Goal: Transaction & Acquisition: Book appointment/travel/reservation

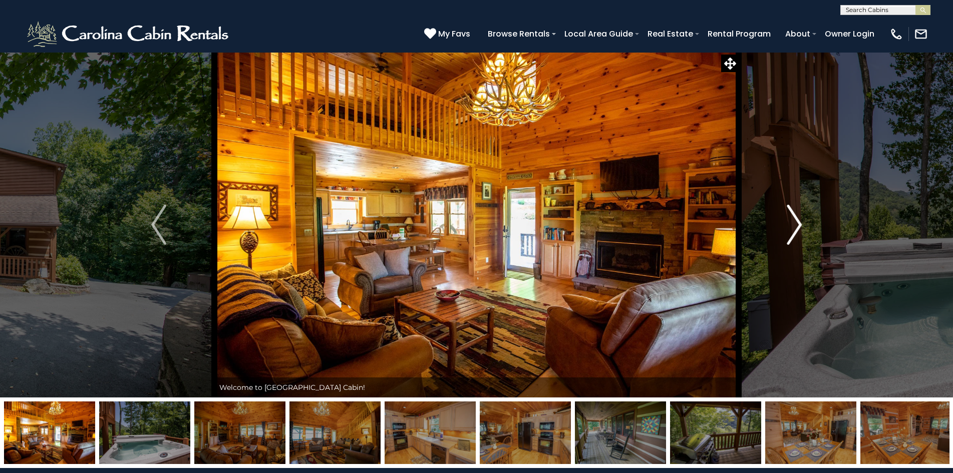
click at [796, 232] on img "Next" at bounding box center [794, 225] width 15 height 40
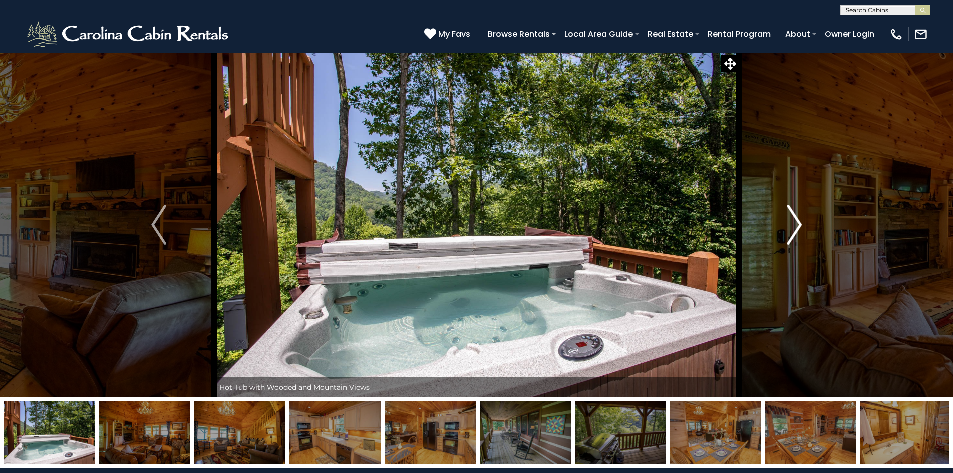
click at [796, 232] on img "Next" at bounding box center [794, 225] width 15 height 40
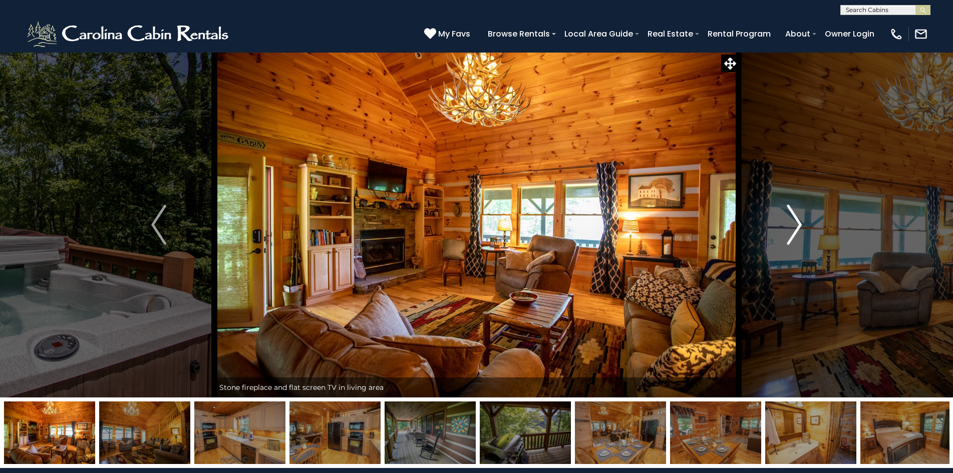
click at [796, 232] on img "Next" at bounding box center [794, 225] width 15 height 40
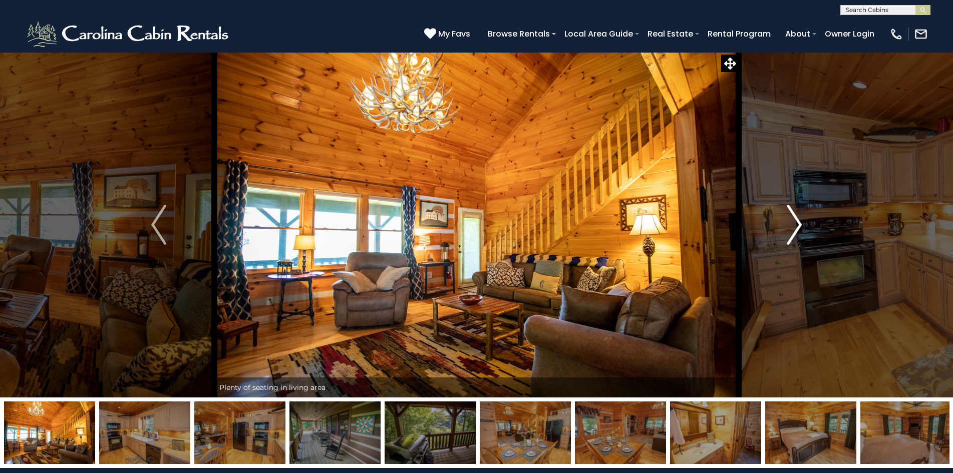
click at [796, 232] on img "Next" at bounding box center [794, 225] width 15 height 40
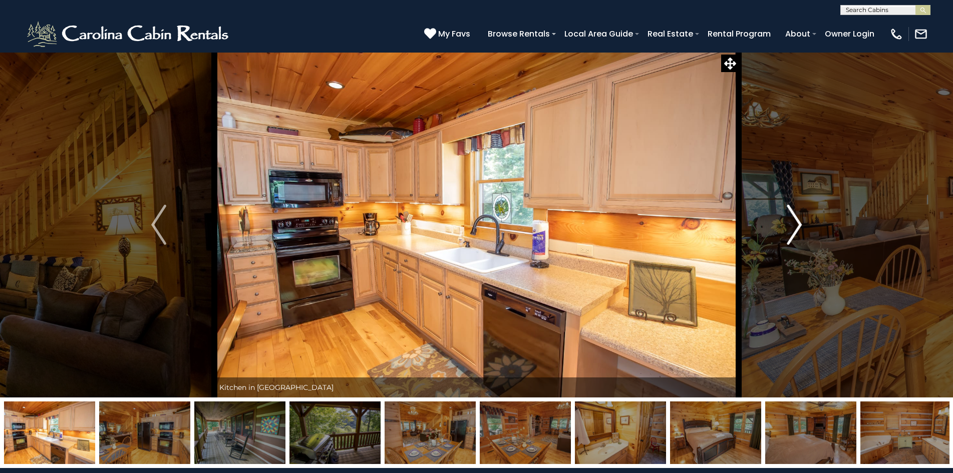
click at [796, 232] on img "Next" at bounding box center [794, 225] width 15 height 40
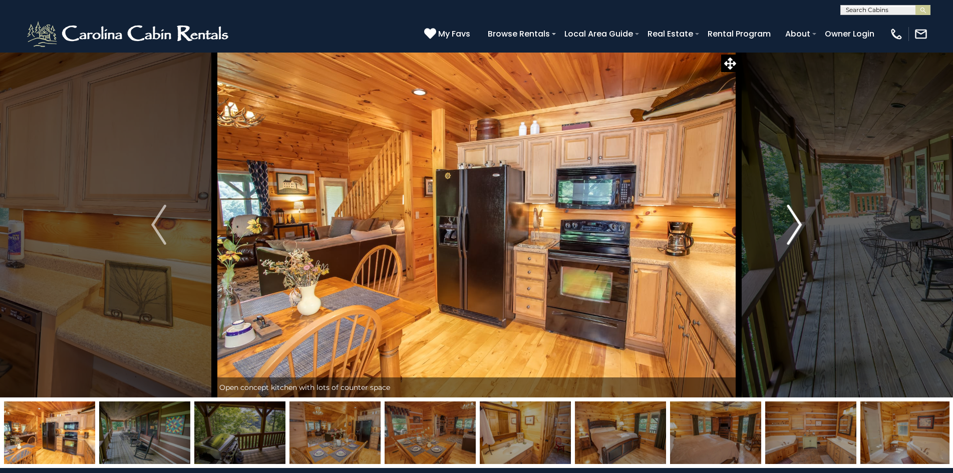
click at [796, 232] on img "Next" at bounding box center [794, 225] width 15 height 40
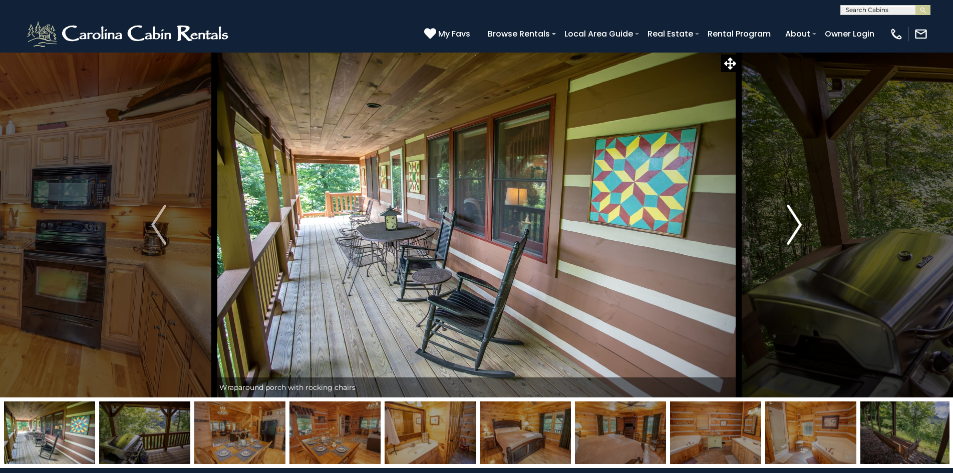
click at [796, 232] on img "Next" at bounding box center [794, 225] width 15 height 40
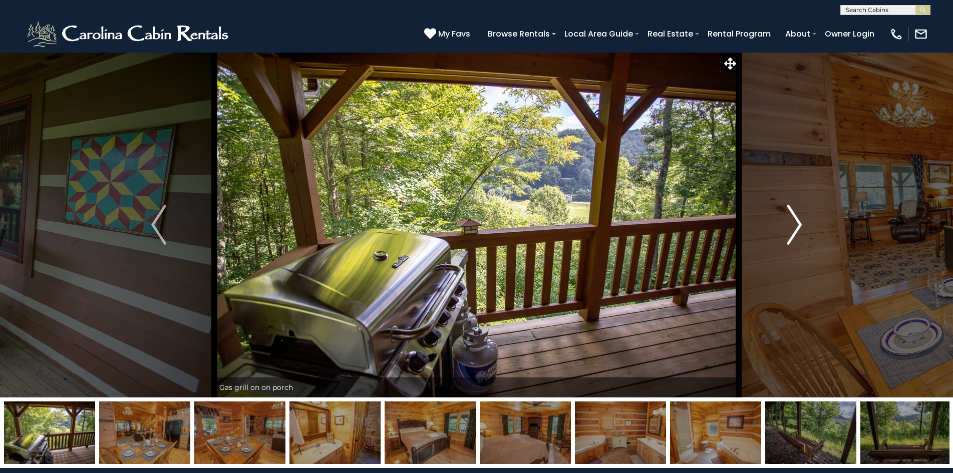
click at [796, 232] on img "Next" at bounding box center [794, 225] width 15 height 40
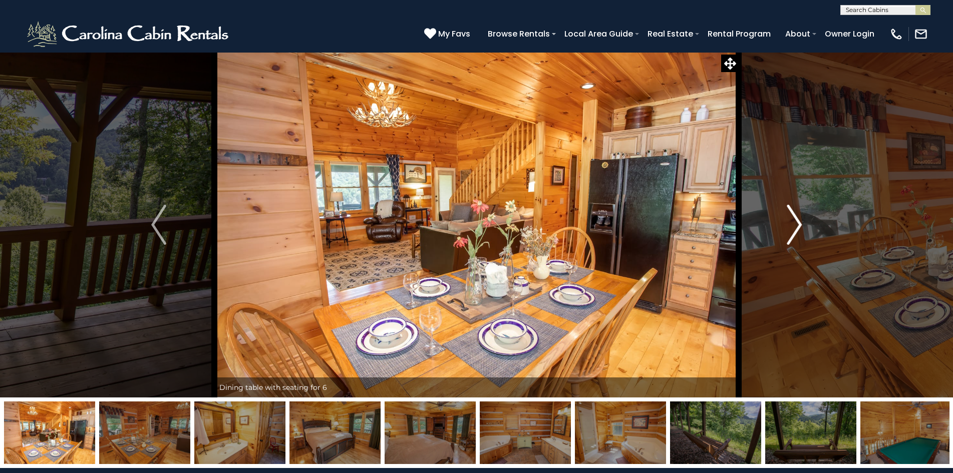
click at [796, 232] on img "Next" at bounding box center [794, 225] width 15 height 40
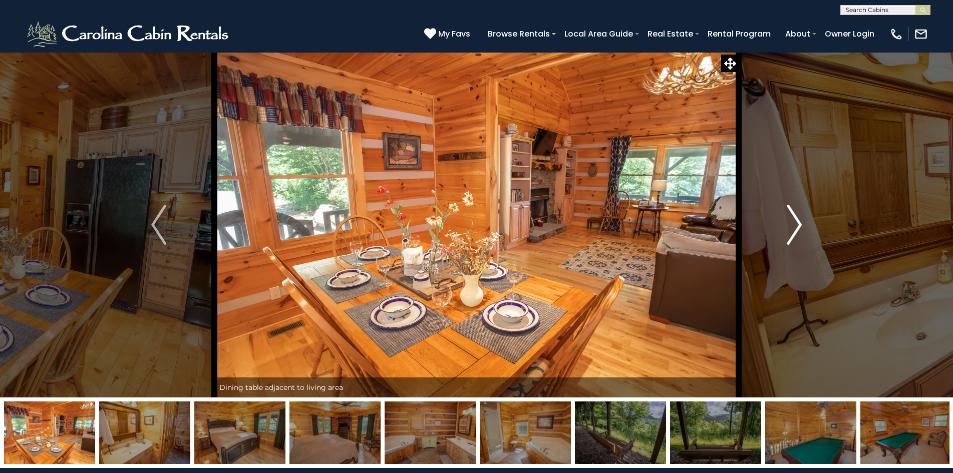
click at [796, 232] on img "Next" at bounding box center [794, 225] width 15 height 40
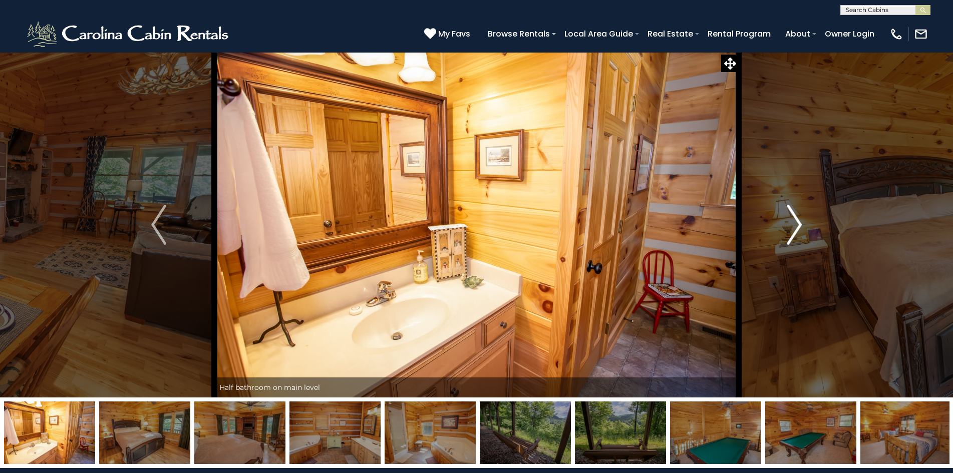
click at [796, 232] on img "Next" at bounding box center [794, 225] width 15 height 40
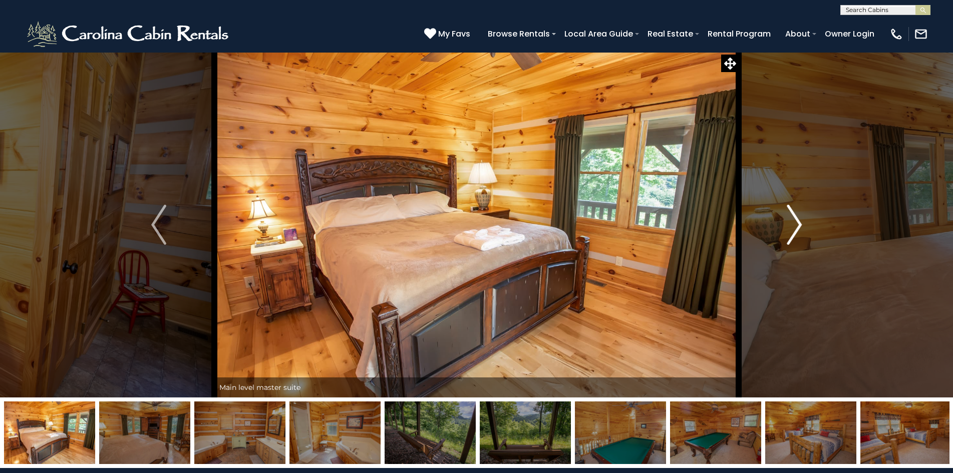
click at [796, 232] on img "Next" at bounding box center [794, 225] width 15 height 40
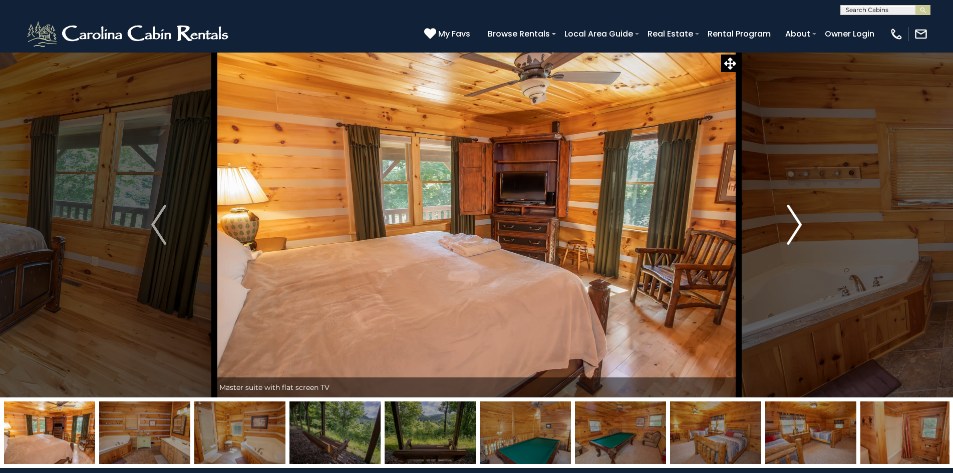
click at [796, 232] on img "Next" at bounding box center [794, 225] width 15 height 40
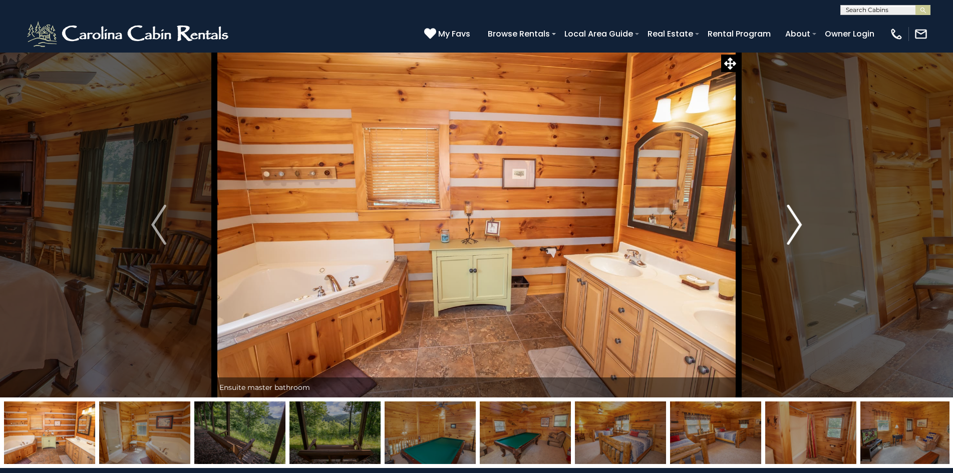
click at [796, 232] on img "Next" at bounding box center [794, 225] width 15 height 40
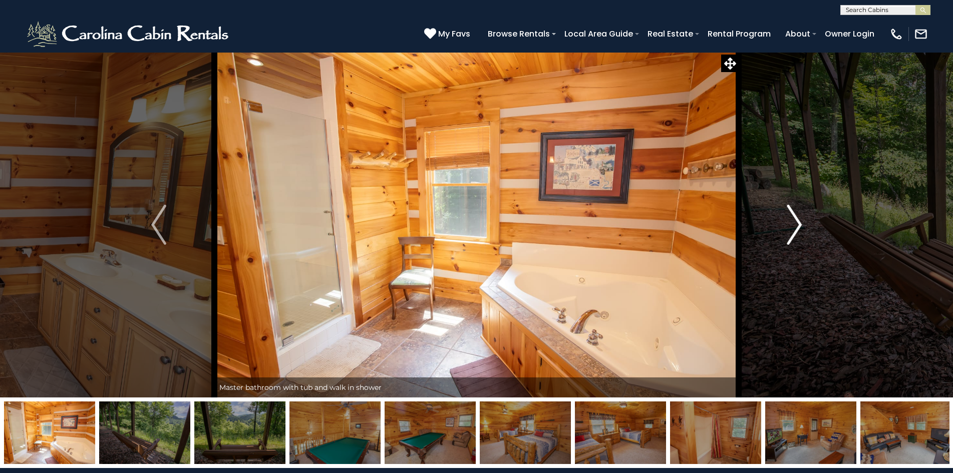
click at [796, 232] on img "Next" at bounding box center [794, 225] width 15 height 40
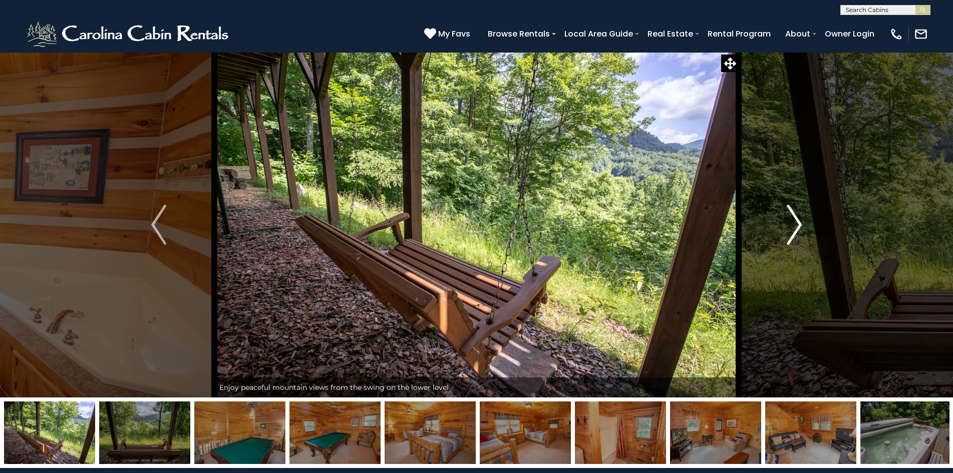
click at [796, 232] on img "Next" at bounding box center [794, 225] width 15 height 40
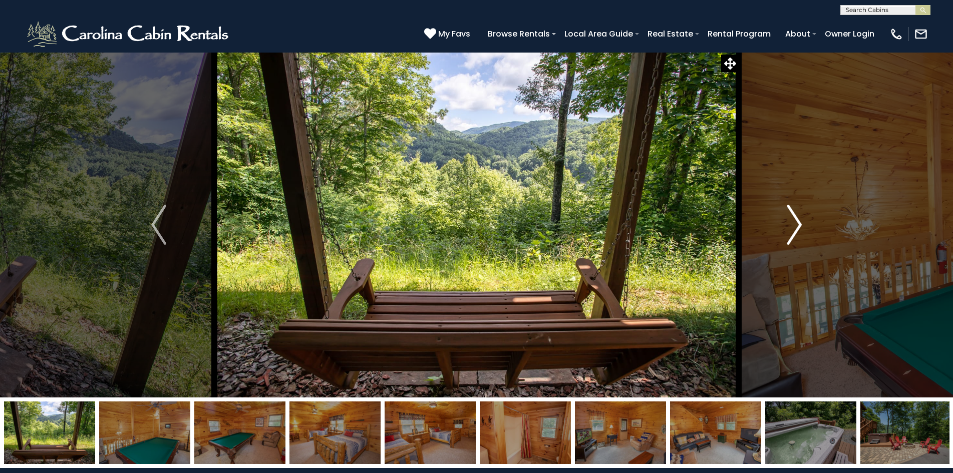
click at [796, 232] on img "Next" at bounding box center [794, 225] width 15 height 40
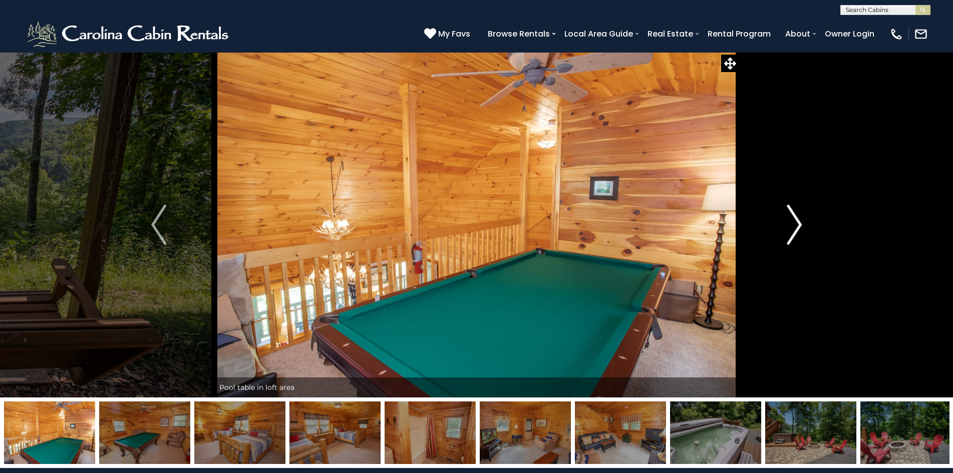
click at [796, 232] on img "Next" at bounding box center [794, 225] width 15 height 40
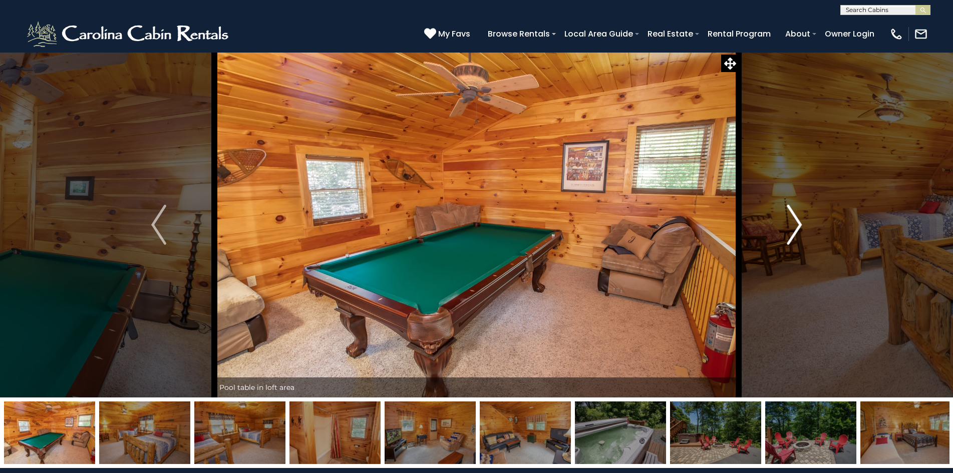
click at [796, 232] on img "Next" at bounding box center [794, 225] width 15 height 40
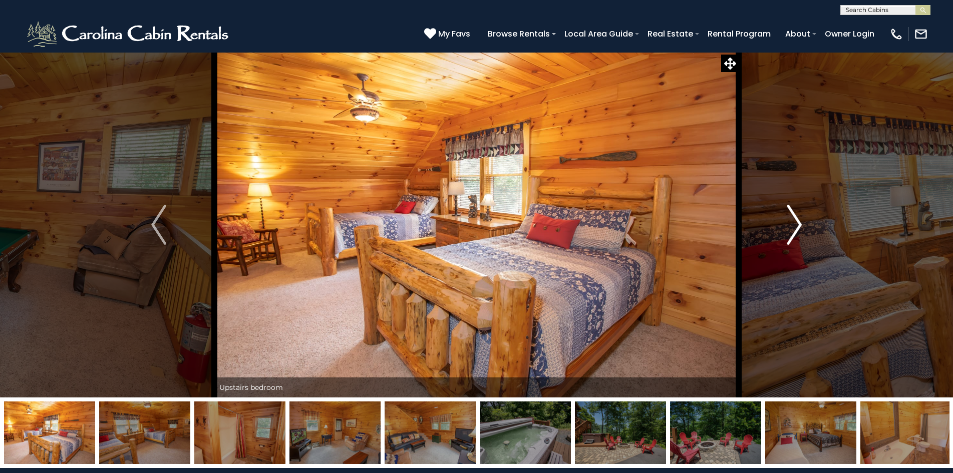
click at [796, 232] on img "Next" at bounding box center [794, 225] width 15 height 40
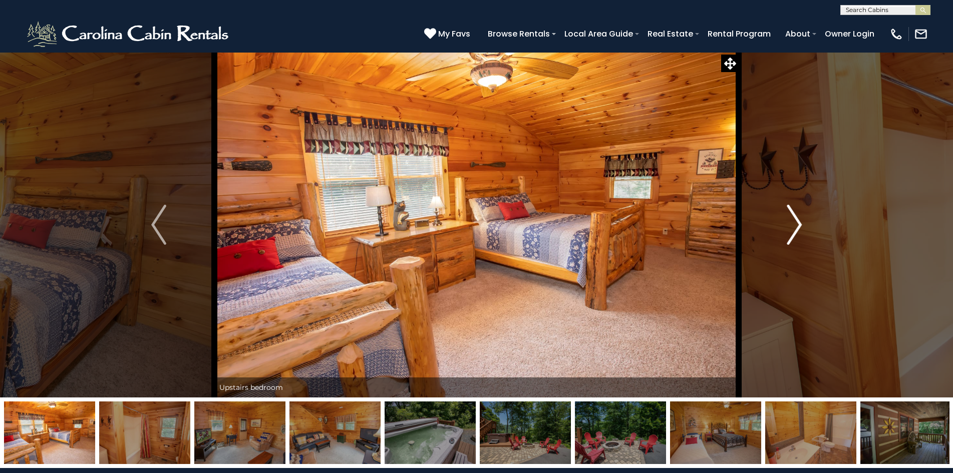
click at [796, 232] on img "Next" at bounding box center [794, 225] width 15 height 40
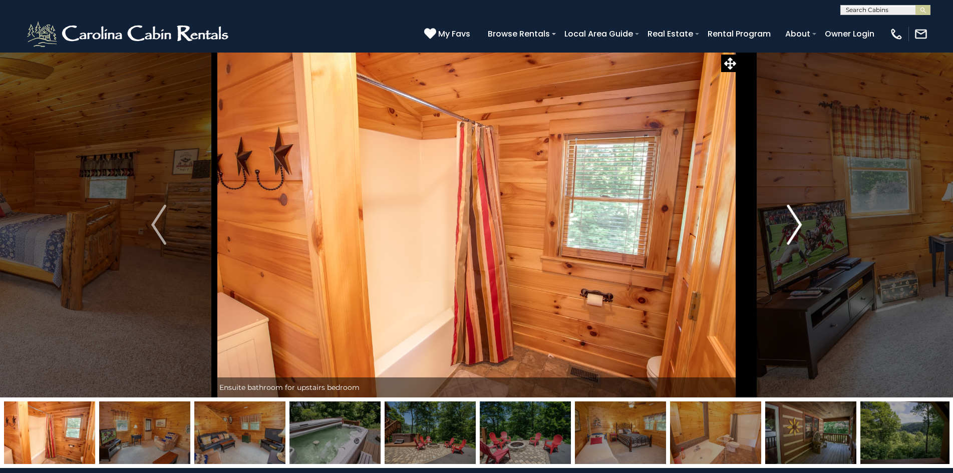
click at [796, 232] on img "Next" at bounding box center [794, 225] width 15 height 40
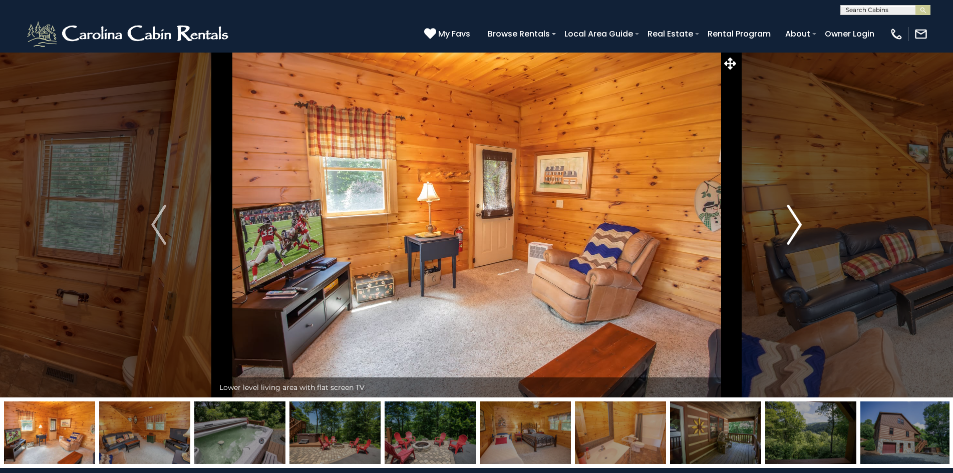
click at [796, 232] on img "Next" at bounding box center [794, 225] width 15 height 40
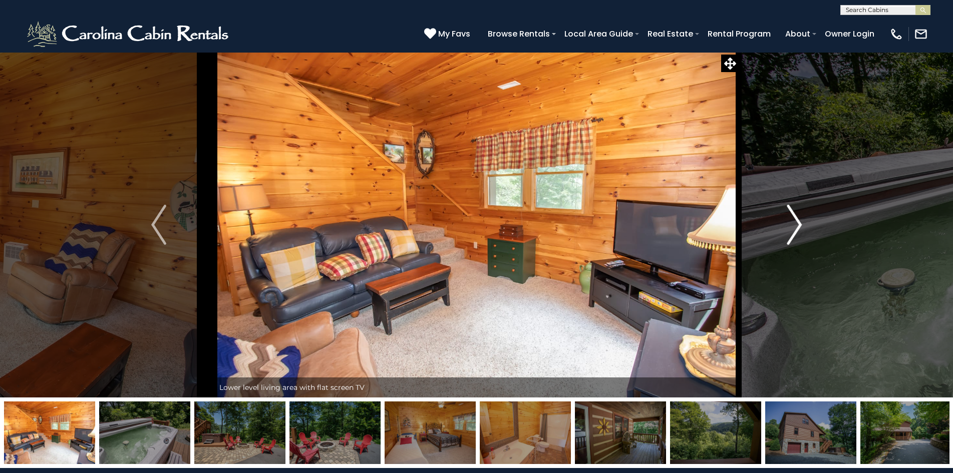
click at [796, 232] on img "Next" at bounding box center [794, 225] width 15 height 40
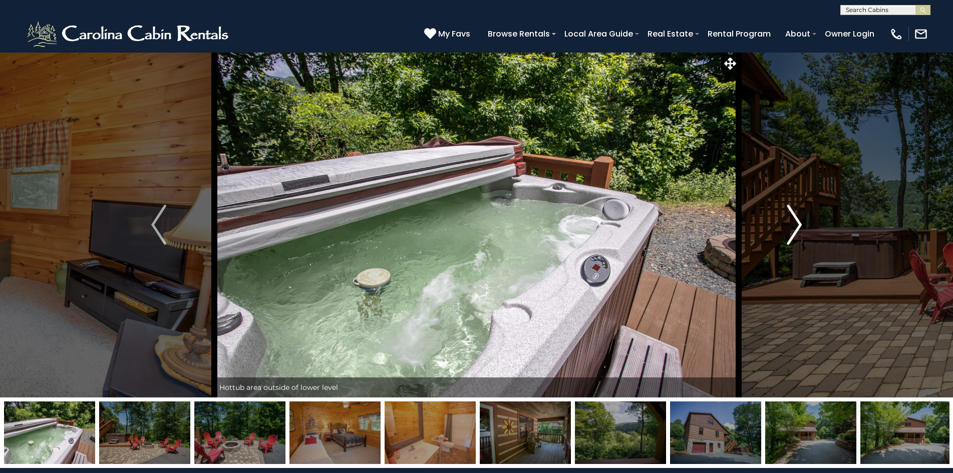
click at [796, 232] on img "Next" at bounding box center [794, 225] width 15 height 40
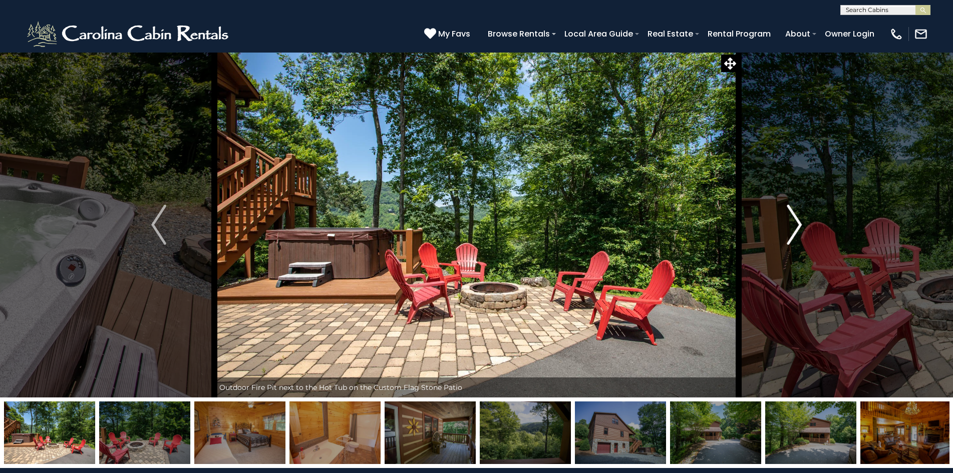
click at [796, 232] on img "Next" at bounding box center [794, 225] width 15 height 40
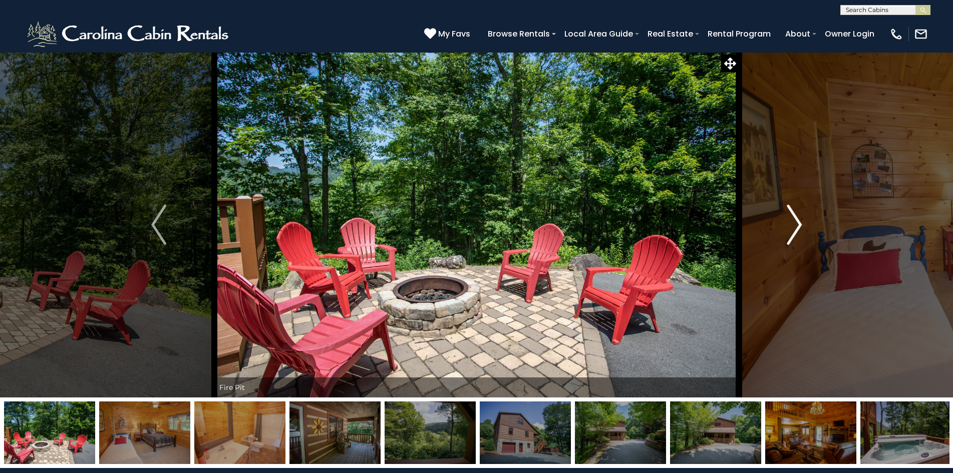
click at [796, 232] on img "Next" at bounding box center [794, 225] width 15 height 40
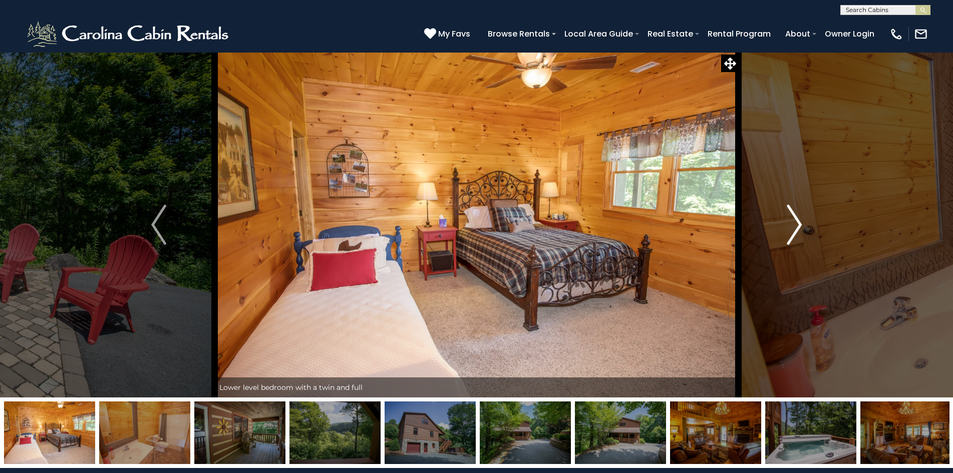
click at [796, 232] on img "Next" at bounding box center [794, 225] width 15 height 40
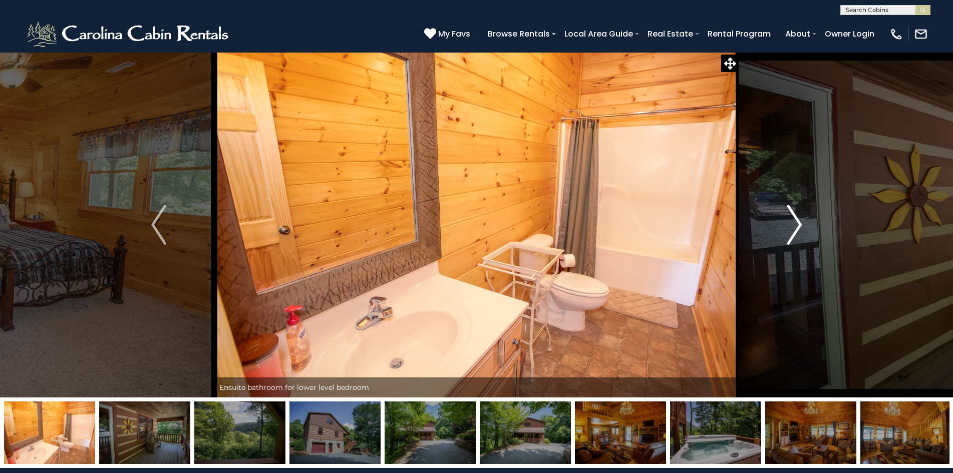
click at [796, 232] on img "Next" at bounding box center [794, 225] width 15 height 40
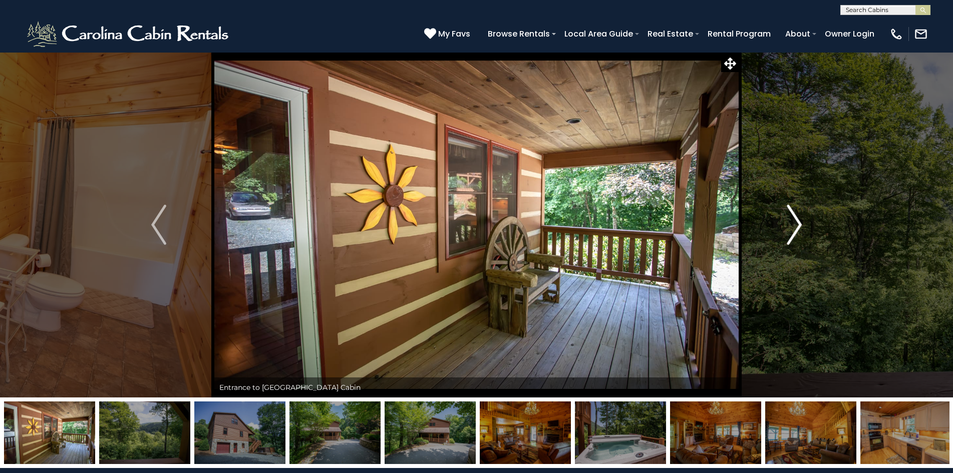
click at [796, 232] on img "Next" at bounding box center [794, 225] width 15 height 40
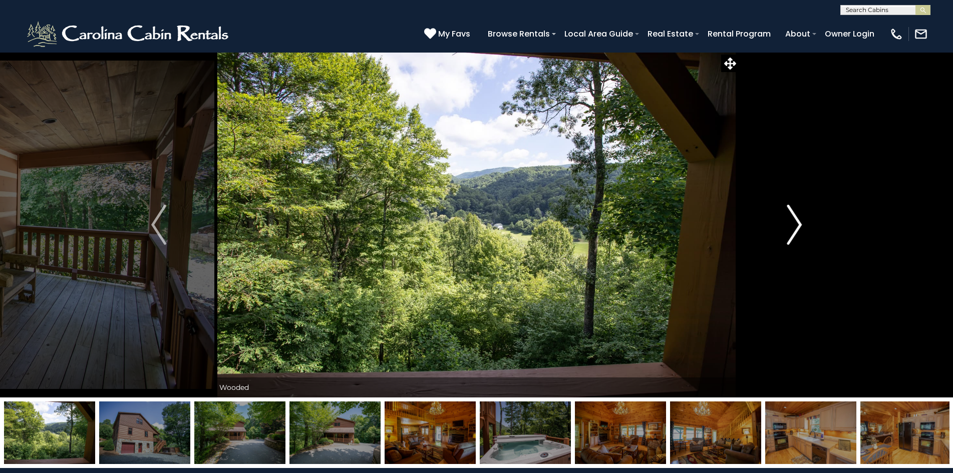
click at [796, 232] on img "Next" at bounding box center [794, 225] width 15 height 40
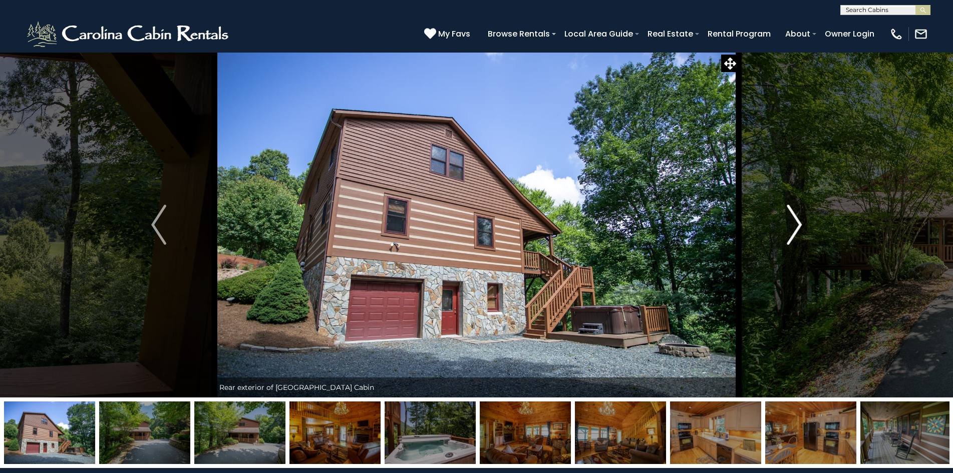
click at [796, 232] on img "Next" at bounding box center [794, 225] width 15 height 40
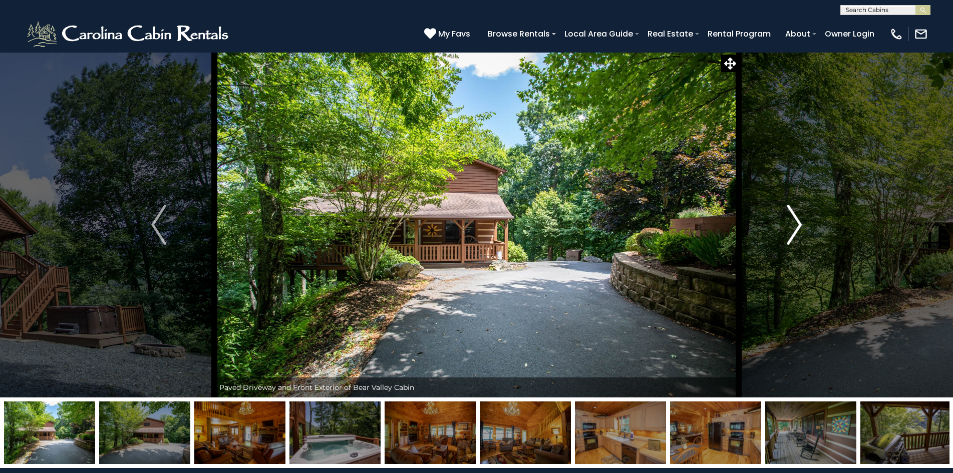
click at [796, 232] on img "Next" at bounding box center [794, 225] width 15 height 40
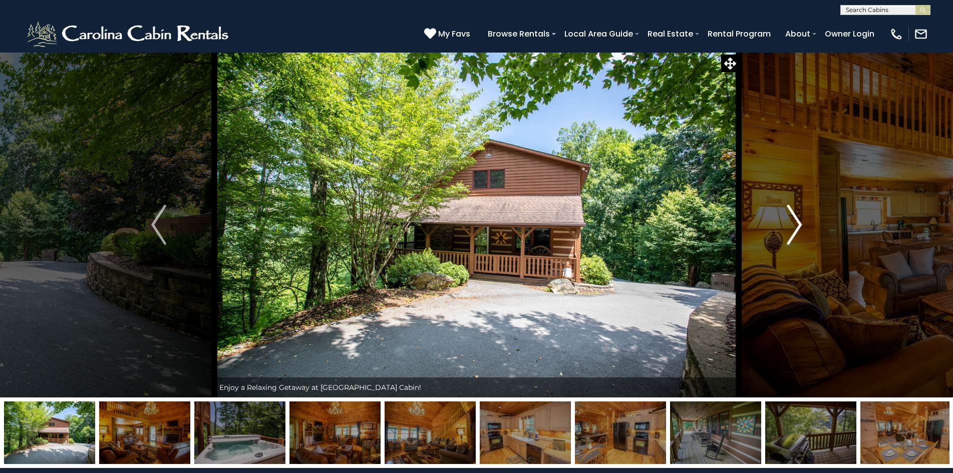
click at [796, 232] on img "Next" at bounding box center [794, 225] width 15 height 40
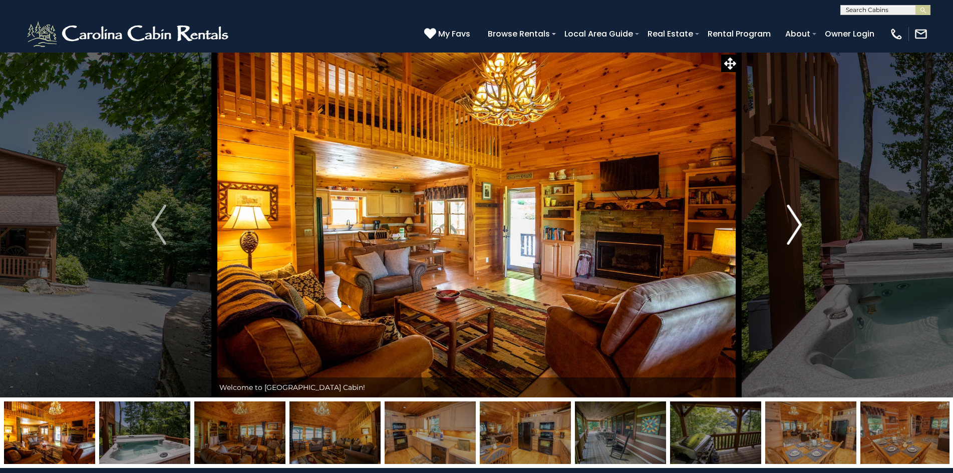
click at [798, 225] on img "Next" at bounding box center [794, 225] width 15 height 40
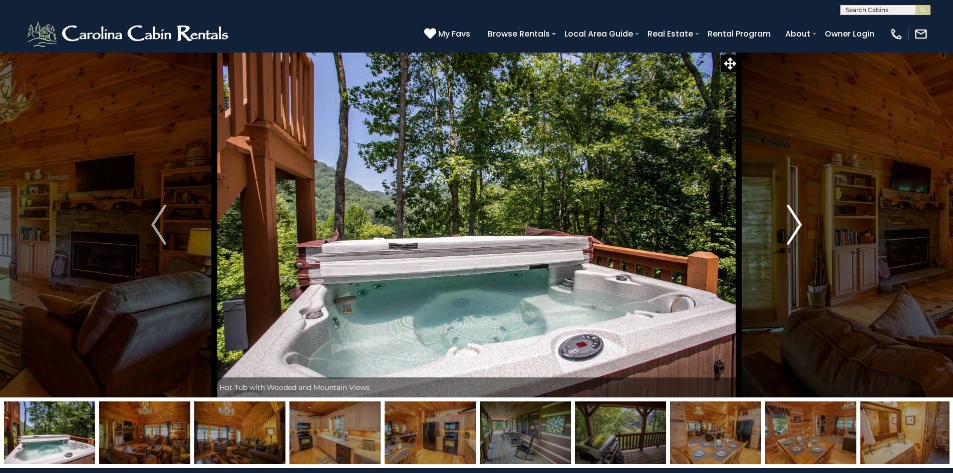
click at [798, 225] on img "Next" at bounding box center [794, 225] width 15 height 40
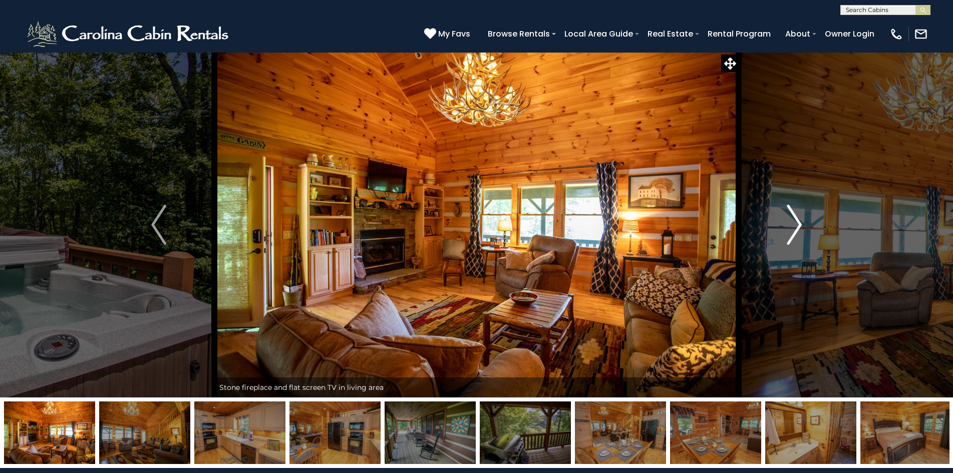
click at [798, 225] on img "Next" at bounding box center [794, 225] width 15 height 40
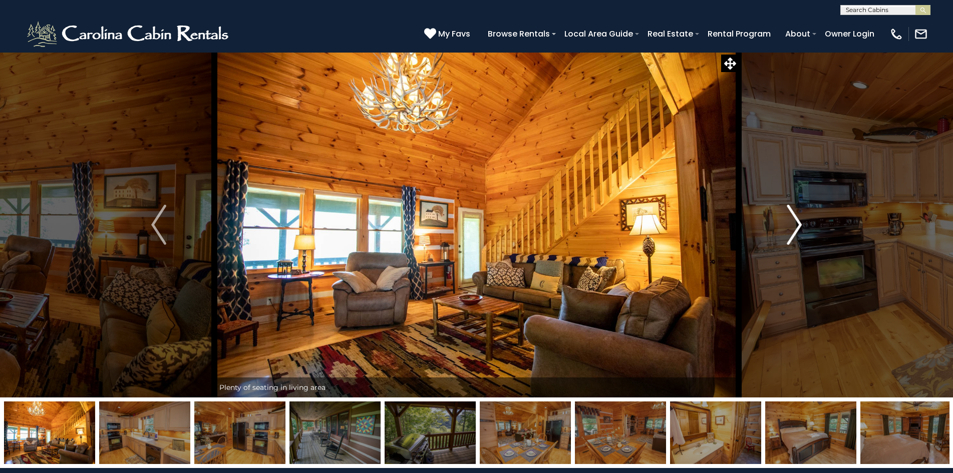
click at [798, 225] on img "Next" at bounding box center [794, 225] width 15 height 40
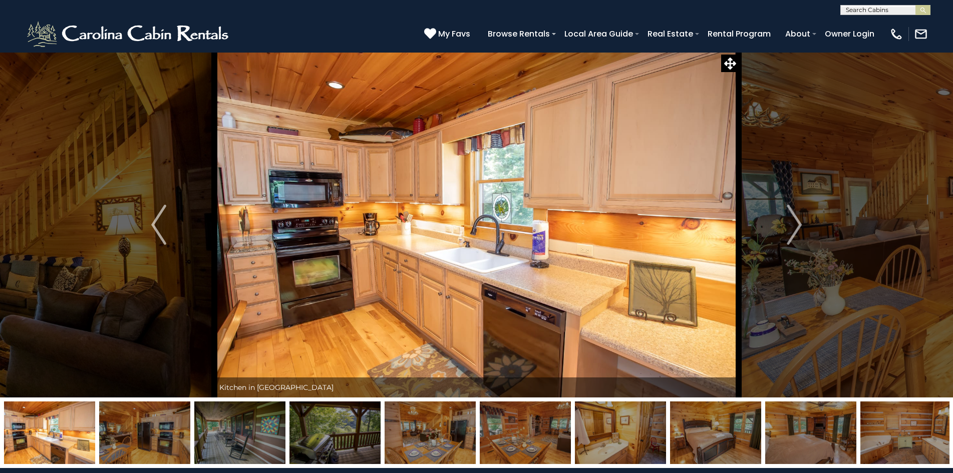
click at [921, 431] on img at bounding box center [905, 433] width 91 height 63
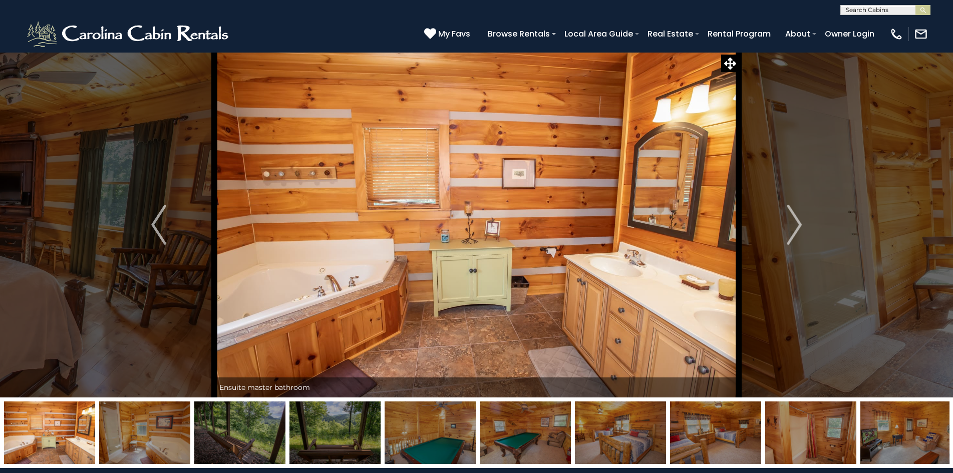
click at [920, 437] on img at bounding box center [905, 433] width 91 height 63
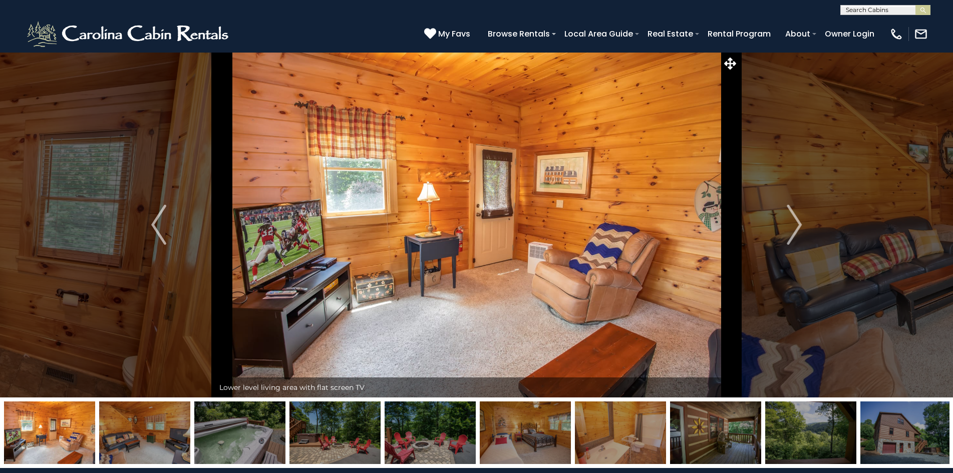
click at [237, 434] on img at bounding box center [239, 433] width 91 height 63
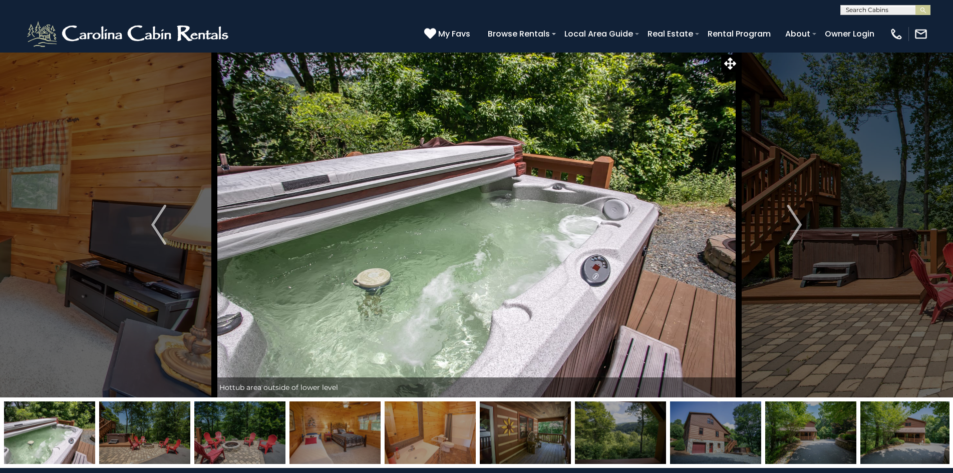
click at [142, 440] on img at bounding box center [144, 433] width 91 height 63
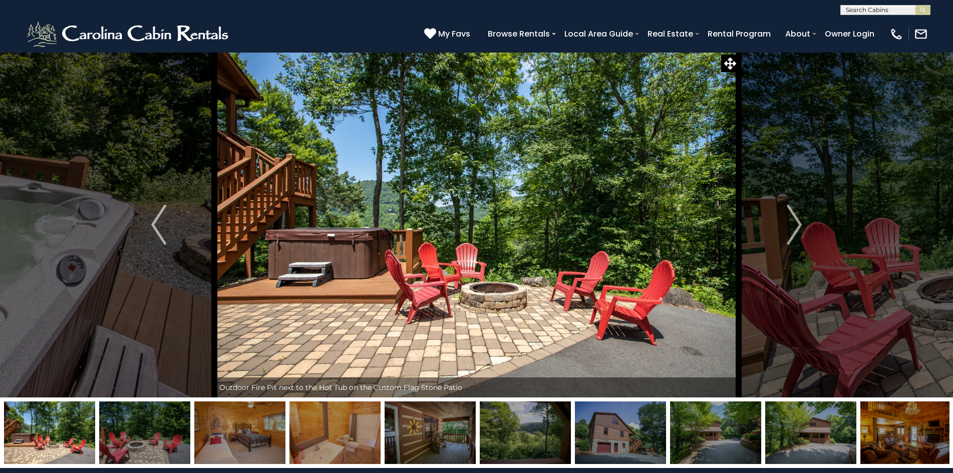
click at [904, 436] on img at bounding box center [905, 433] width 91 height 63
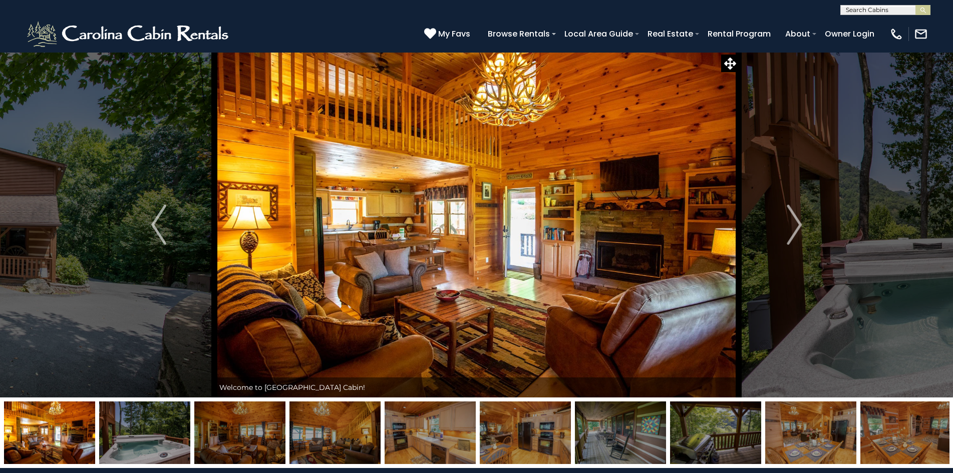
click at [518, 442] on img at bounding box center [525, 433] width 91 height 63
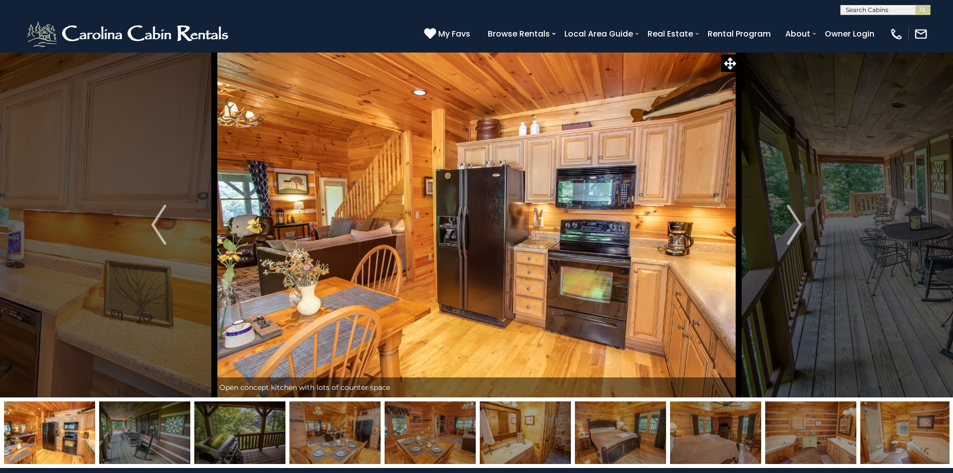
click at [426, 444] on img at bounding box center [430, 433] width 91 height 63
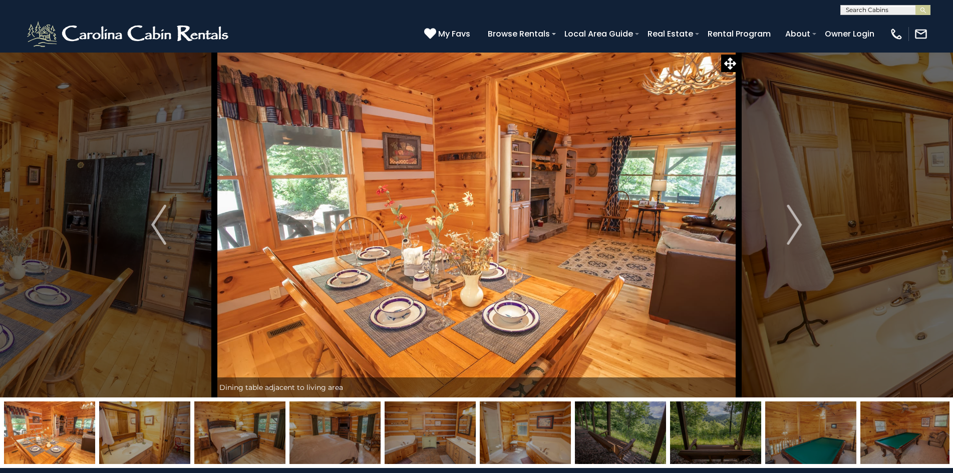
click at [922, 436] on img at bounding box center [905, 433] width 91 height 63
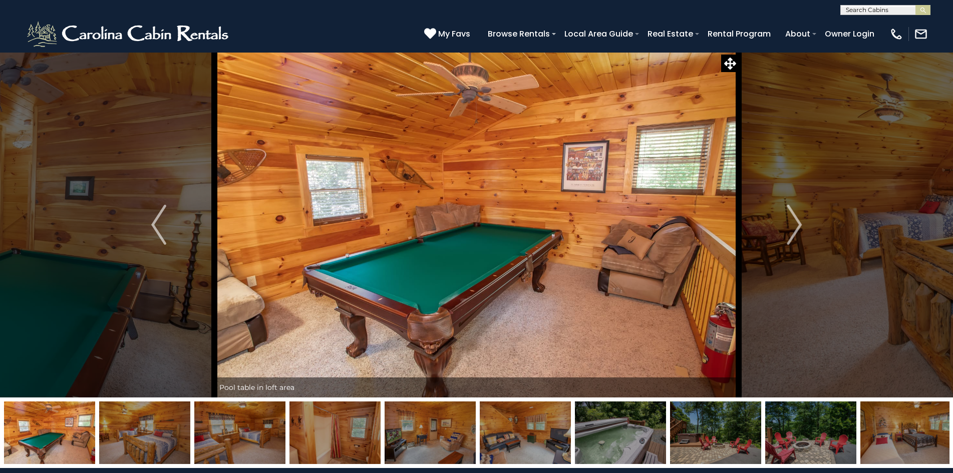
click at [922, 436] on img at bounding box center [905, 433] width 91 height 63
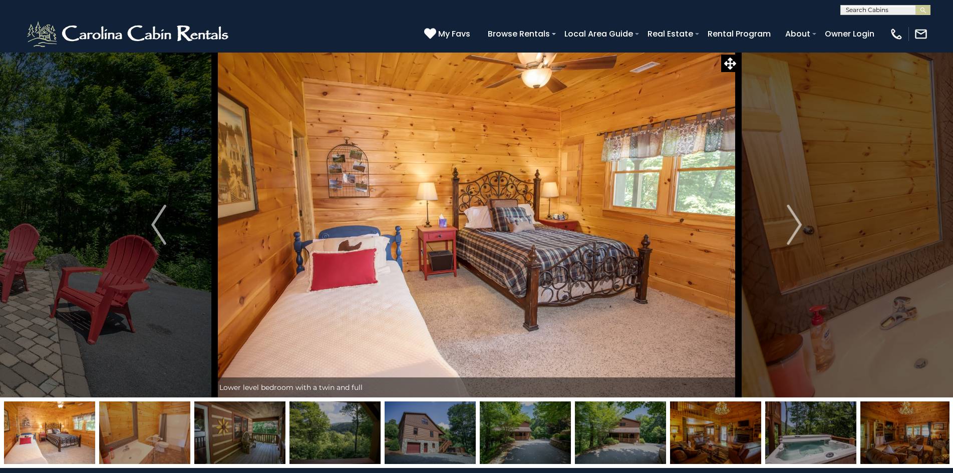
click at [922, 436] on img at bounding box center [905, 433] width 91 height 63
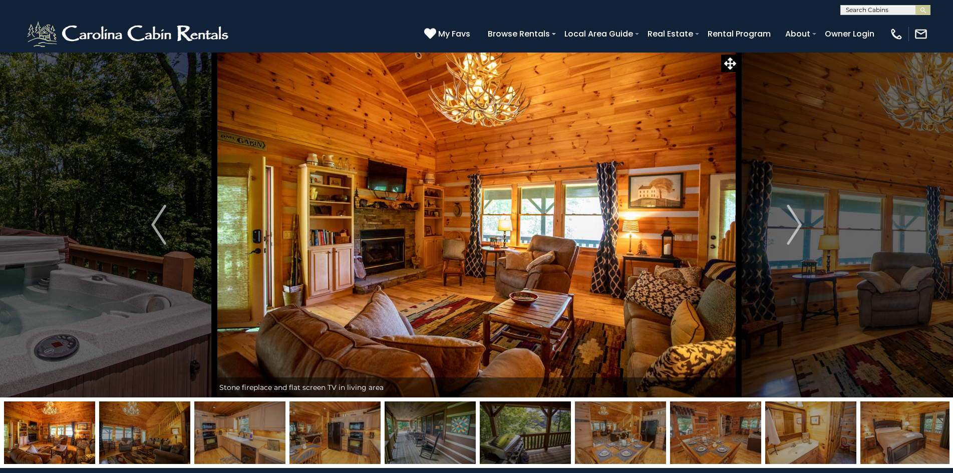
click at [431, 431] on img at bounding box center [430, 433] width 91 height 63
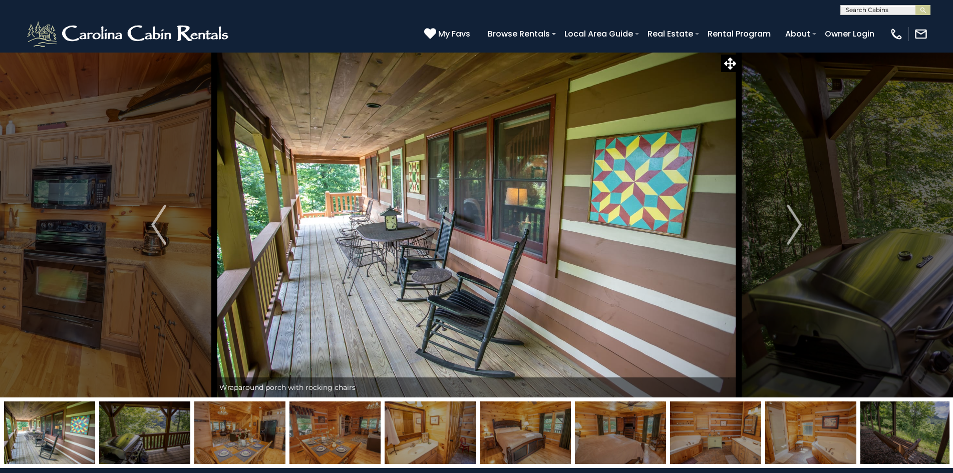
click at [900, 437] on img at bounding box center [905, 433] width 91 height 63
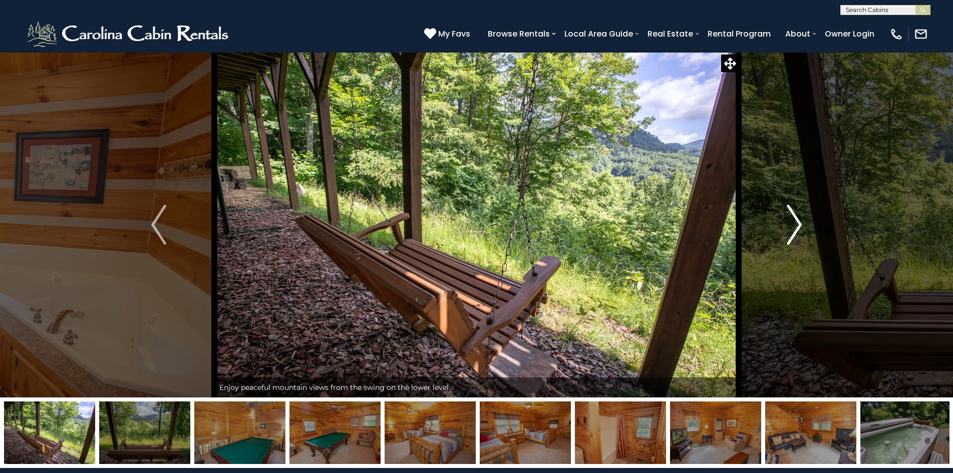
click at [796, 233] on img "Next" at bounding box center [794, 225] width 15 height 40
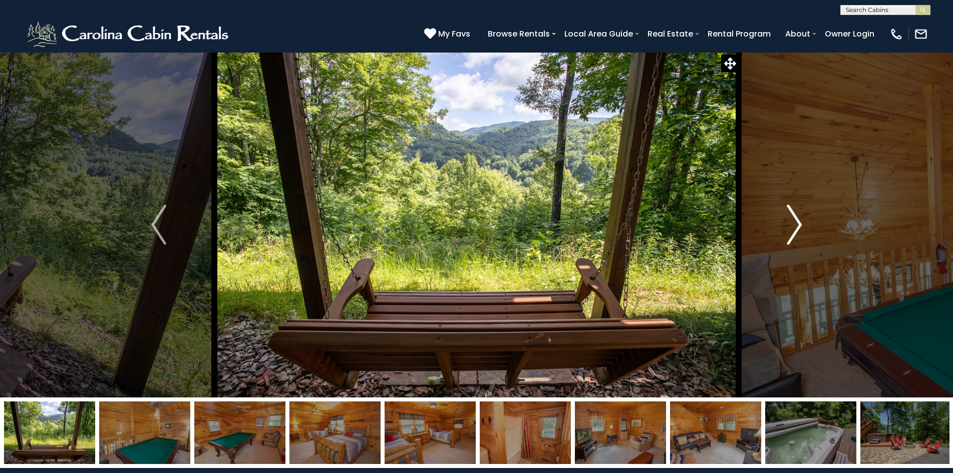
click at [796, 233] on img "Next" at bounding box center [794, 225] width 15 height 40
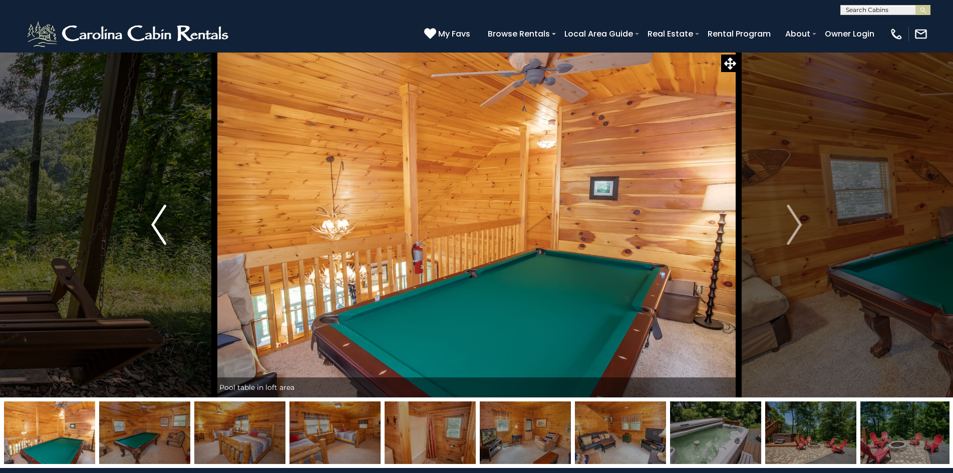
click at [149, 221] on button "Previous" at bounding box center [158, 225] width 111 height 346
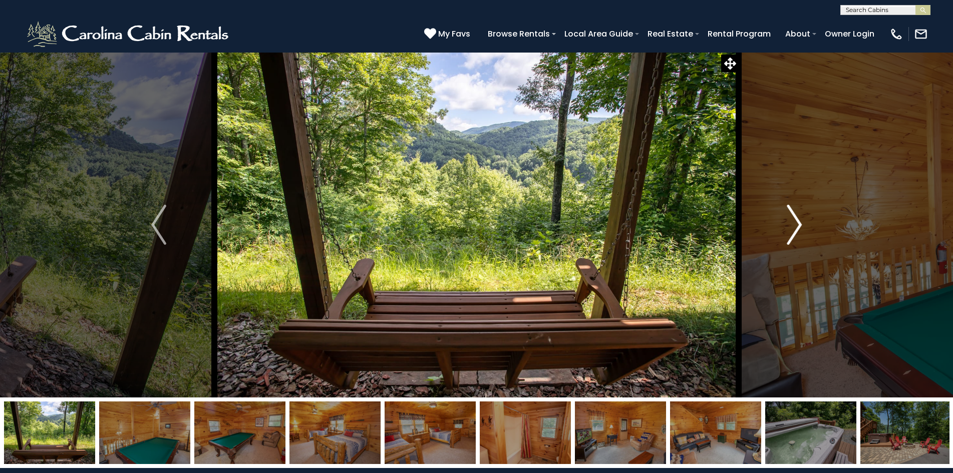
click at [791, 232] on img "Next" at bounding box center [794, 225] width 15 height 40
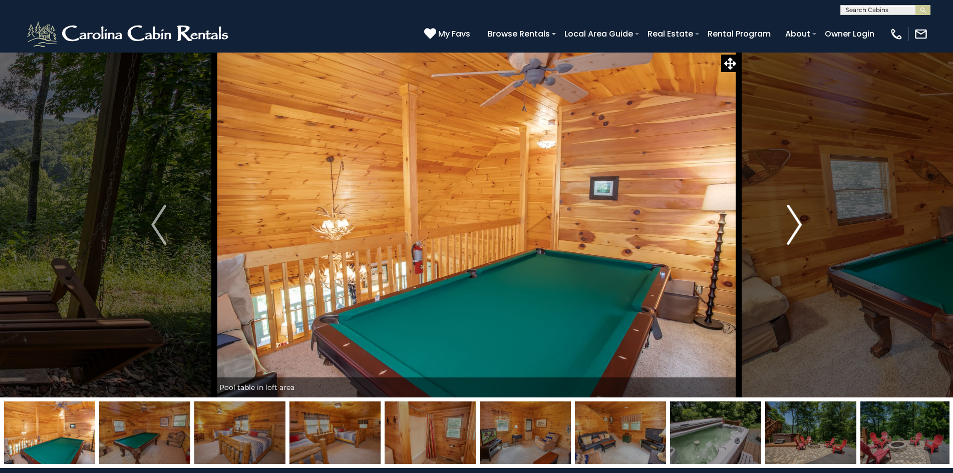
click at [791, 232] on img "Next" at bounding box center [794, 225] width 15 height 40
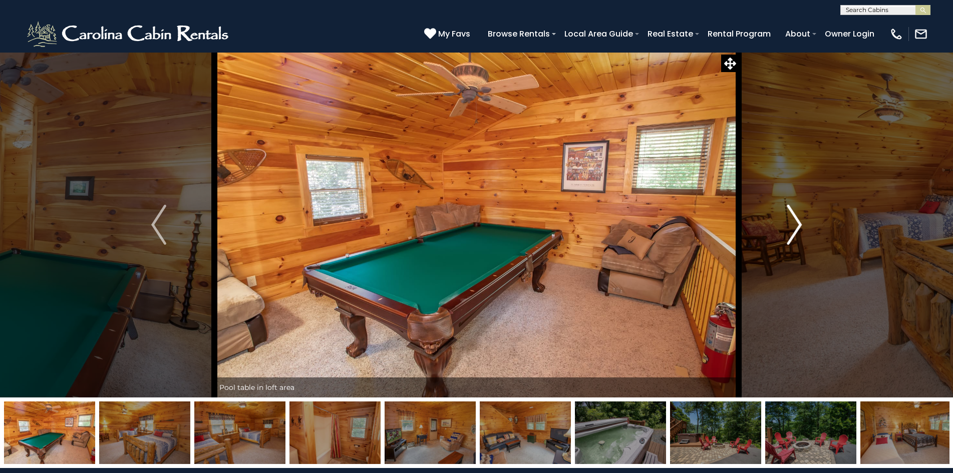
click at [791, 232] on img "Next" at bounding box center [794, 225] width 15 height 40
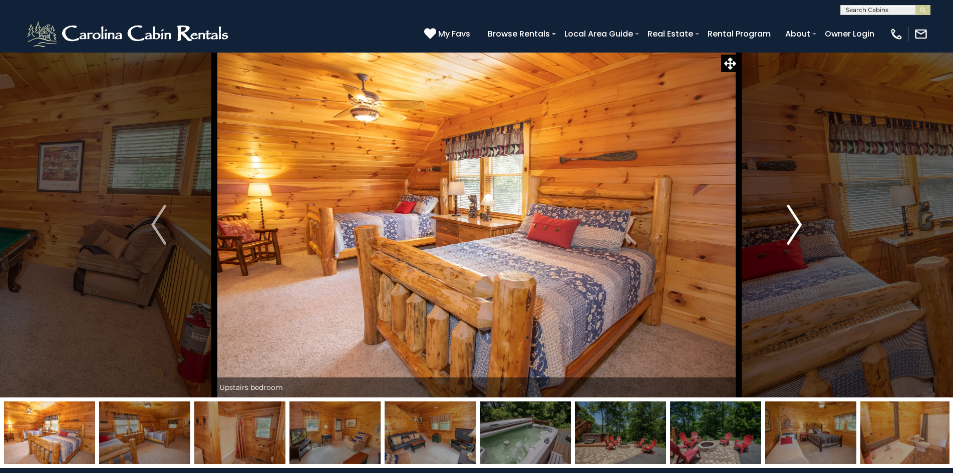
click at [791, 232] on img "Next" at bounding box center [794, 225] width 15 height 40
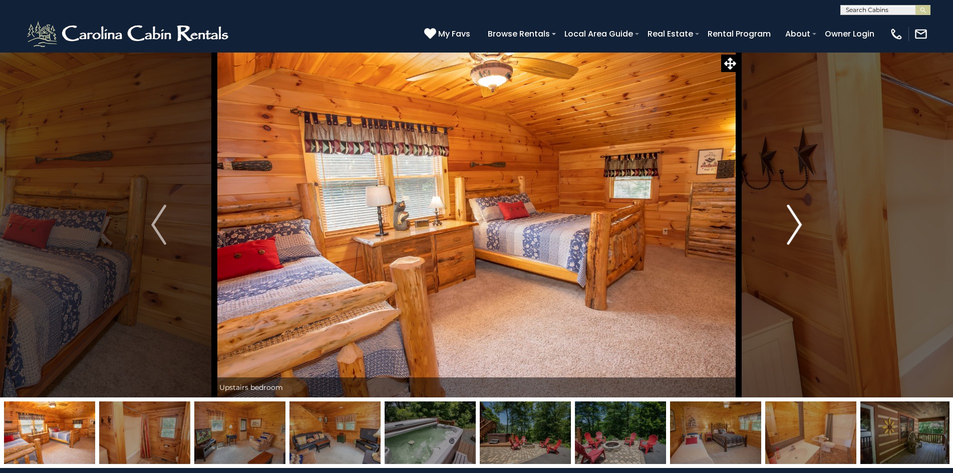
click at [791, 232] on img "Next" at bounding box center [794, 225] width 15 height 40
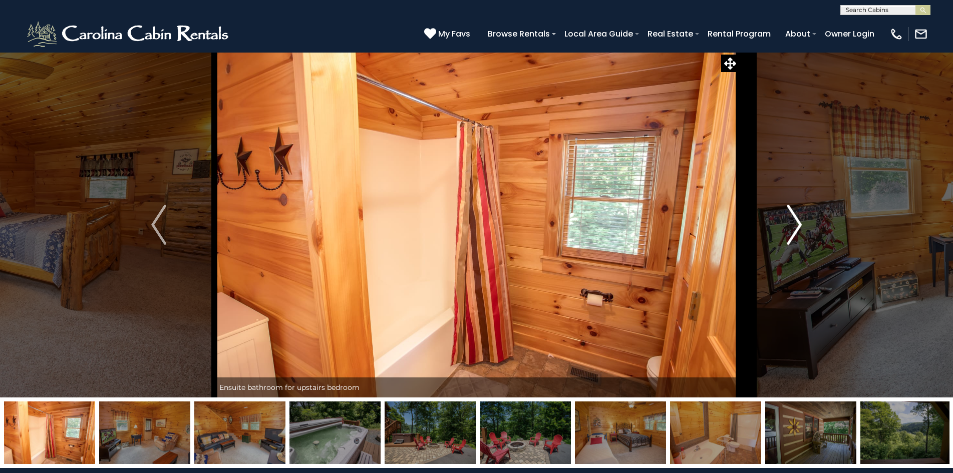
click at [791, 232] on img "Next" at bounding box center [794, 225] width 15 height 40
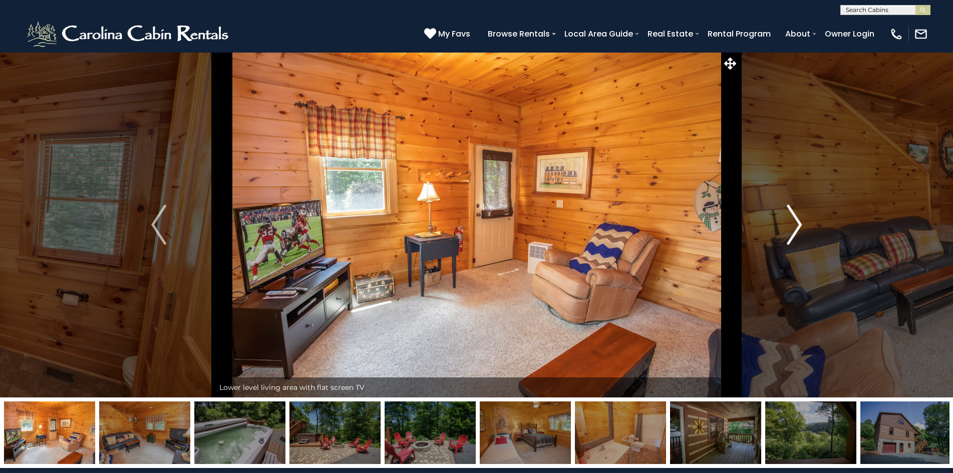
click at [791, 232] on img "Next" at bounding box center [794, 225] width 15 height 40
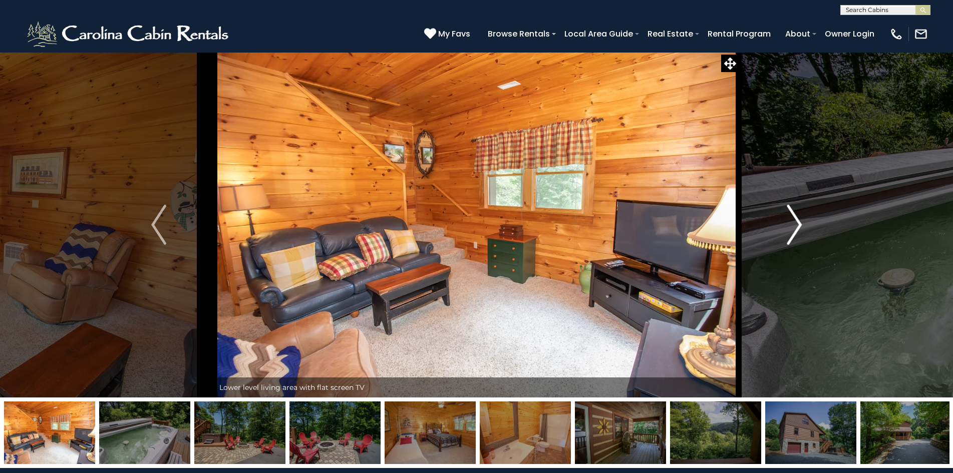
click at [791, 232] on img "Next" at bounding box center [794, 225] width 15 height 40
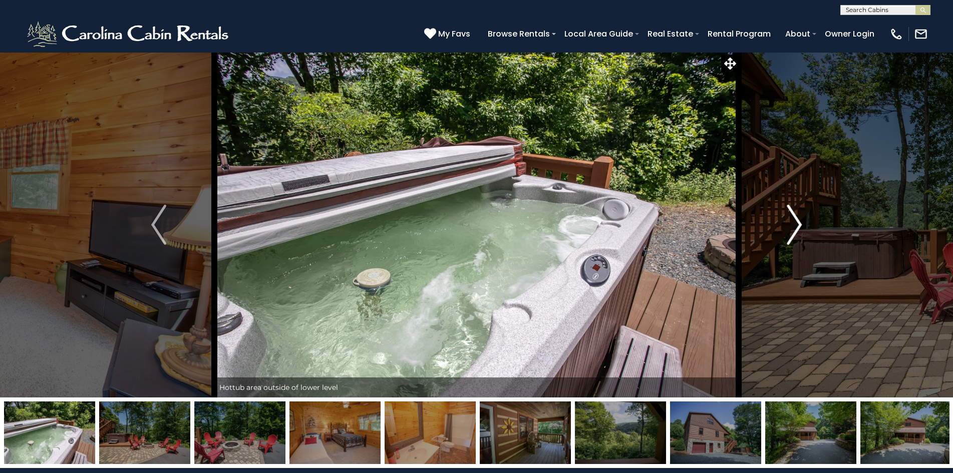
click at [791, 232] on img "Next" at bounding box center [794, 225] width 15 height 40
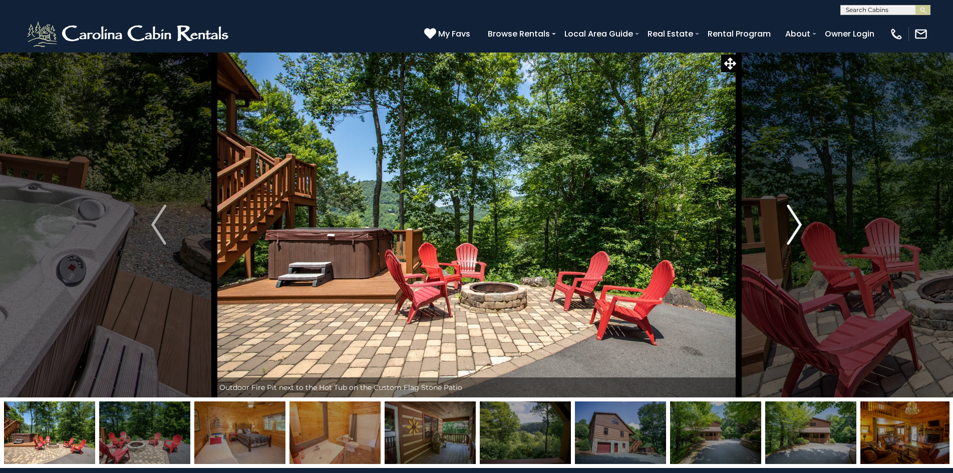
click at [791, 232] on img "Next" at bounding box center [794, 225] width 15 height 40
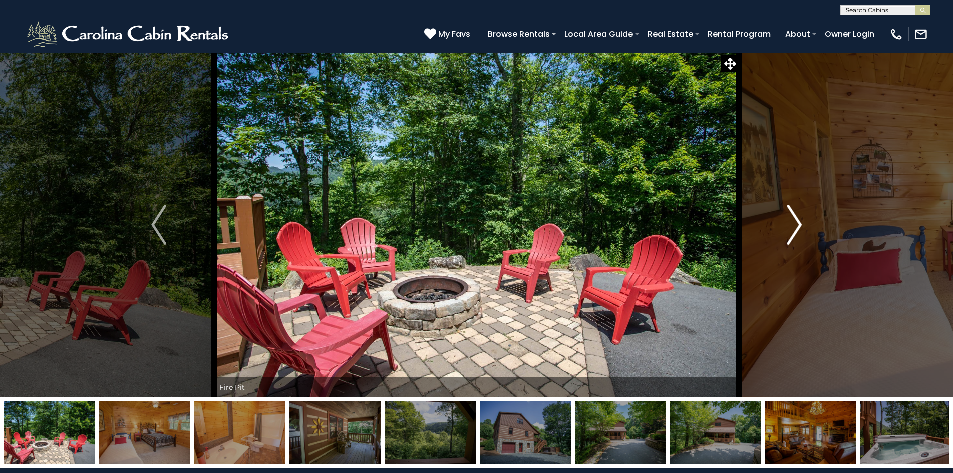
click at [791, 232] on img "Next" at bounding box center [794, 225] width 15 height 40
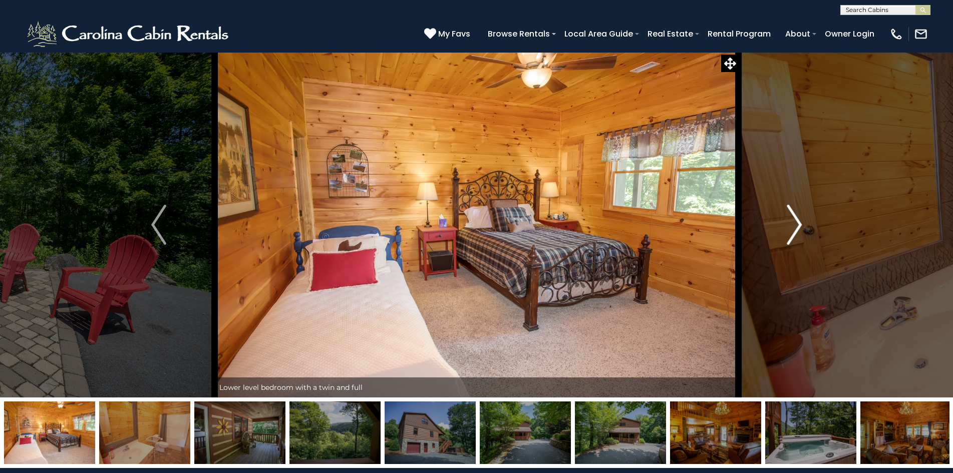
click at [791, 232] on img "Next" at bounding box center [794, 225] width 15 height 40
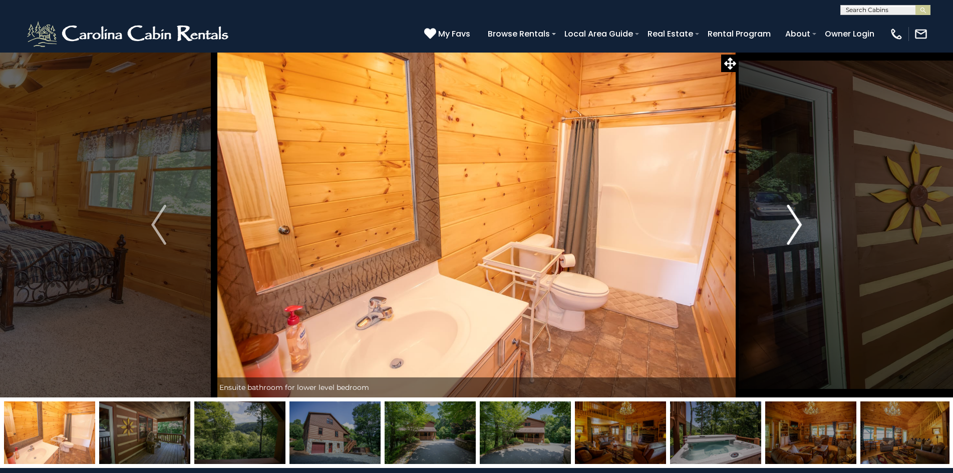
click at [791, 232] on img "Next" at bounding box center [794, 225] width 15 height 40
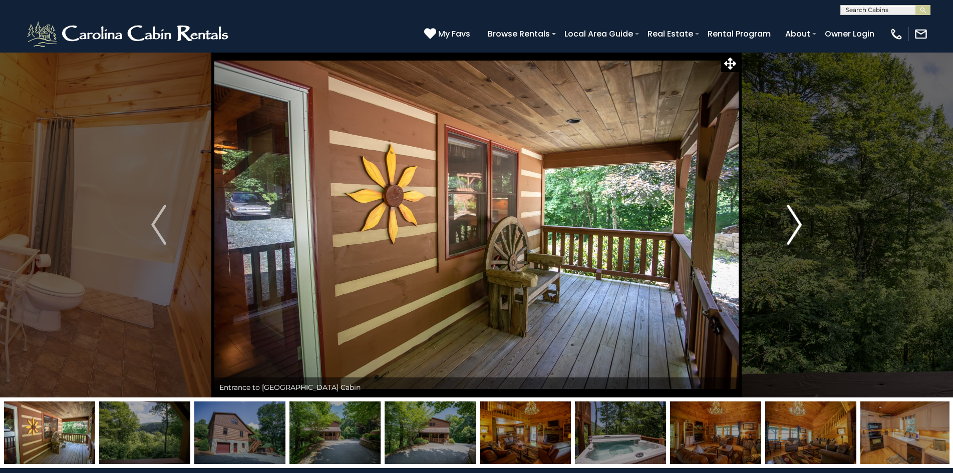
click at [791, 232] on img "Next" at bounding box center [794, 225] width 15 height 40
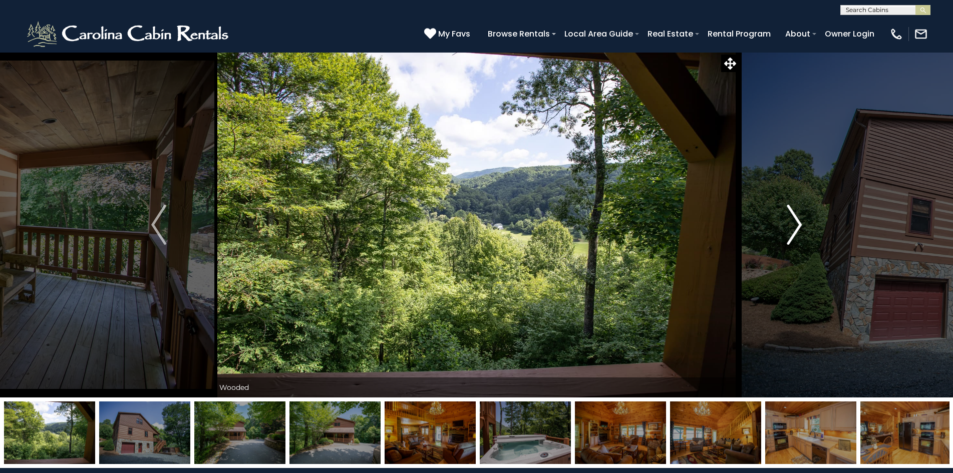
click at [791, 232] on img "Next" at bounding box center [794, 225] width 15 height 40
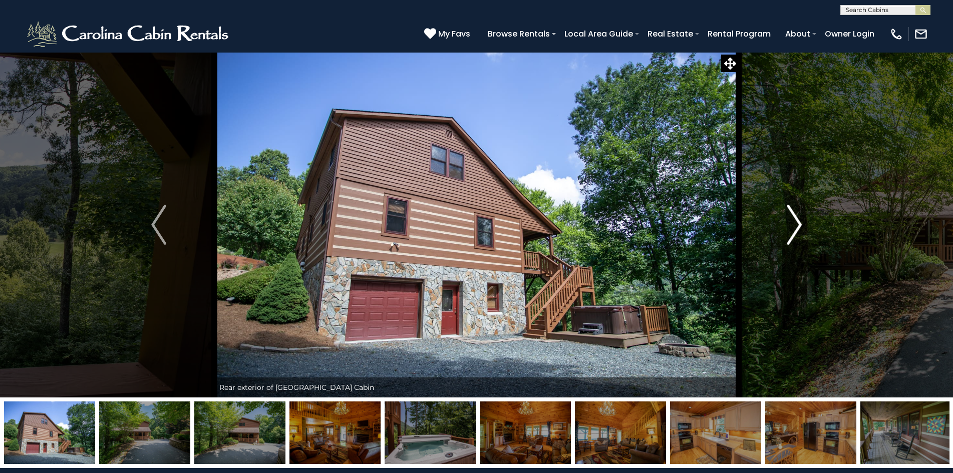
click at [791, 232] on img "Next" at bounding box center [794, 225] width 15 height 40
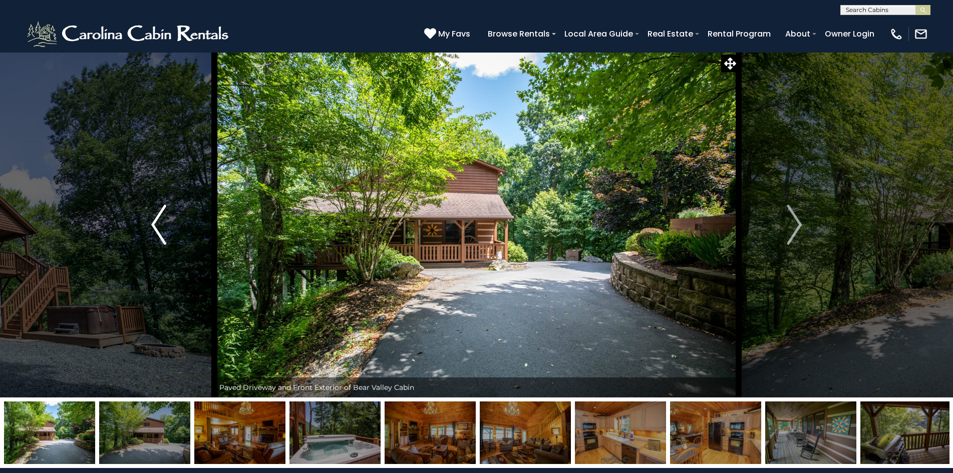
click at [170, 227] on button "Previous" at bounding box center [158, 225] width 111 height 346
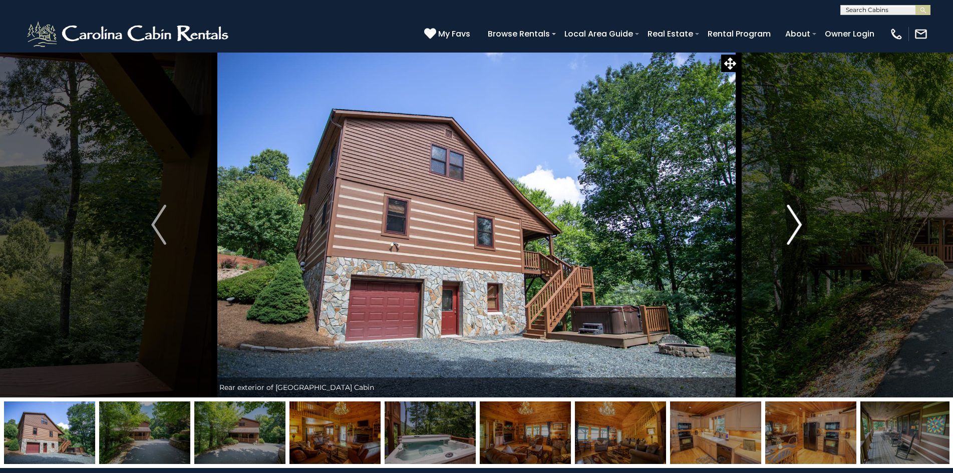
click at [795, 223] on img "Next" at bounding box center [794, 225] width 15 height 40
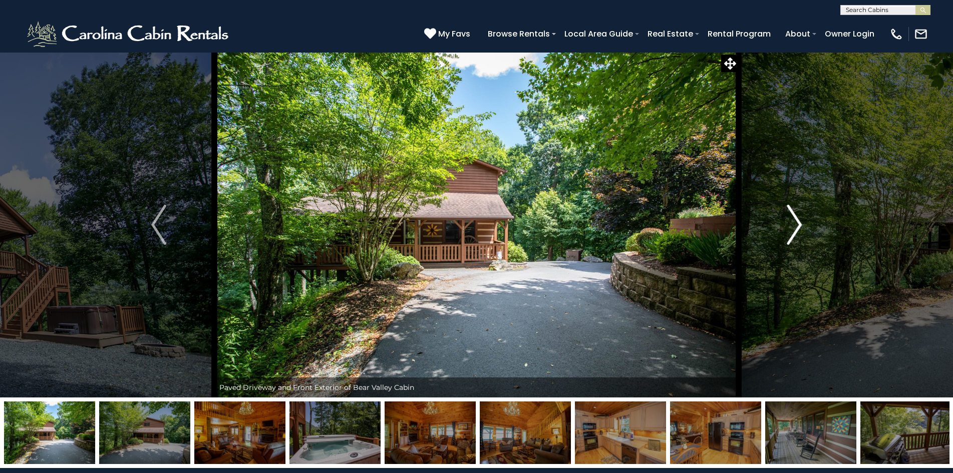
click at [795, 223] on img "Next" at bounding box center [794, 225] width 15 height 40
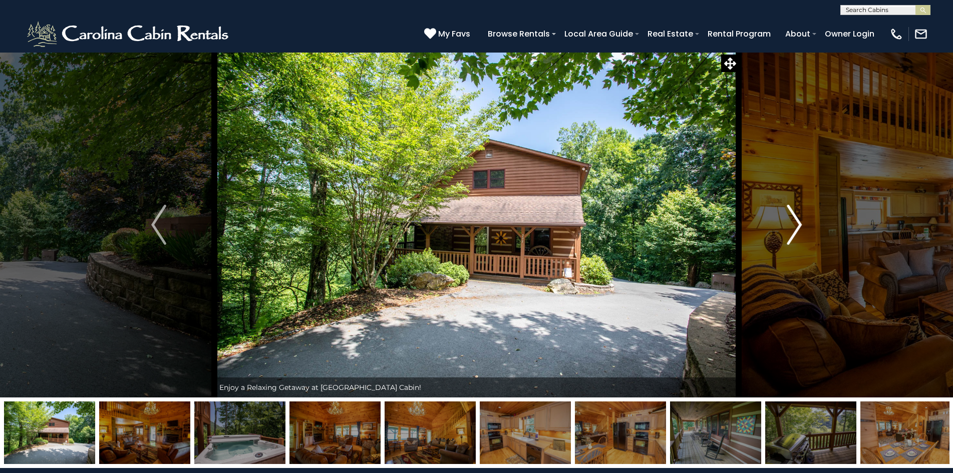
click at [795, 223] on img "Next" at bounding box center [794, 225] width 15 height 40
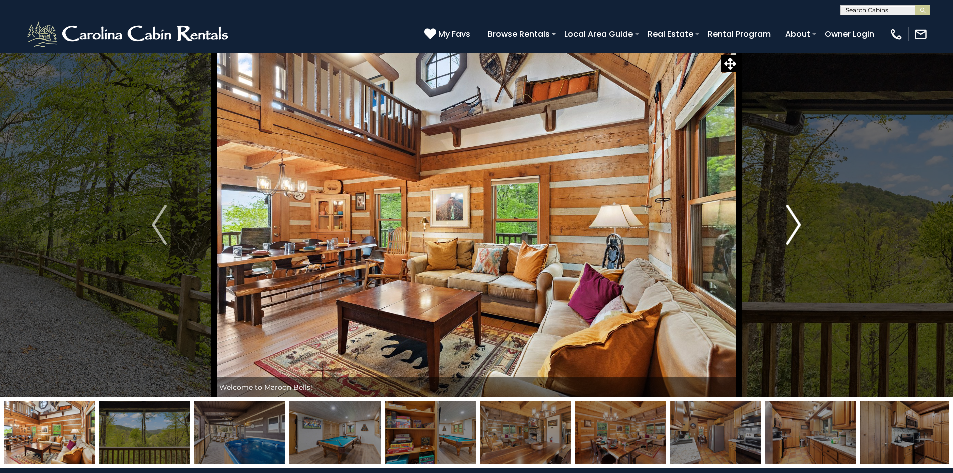
click at [790, 224] on img "Next" at bounding box center [793, 225] width 15 height 40
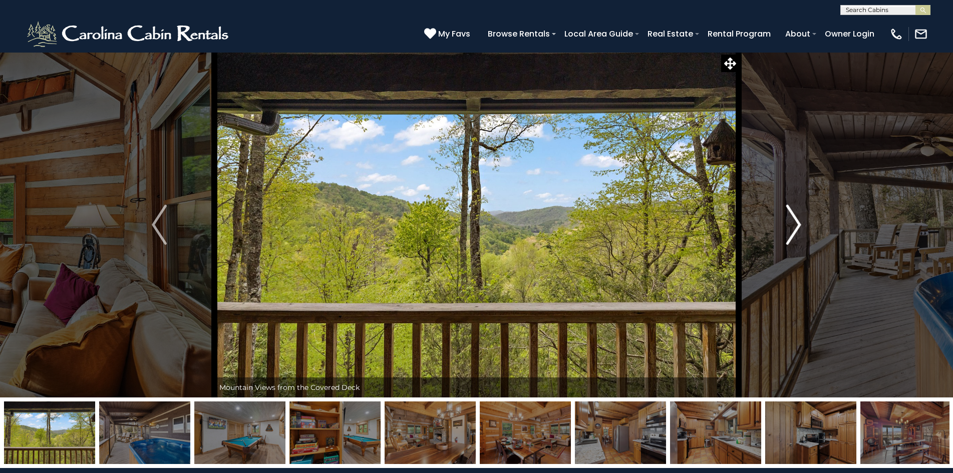
click at [790, 224] on img "Next" at bounding box center [793, 225] width 15 height 40
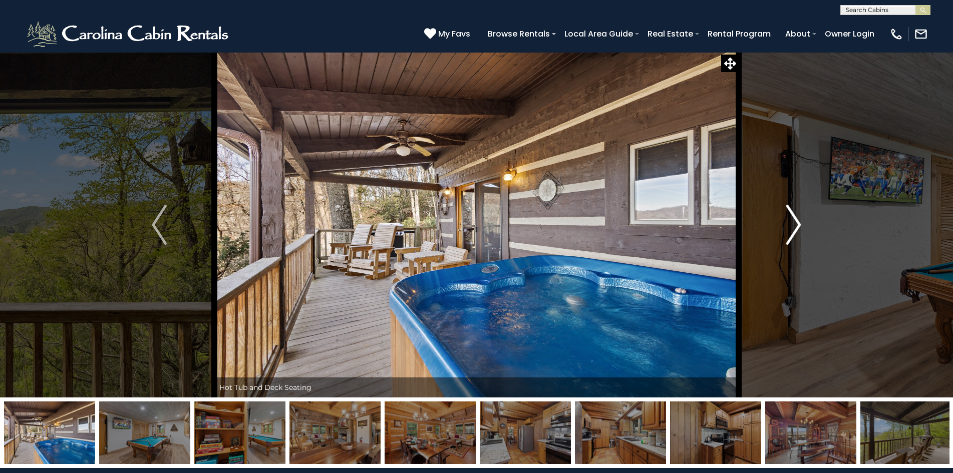
click at [790, 224] on img "Next" at bounding box center [793, 225] width 15 height 40
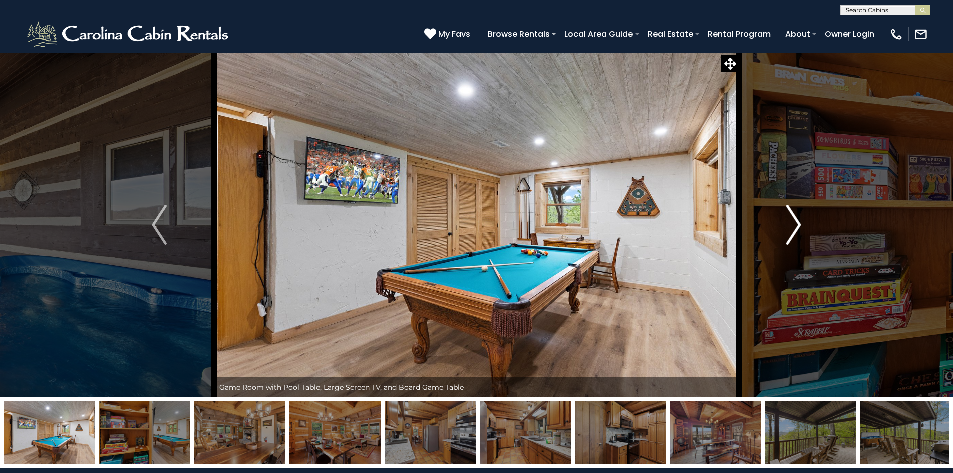
click at [790, 224] on img "Next" at bounding box center [793, 225] width 15 height 40
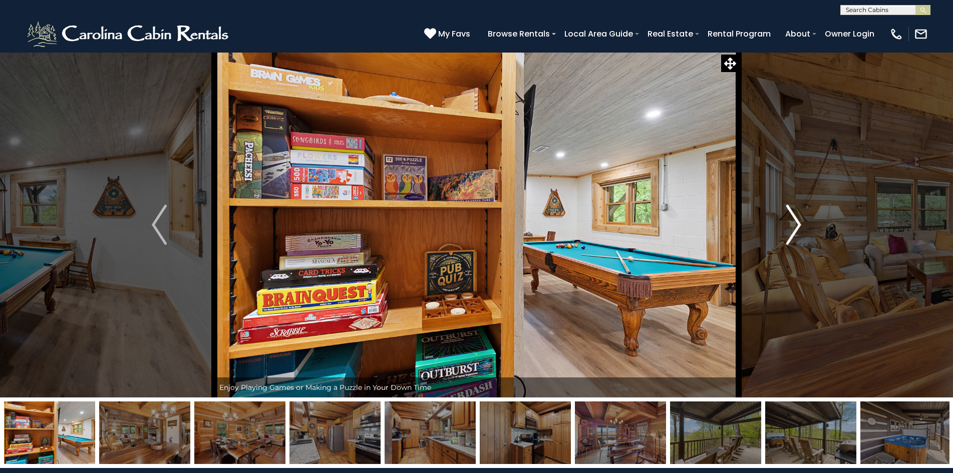
click at [790, 224] on img "Next" at bounding box center [793, 225] width 15 height 40
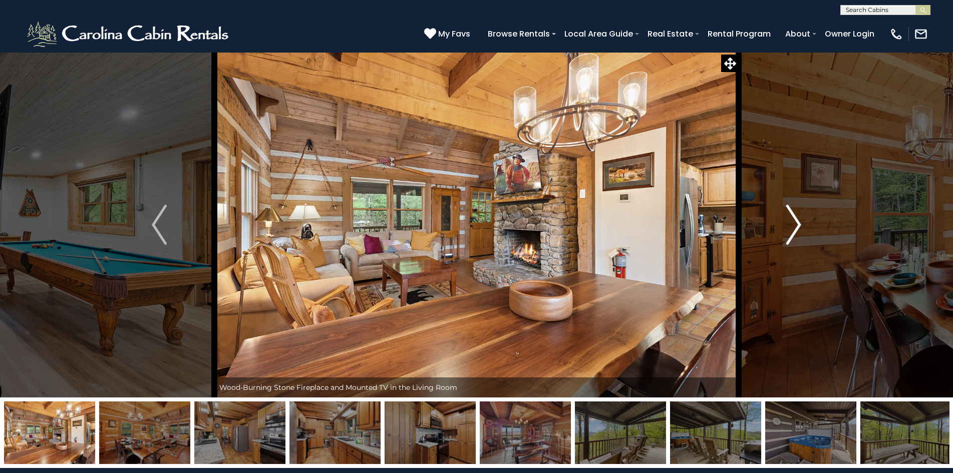
click at [790, 224] on img "Next" at bounding box center [793, 225] width 15 height 40
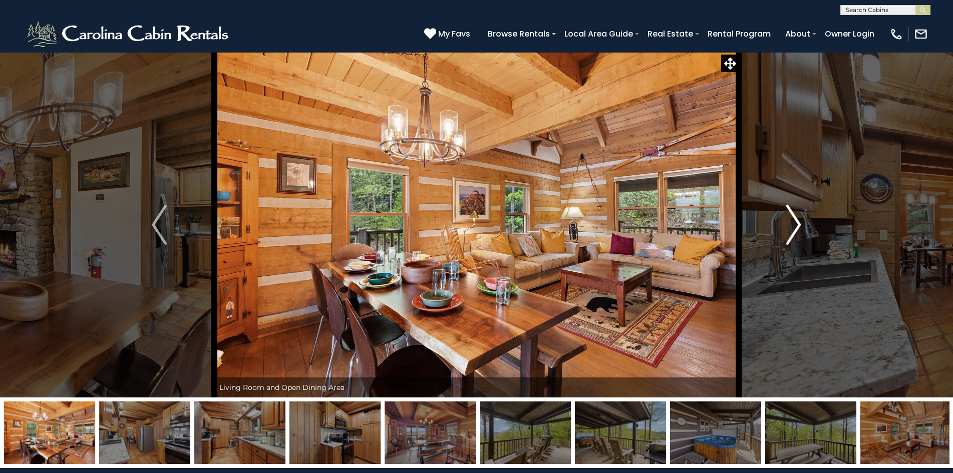
click at [790, 224] on img "Next" at bounding box center [793, 225] width 15 height 40
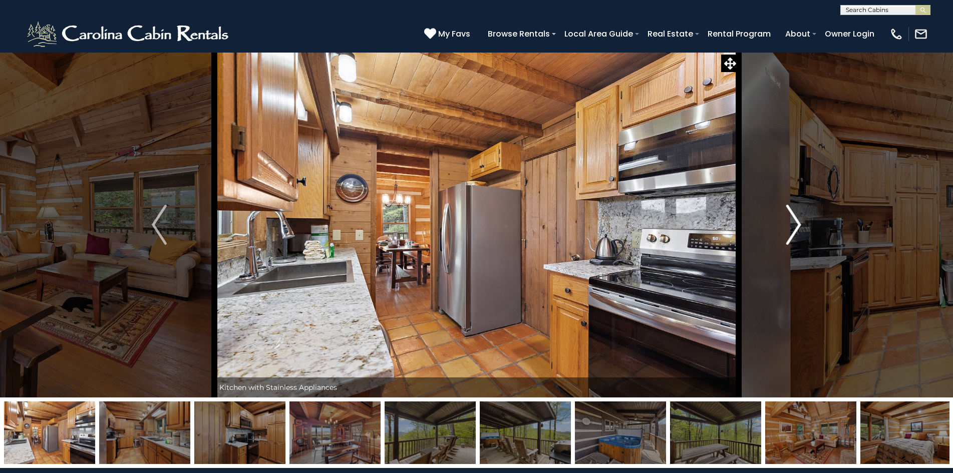
click at [790, 224] on img "Next" at bounding box center [793, 225] width 15 height 40
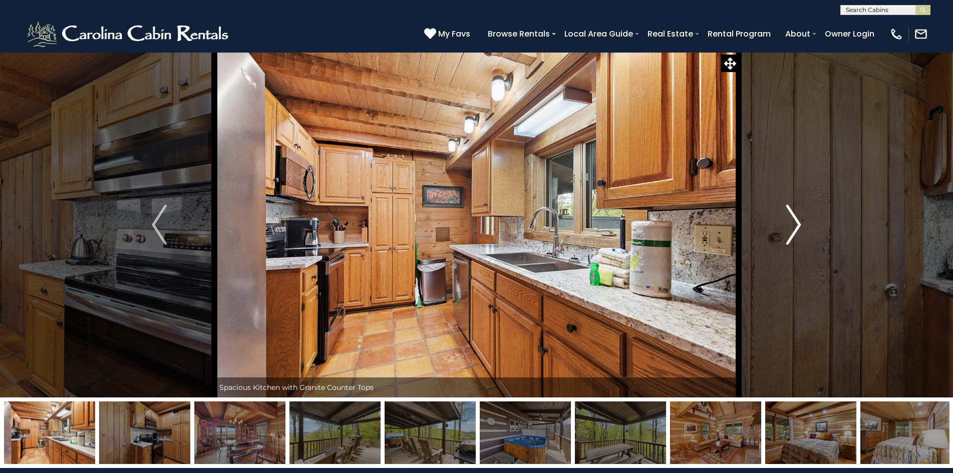
click at [790, 224] on img "Next" at bounding box center [793, 225] width 15 height 40
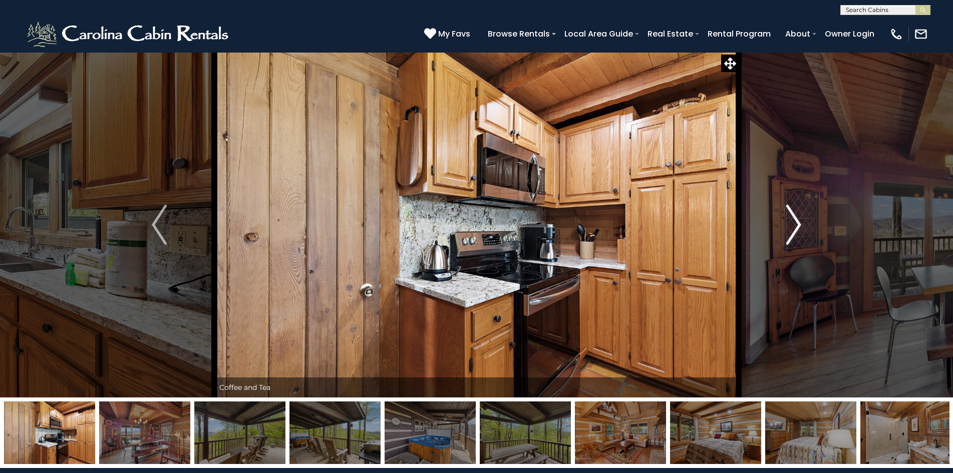
click at [790, 224] on img "Next" at bounding box center [793, 225] width 15 height 40
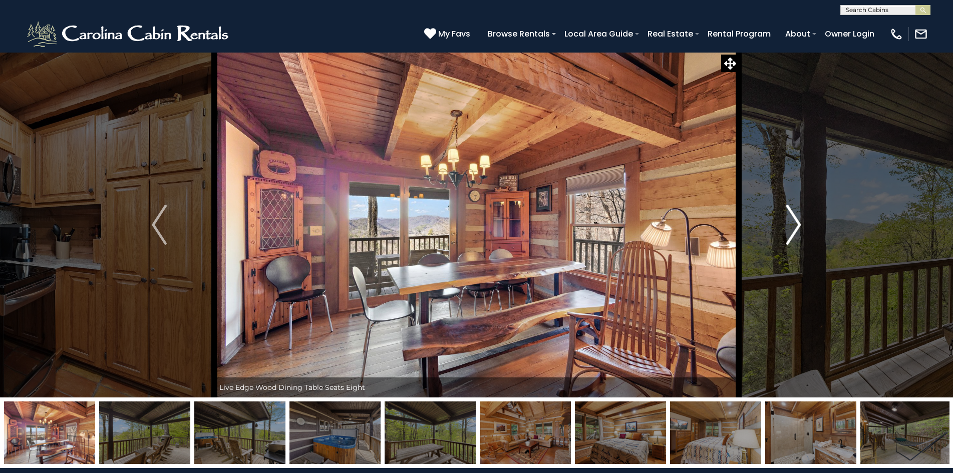
click at [790, 224] on img "Next" at bounding box center [793, 225] width 15 height 40
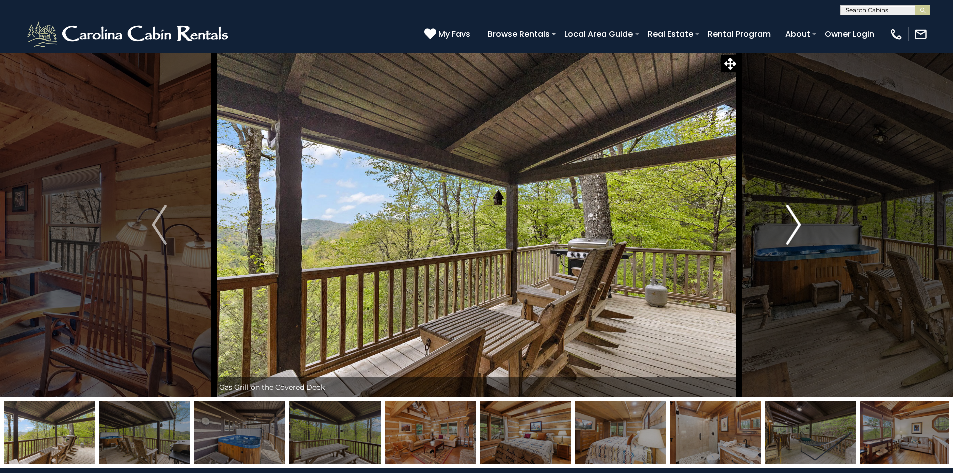
click at [790, 224] on img "Next" at bounding box center [793, 225] width 15 height 40
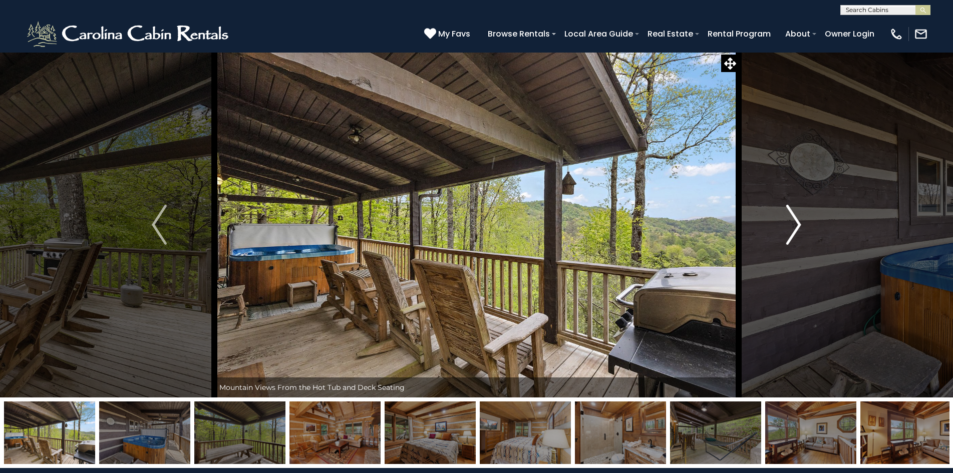
click at [790, 224] on img "Next" at bounding box center [793, 225] width 15 height 40
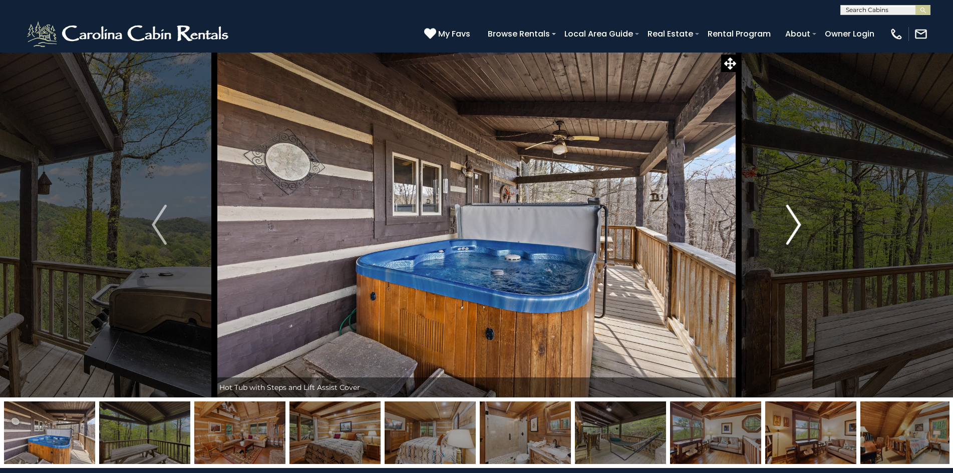
click at [790, 224] on img "Next" at bounding box center [793, 225] width 15 height 40
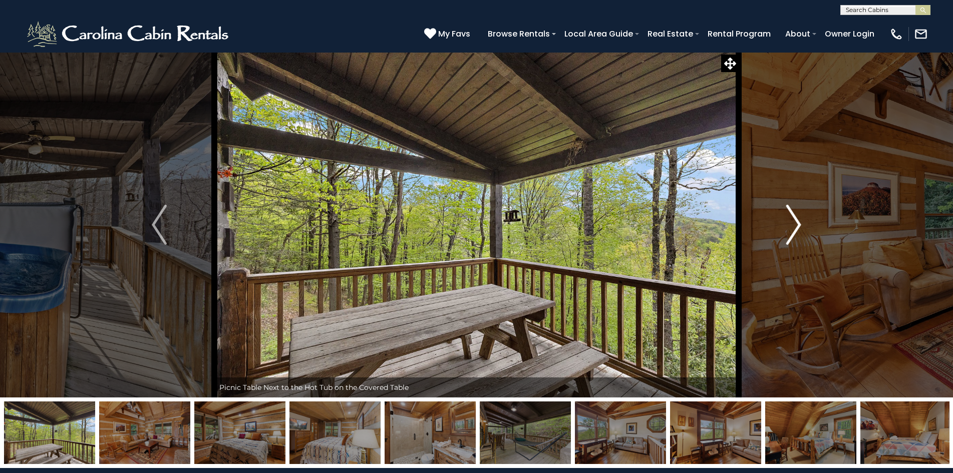
click at [790, 224] on img "Next" at bounding box center [793, 225] width 15 height 40
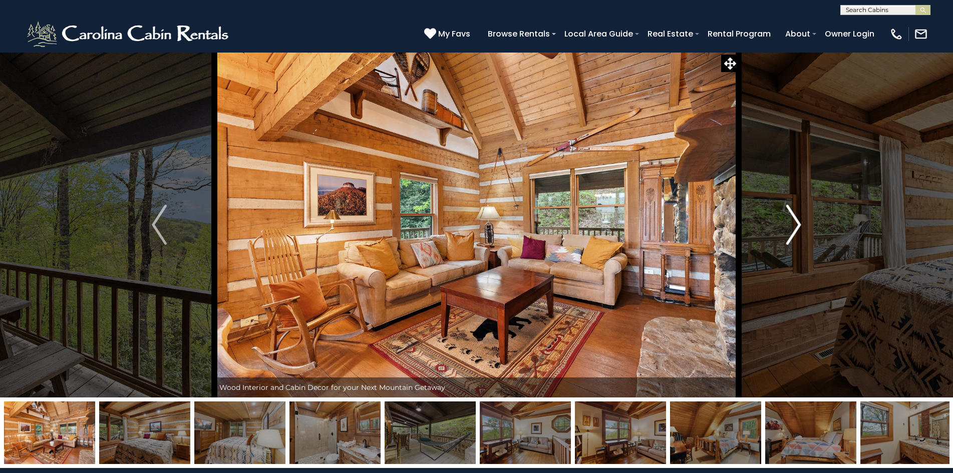
click at [790, 224] on img "Next" at bounding box center [793, 225] width 15 height 40
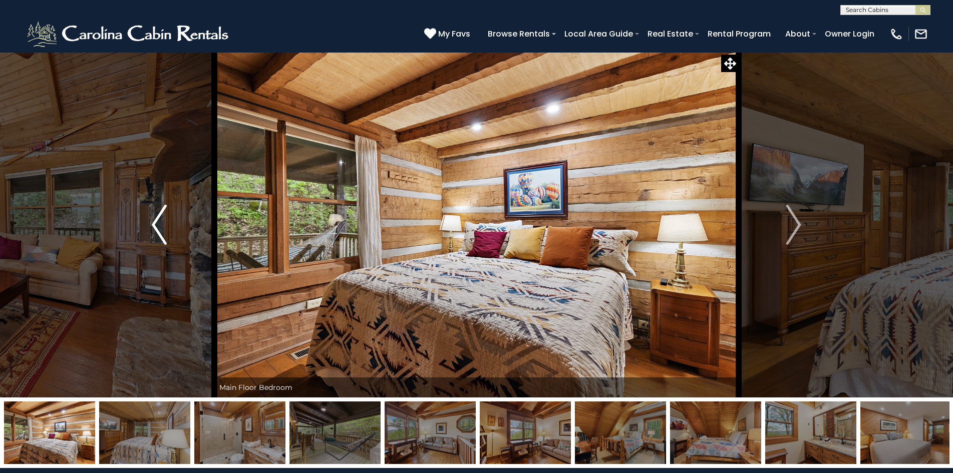
click at [160, 231] on img "Previous" at bounding box center [159, 225] width 15 height 40
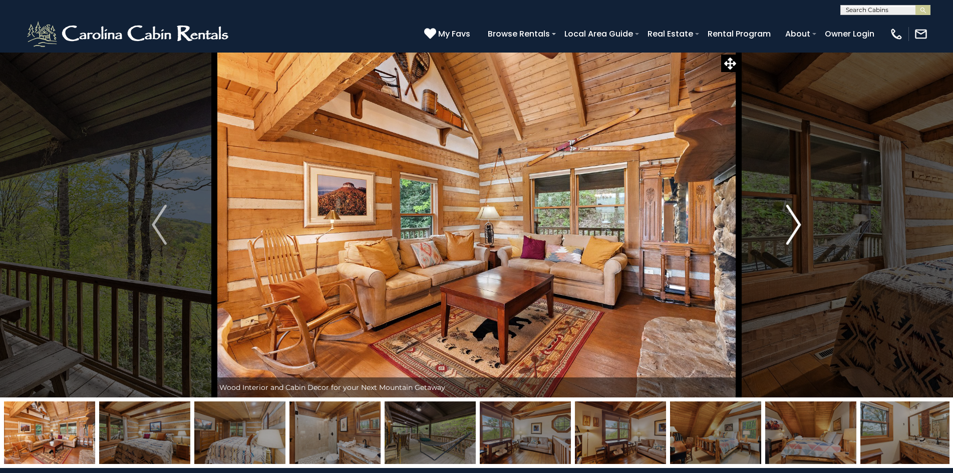
click at [788, 234] on img "Next" at bounding box center [793, 225] width 15 height 40
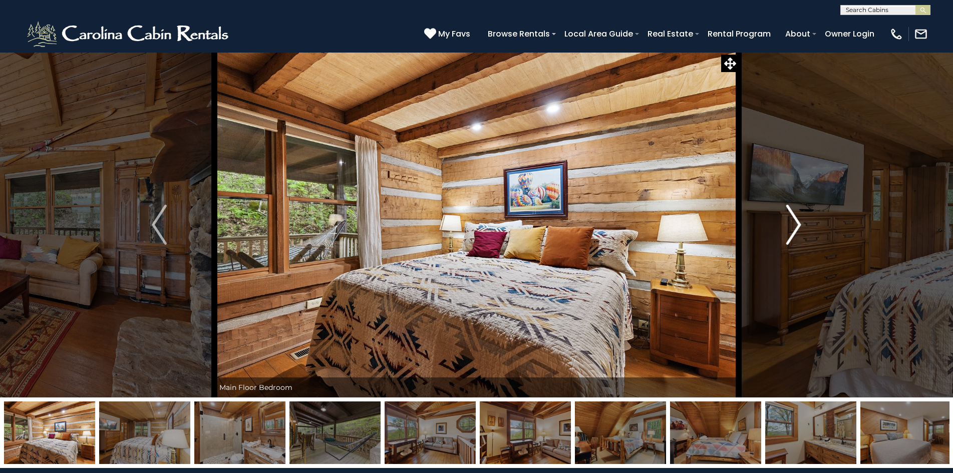
click at [788, 234] on img "Next" at bounding box center [793, 225] width 15 height 40
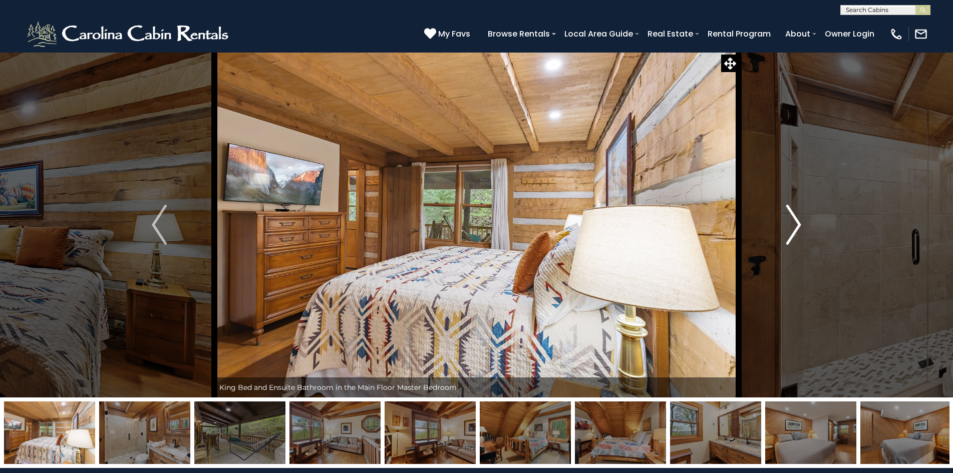
click at [788, 234] on img "Next" at bounding box center [793, 225] width 15 height 40
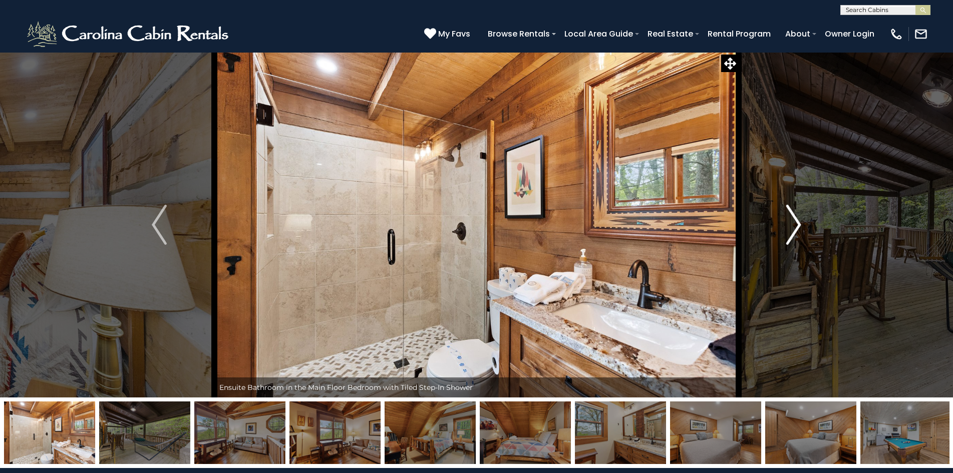
click at [788, 234] on img "Next" at bounding box center [793, 225] width 15 height 40
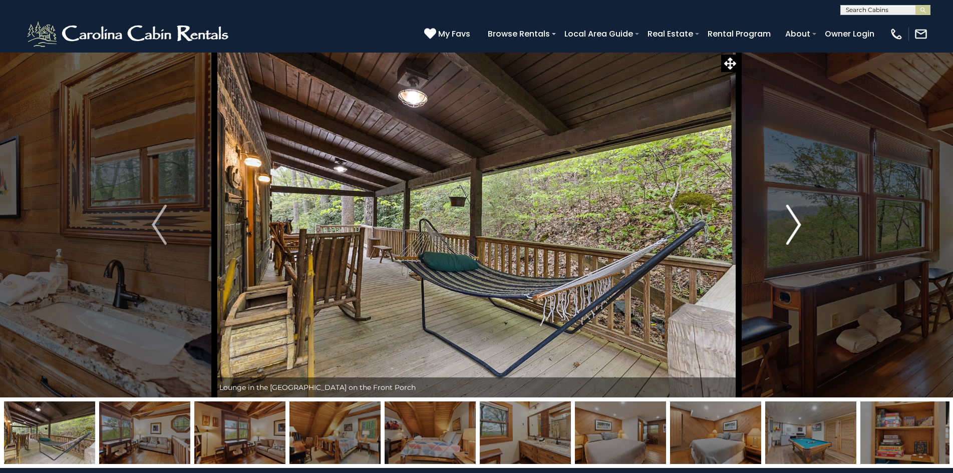
click at [788, 234] on img "Next" at bounding box center [793, 225] width 15 height 40
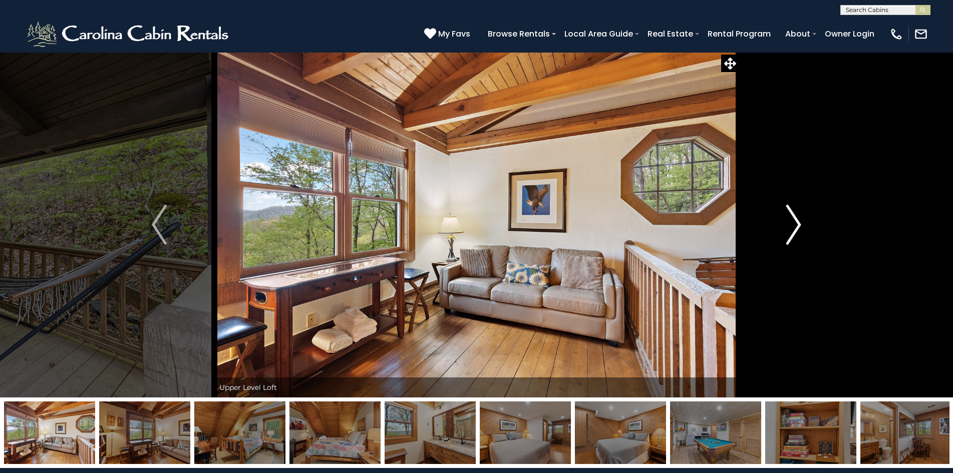
click at [788, 234] on img "Next" at bounding box center [793, 225] width 15 height 40
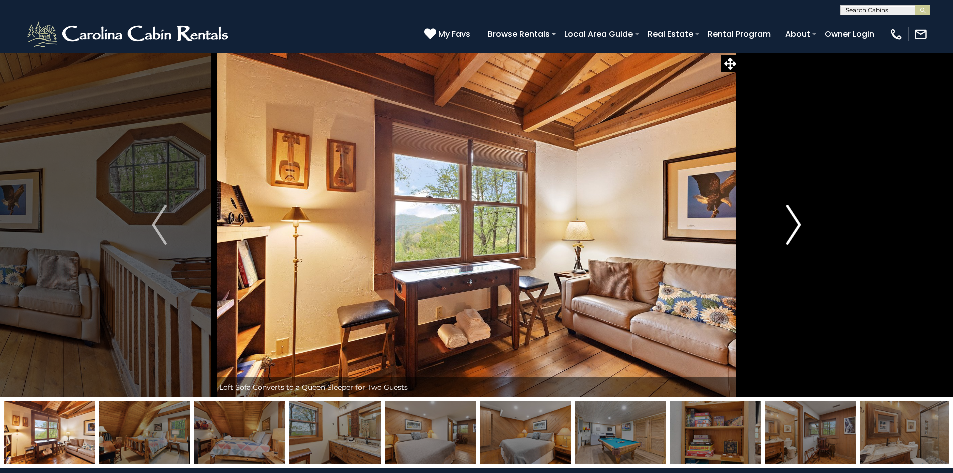
click at [788, 234] on img "Next" at bounding box center [793, 225] width 15 height 40
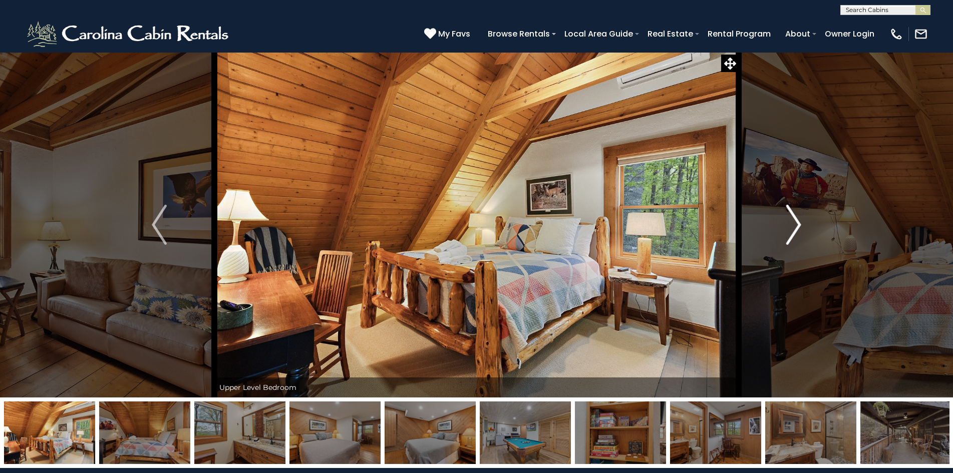
click at [788, 234] on img "Next" at bounding box center [793, 225] width 15 height 40
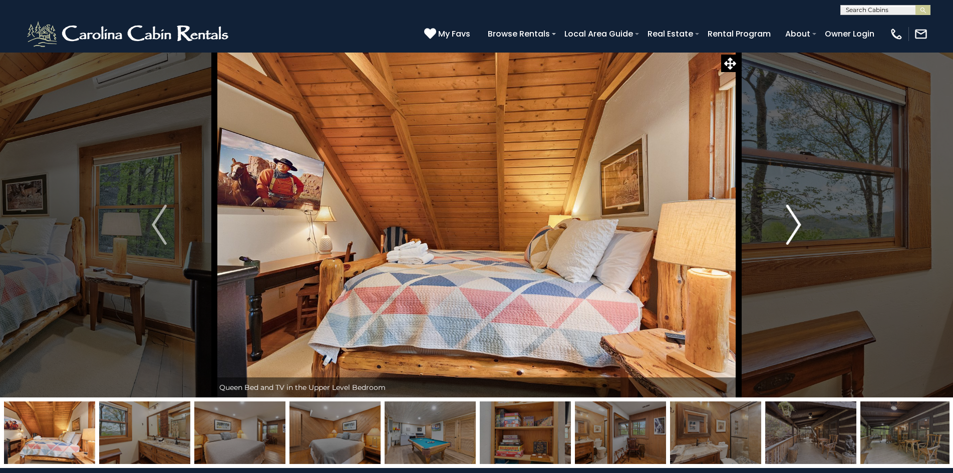
click at [788, 234] on img "Next" at bounding box center [793, 225] width 15 height 40
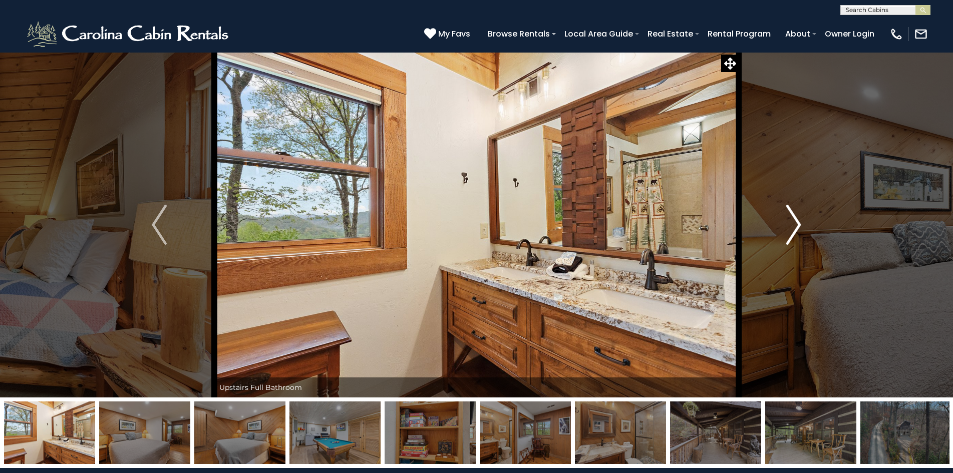
click at [788, 234] on img "Next" at bounding box center [793, 225] width 15 height 40
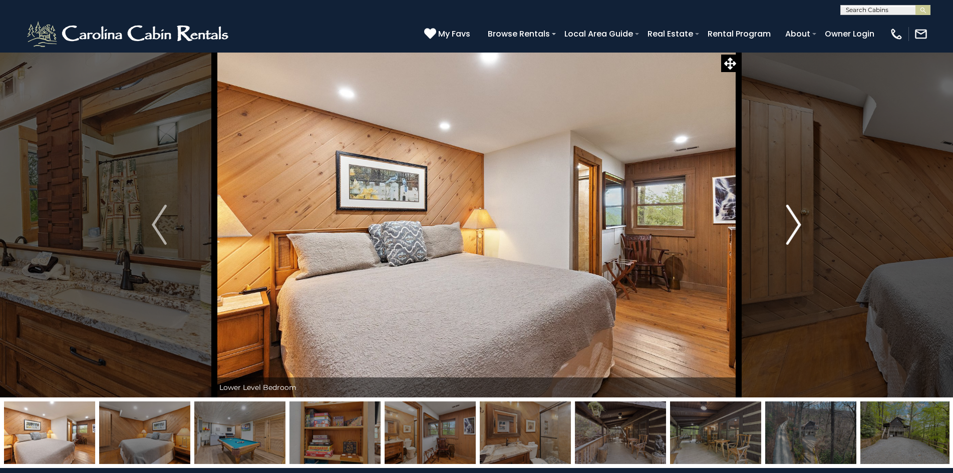
click at [788, 234] on img "Next" at bounding box center [793, 225] width 15 height 40
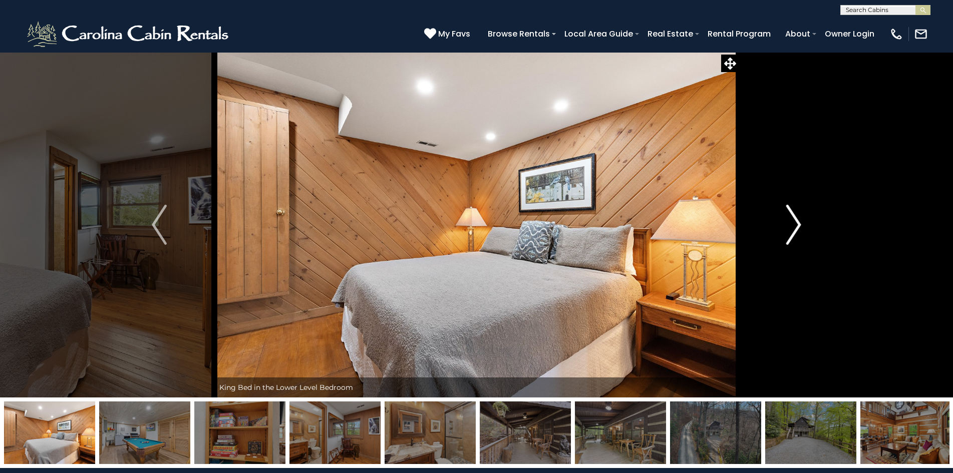
click at [790, 228] on img "Next" at bounding box center [793, 225] width 15 height 40
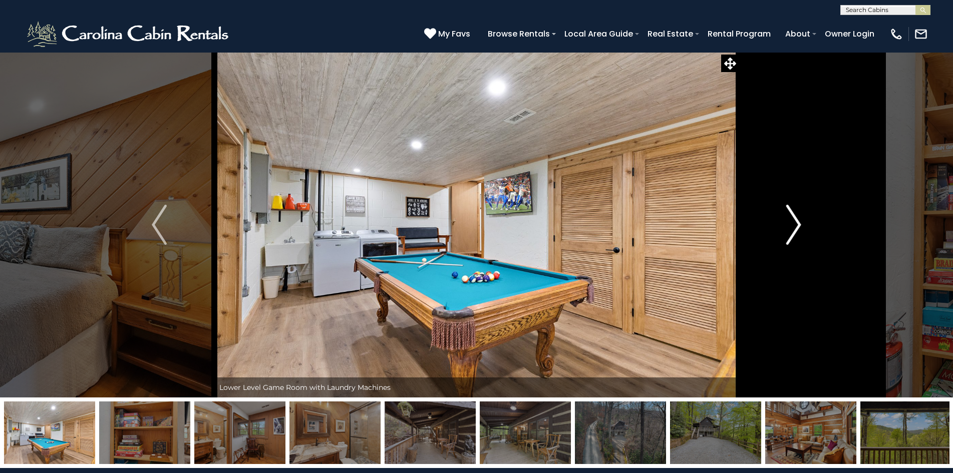
click at [790, 228] on img "Next" at bounding box center [793, 225] width 15 height 40
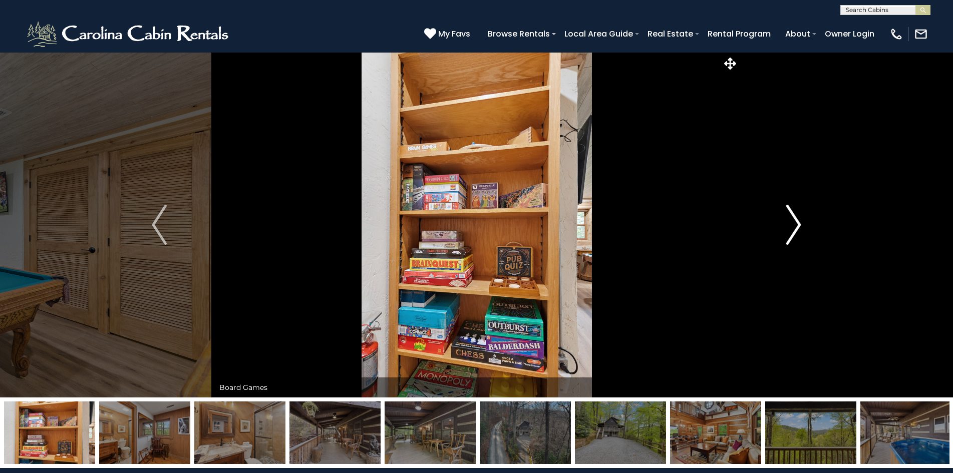
click at [790, 228] on img "Next" at bounding box center [793, 225] width 15 height 40
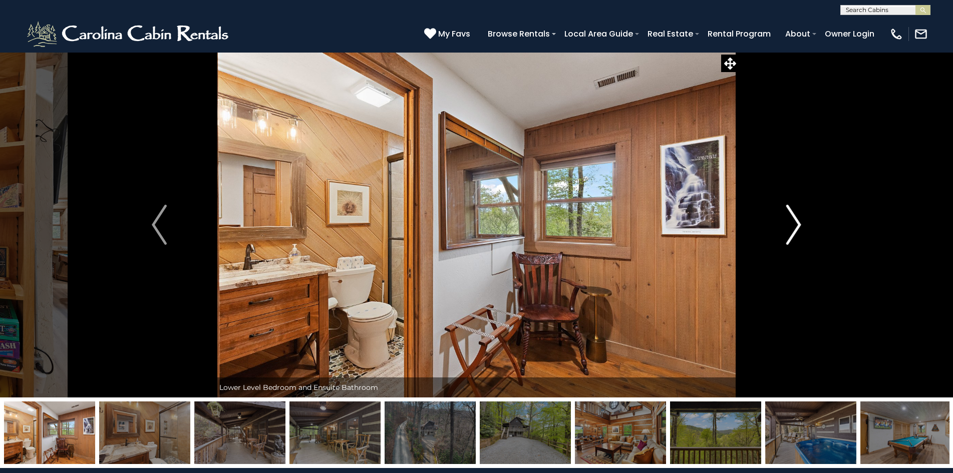
click at [790, 228] on img "Next" at bounding box center [793, 225] width 15 height 40
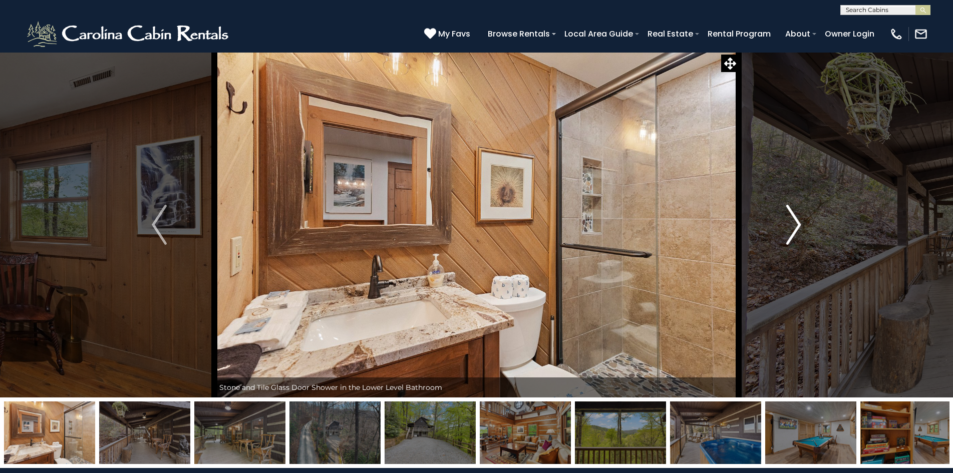
click at [790, 228] on img "Next" at bounding box center [793, 225] width 15 height 40
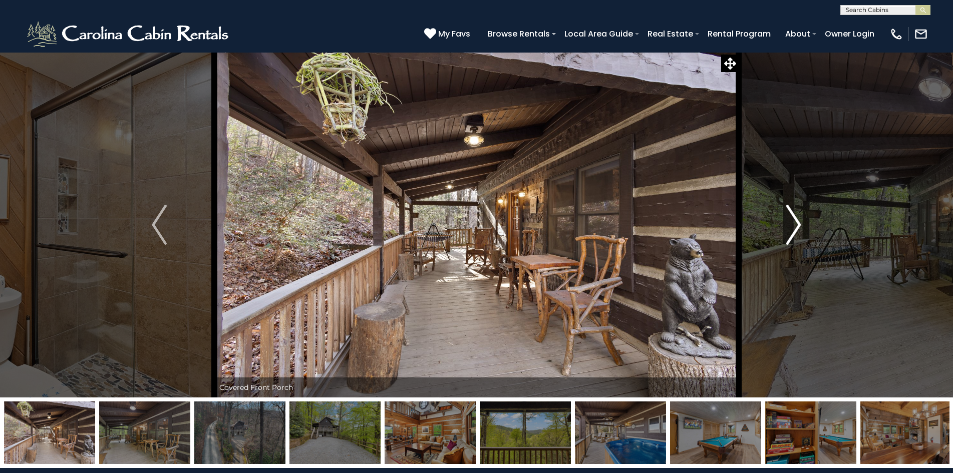
click at [790, 228] on img "Next" at bounding box center [793, 225] width 15 height 40
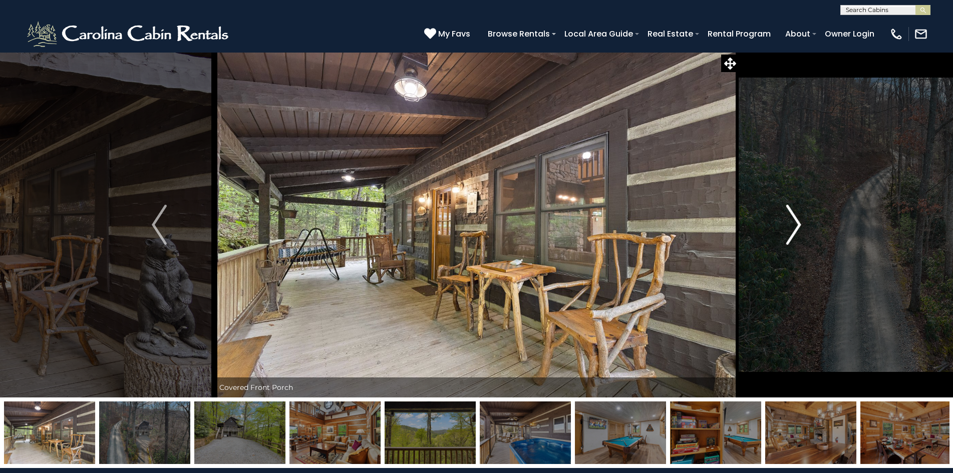
click at [798, 226] on img "Next" at bounding box center [793, 225] width 15 height 40
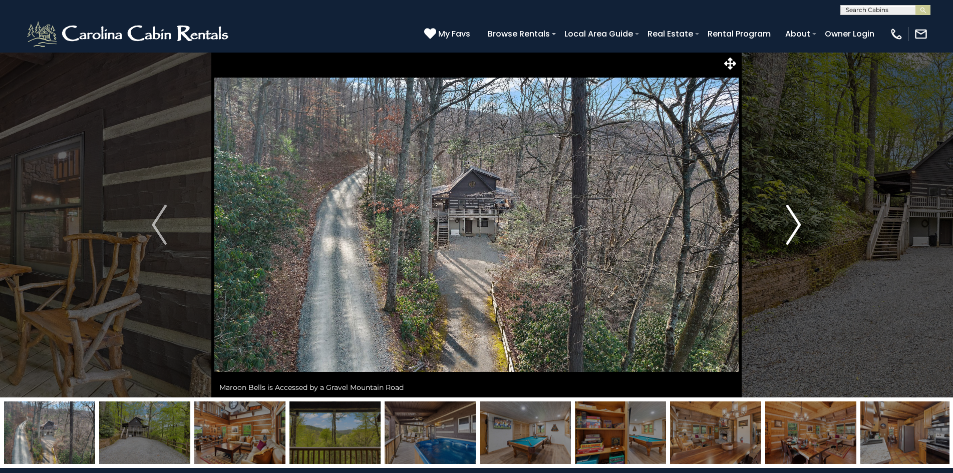
click at [794, 228] on img "Next" at bounding box center [793, 225] width 15 height 40
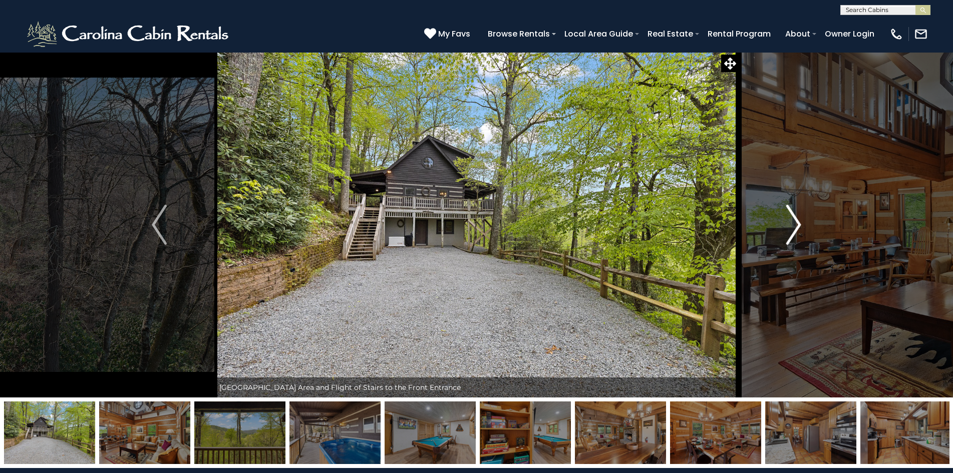
click at [794, 228] on img "Next" at bounding box center [793, 225] width 15 height 40
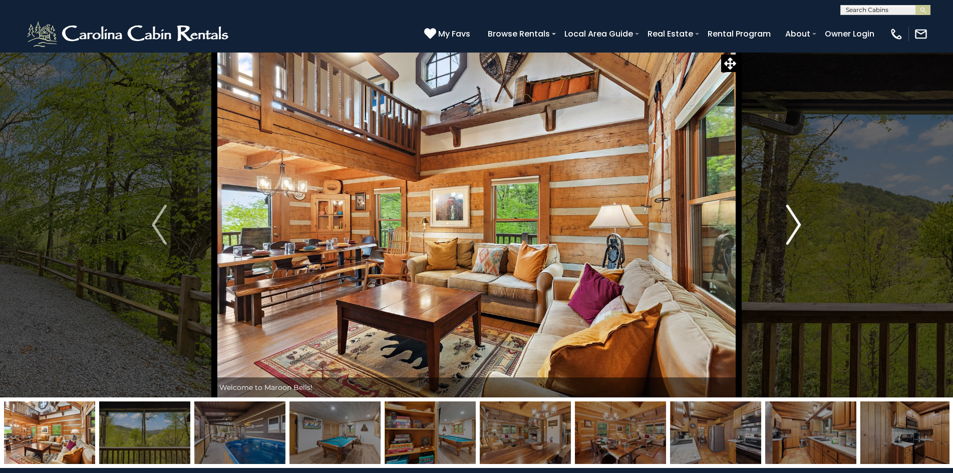
click at [800, 228] on img "Next" at bounding box center [793, 225] width 15 height 40
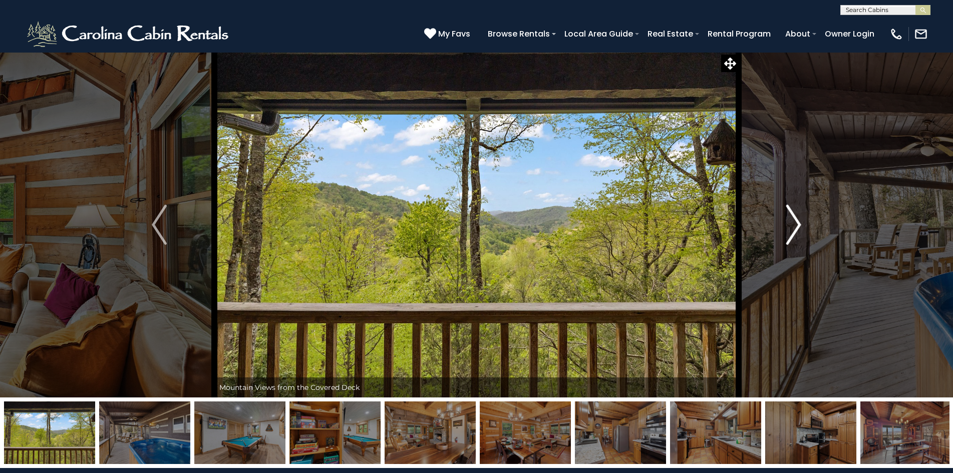
click at [800, 228] on img "Next" at bounding box center [793, 225] width 15 height 40
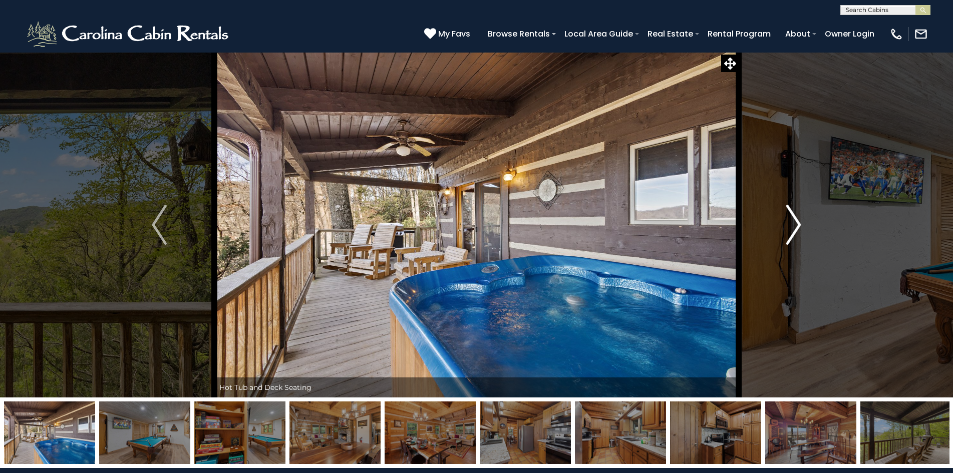
click at [800, 228] on img "Next" at bounding box center [793, 225] width 15 height 40
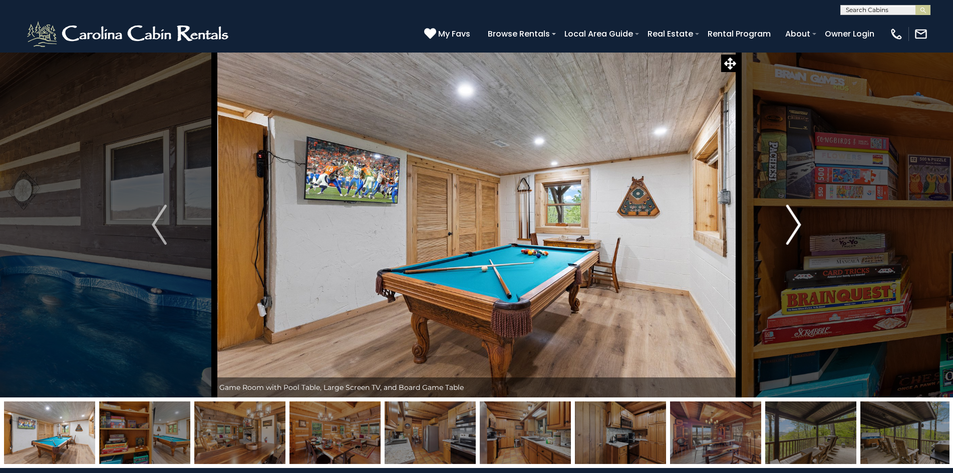
click at [800, 228] on img "Next" at bounding box center [793, 225] width 15 height 40
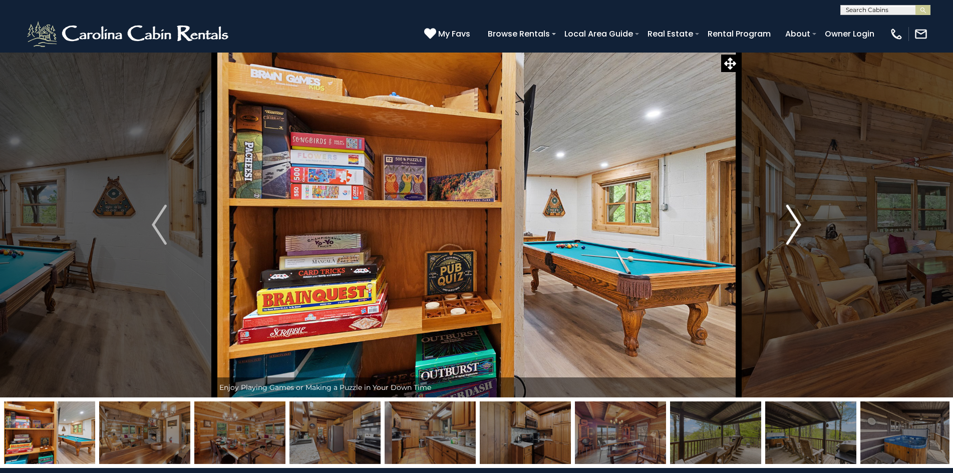
click at [800, 228] on img "Next" at bounding box center [793, 225] width 15 height 40
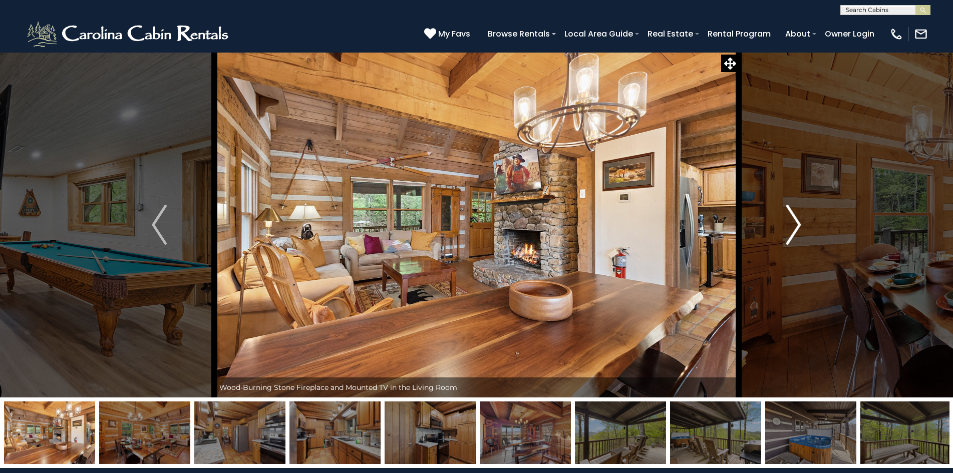
click at [800, 228] on img "Next" at bounding box center [793, 225] width 15 height 40
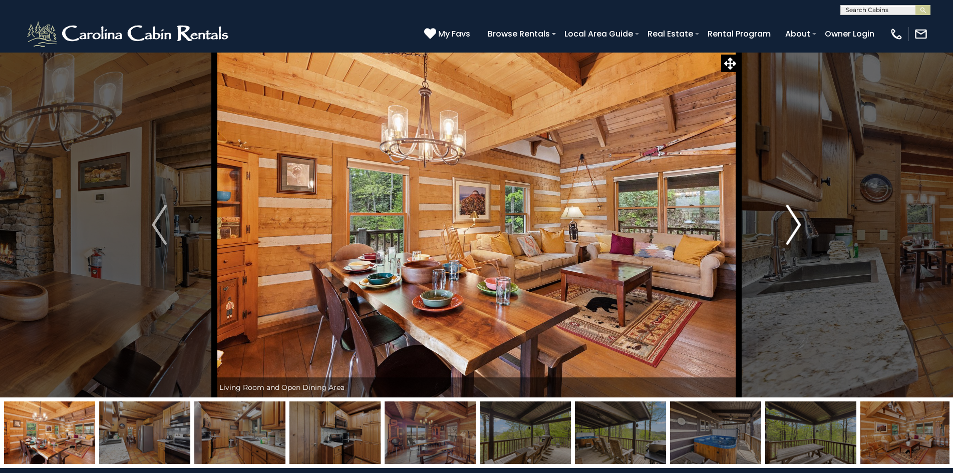
click at [800, 228] on img "Next" at bounding box center [793, 225] width 15 height 40
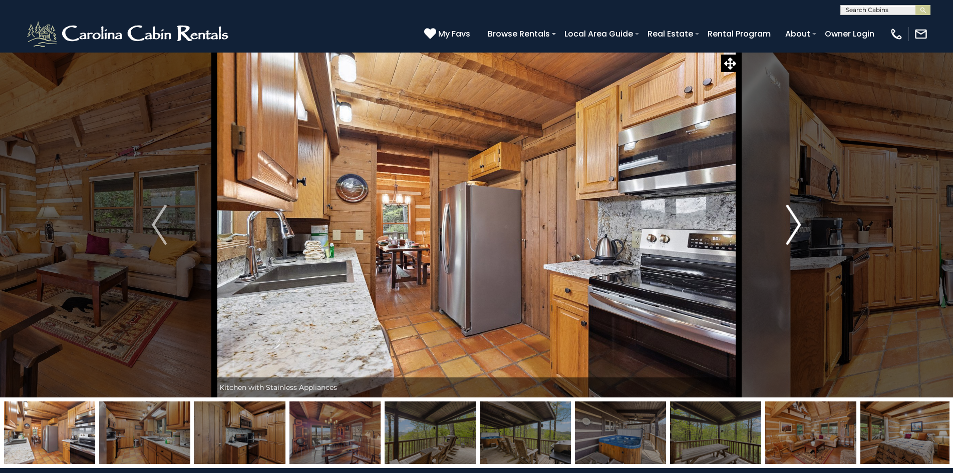
click at [800, 228] on img "Next" at bounding box center [793, 225] width 15 height 40
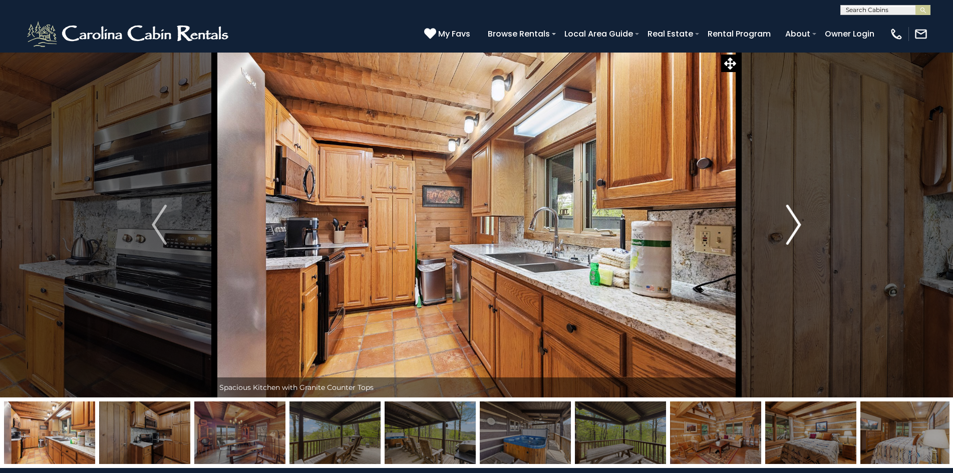
click at [800, 228] on img "Next" at bounding box center [793, 225] width 15 height 40
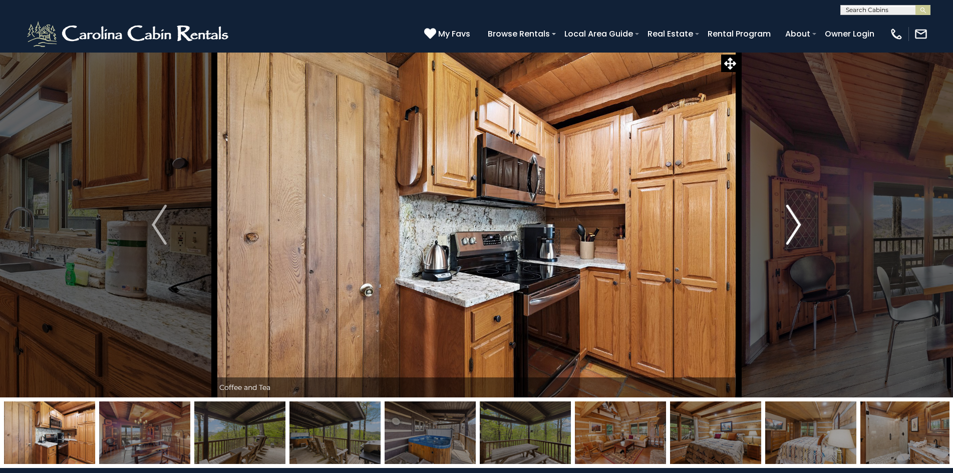
click at [800, 228] on img "Next" at bounding box center [793, 225] width 15 height 40
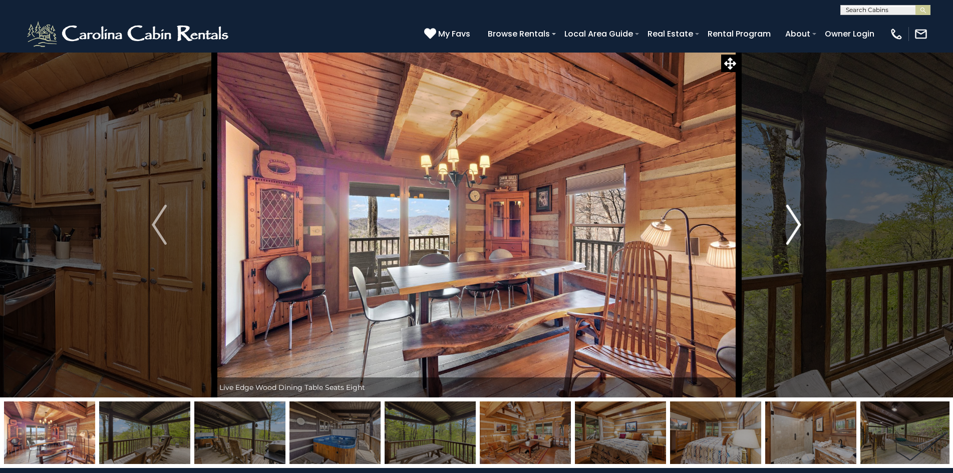
click at [800, 228] on img "Next" at bounding box center [793, 225] width 15 height 40
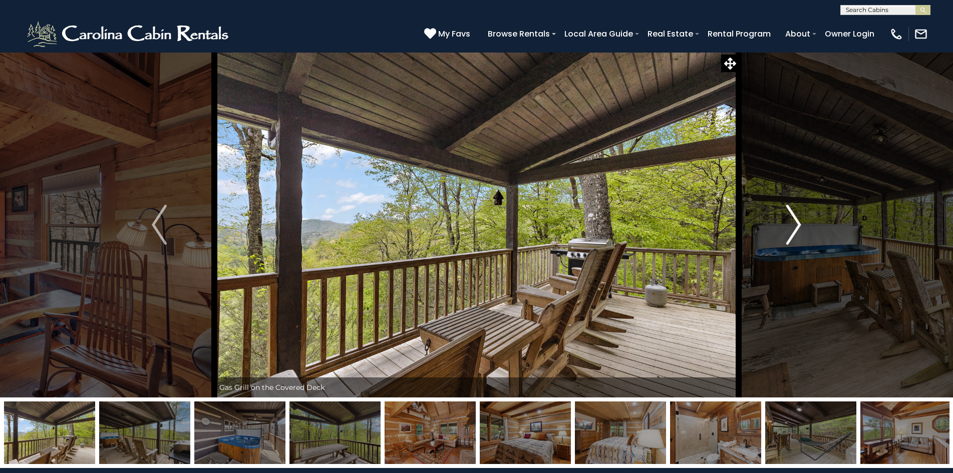
click at [800, 228] on img "Next" at bounding box center [793, 225] width 15 height 40
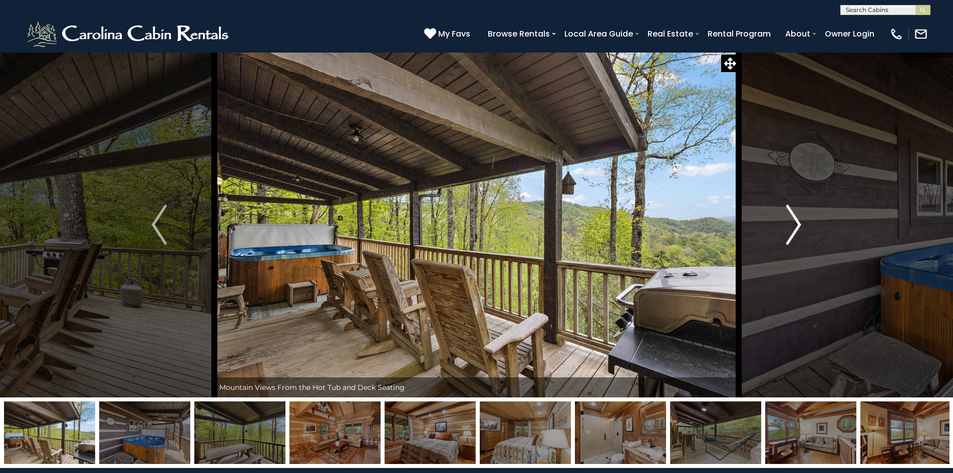
click at [800, 228] on img "Next" at bounding box center [793, 225] width 15 height 40
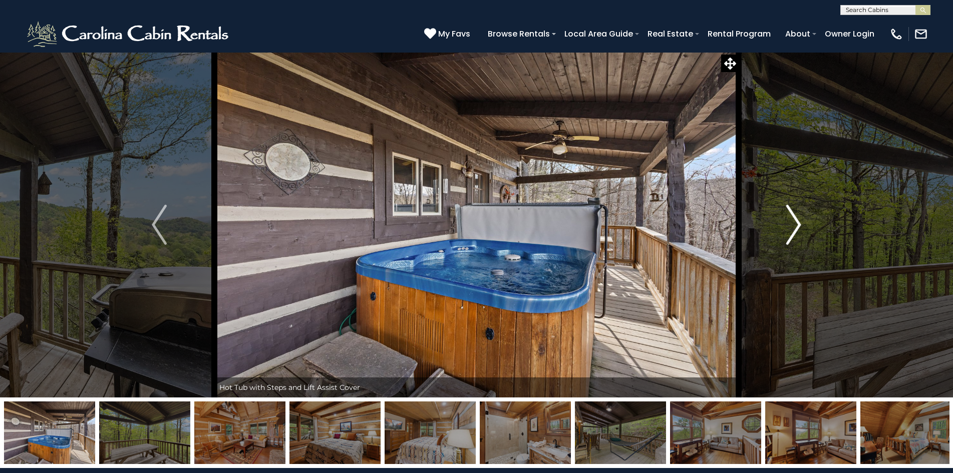
click at [800, 228] on img "Next" at bounding box center [793, 225] width 15 height 40
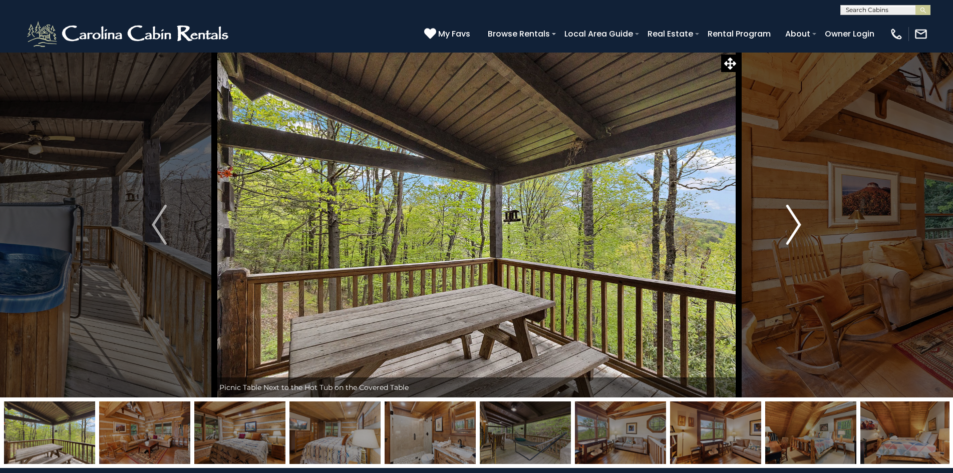
click at [800, 228] on img "Next" at bounding box center [793, 225] width 15 height 40
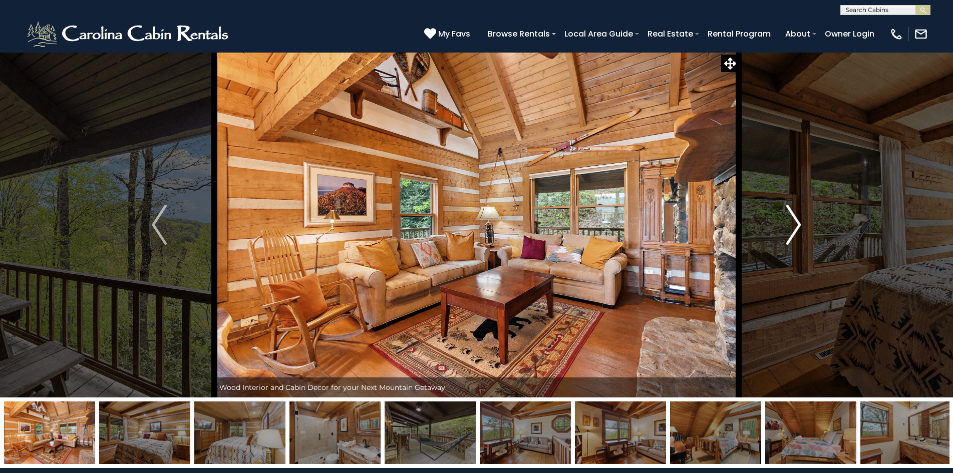
click at [800, 228] on img "Next" at bounding box center [793, 225] width 15 height 40
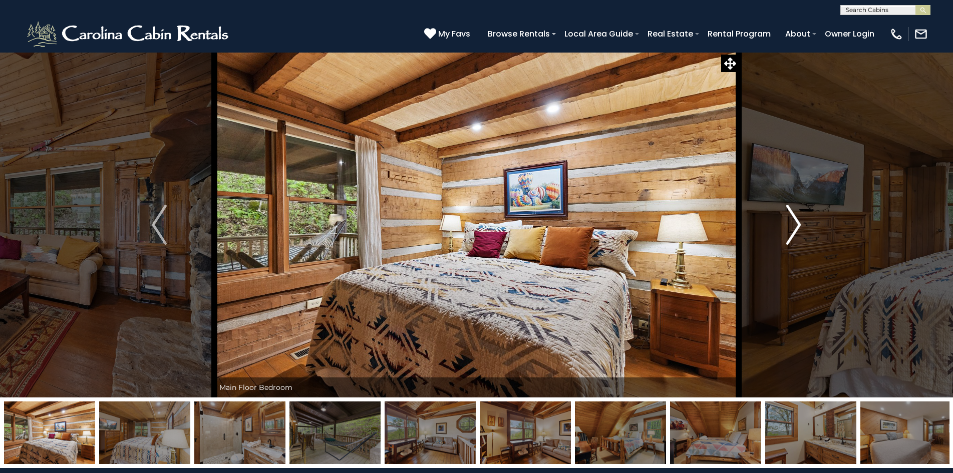
click at [800, 228] on img "Next" at bounding box center [793, 225] width 15 height 40
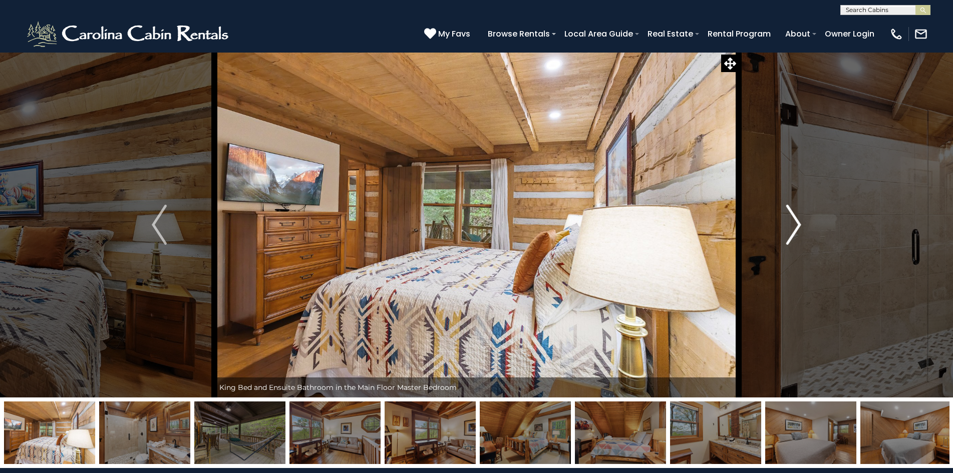
click at [800, 228] on img "Next" at bounding box center [793, 225] width 15 height 40
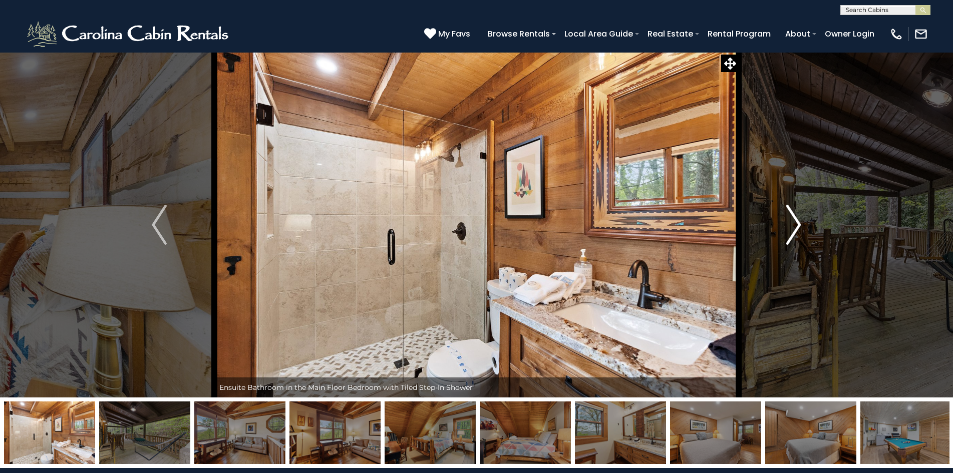
click at [800, 228] on img "Next" at bounding box center [793, 225] width 15 height 40
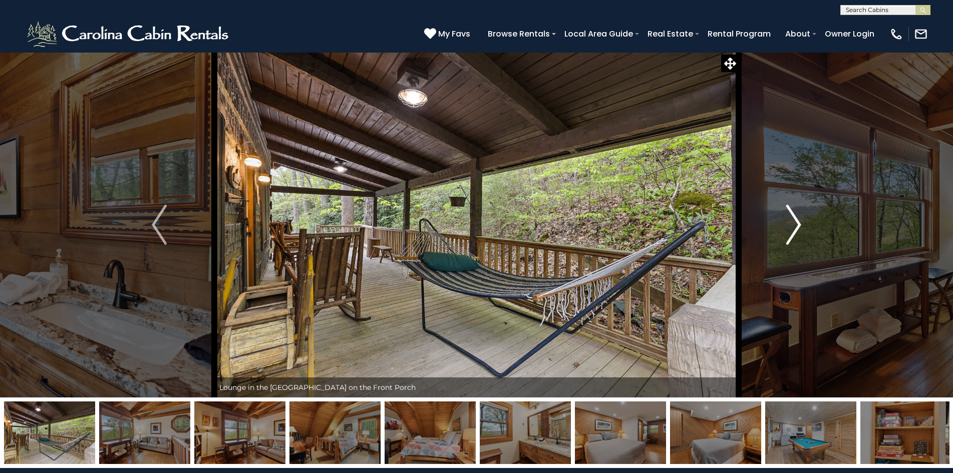
click at [800, 228] on img "Next" at bounding box center [793, 225] width 15 height 40
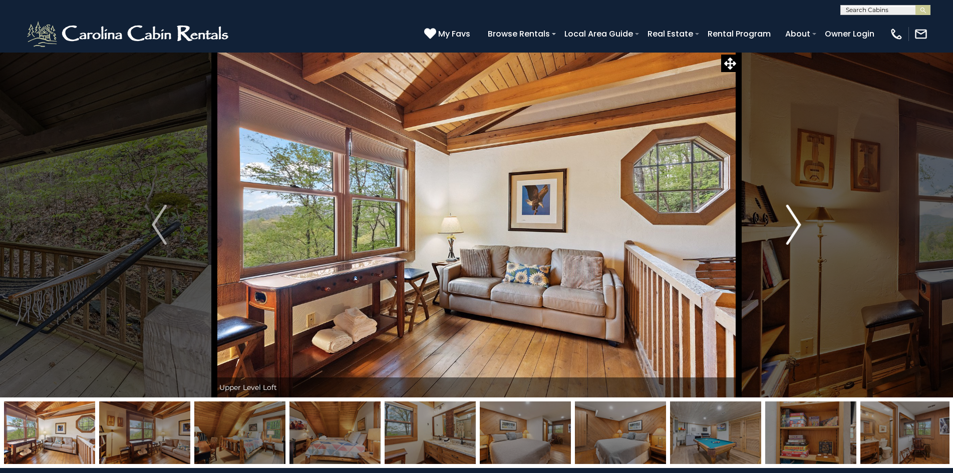
click at [800, 228] on img "Next" at bounding box center [793, 225] width 15 height 40
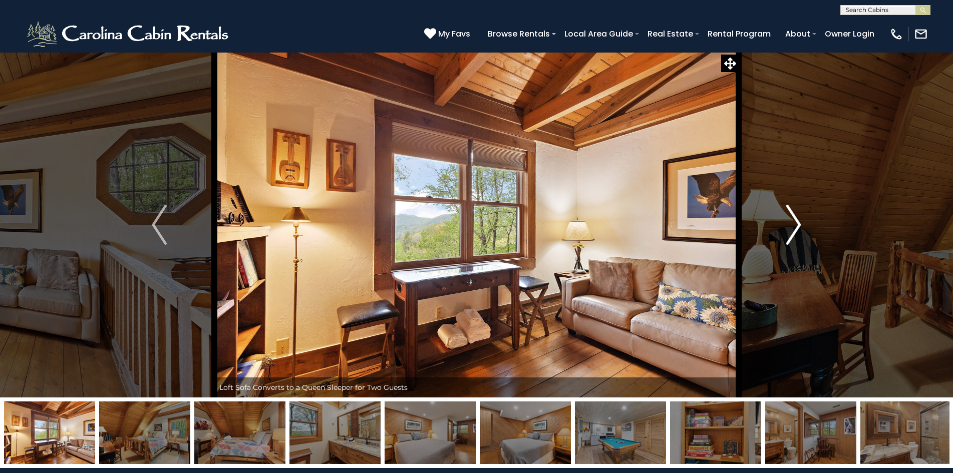
click at [800, 228] on img "Next" at bounding box center [793, 225] width 15 height 40
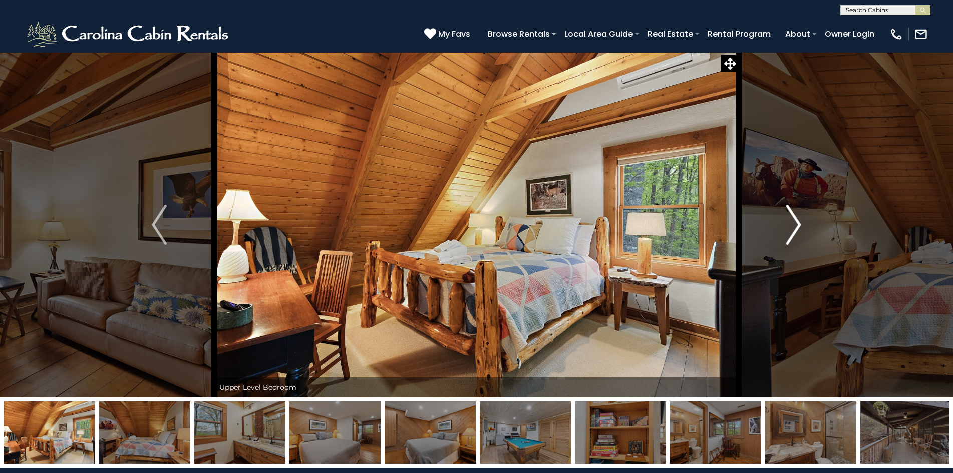
click at [800, 228] on img "Next" at bounding box center [793, 225] width 15 height 40
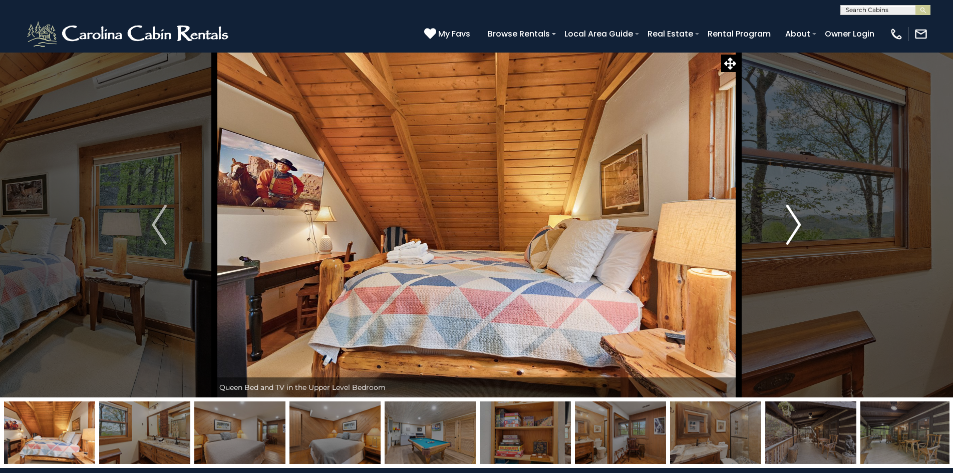
click at [800, 228] on img "Next" at bounding box center [793, 225] width 15 height 40
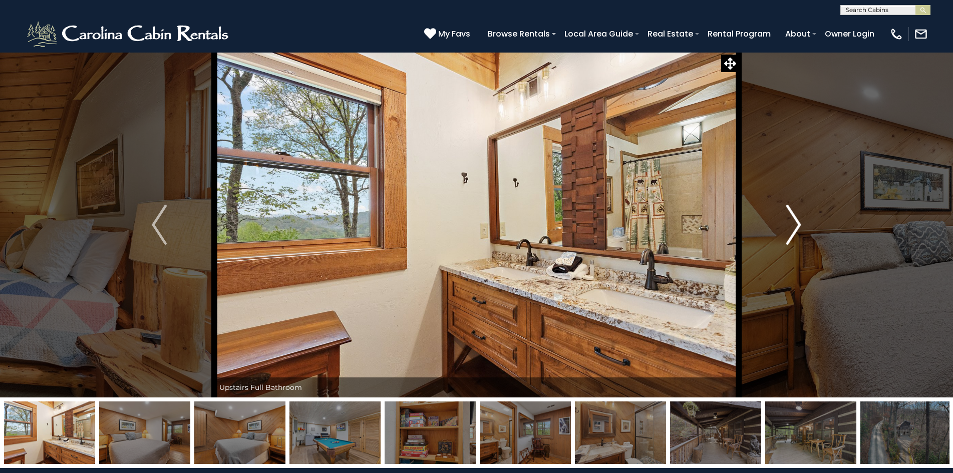
click at [800, 228] on img "Next" at bounding box center [793, 225] width 15 height 40
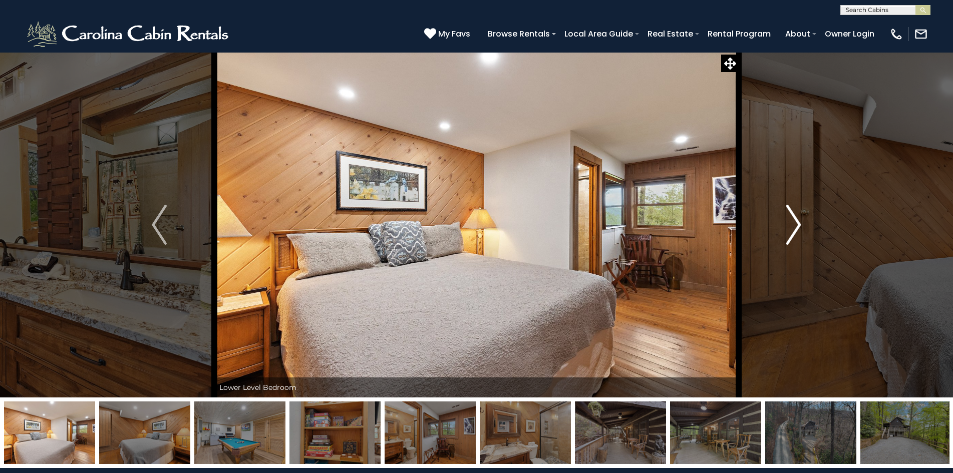
click at [800, 228] on img "Next" at bounding box center [793, 225] width 15 height 40
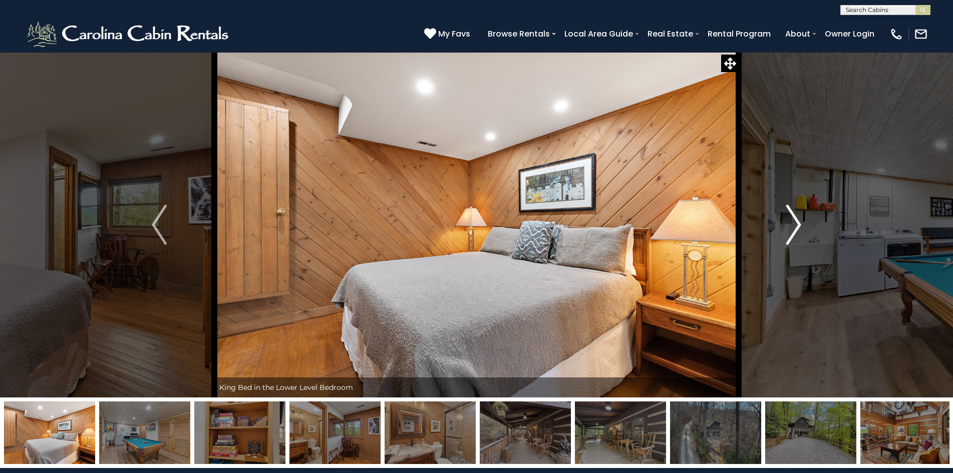
click at [801, 229] on button "Next" at bounding box center [794, 225] width 110 height 346
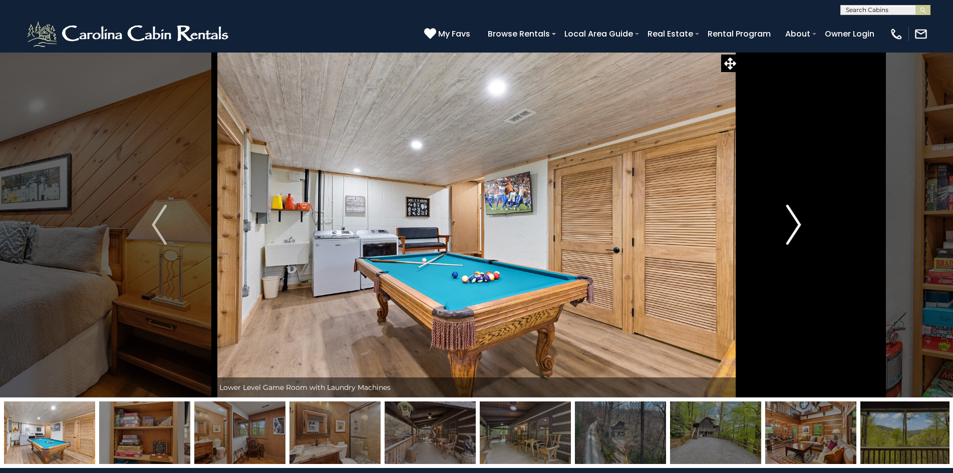
click at [801, 229] on button "Next" at bounding box center [794, 225] width 110 height 346
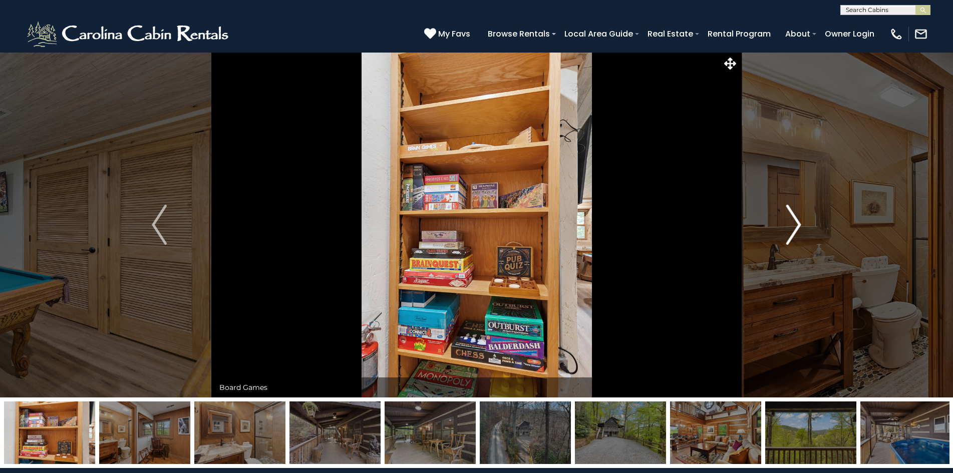
click at [801, 229] on button "Next" at bounding box center [794, 225] width 110 height 346
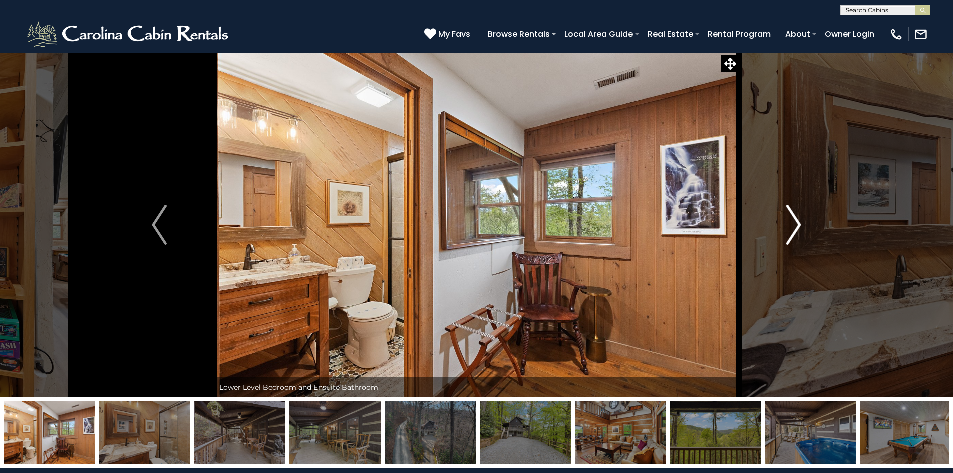
click at [801, 229] on button "Next" at bounding box center [794, 225] width 110 height 346
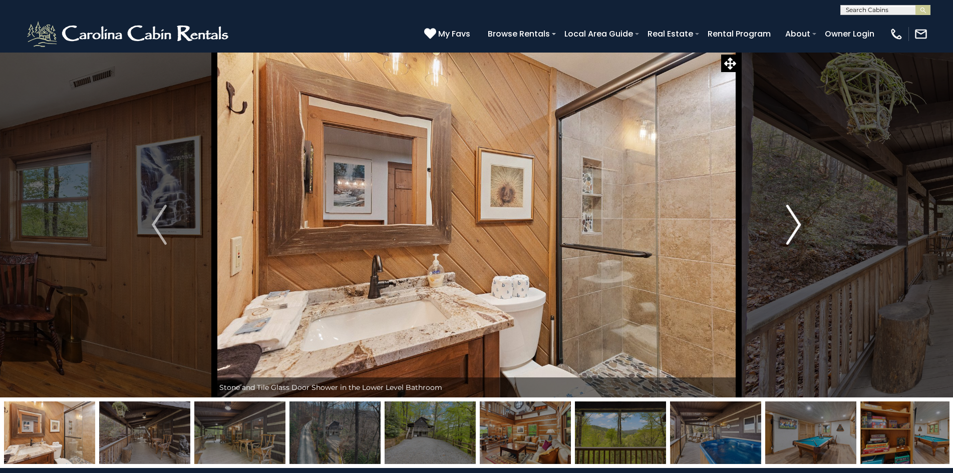
click at [801, 229] on button "Next" at bounding box center [794, 225] width 110 height 346
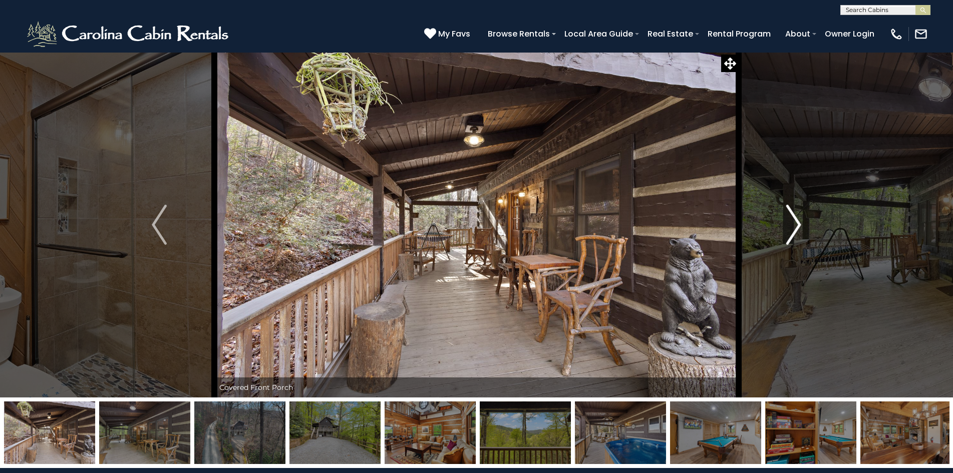
click at [793, 231] on img "Next" at bounding box center [793, 225] width 15 height 40
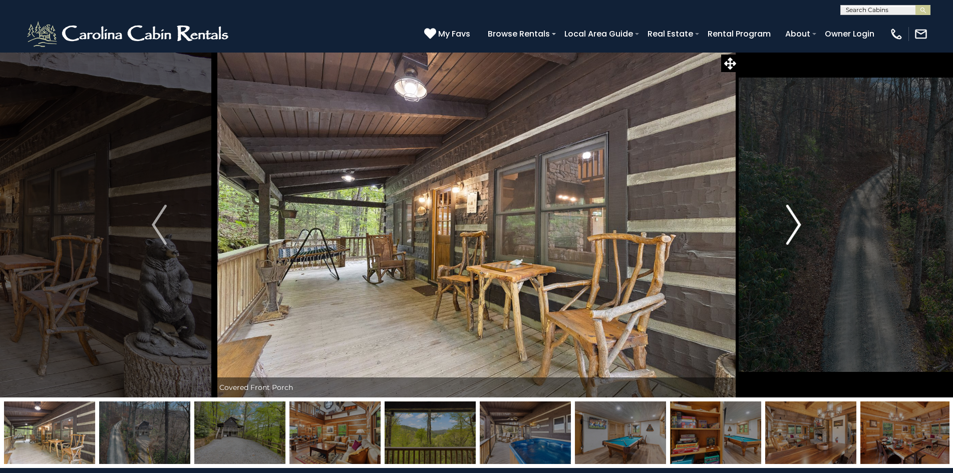
click at [793, 231] on img "Next" at bounding box center [793, 225] width 15 height 40
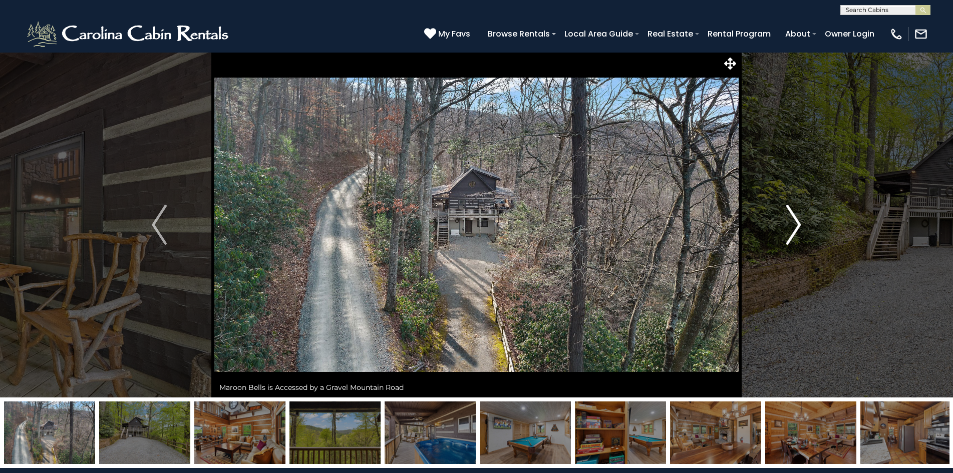
click at [793, 231] on img "Next" at bounding box center [793, 225] width 15 height 40
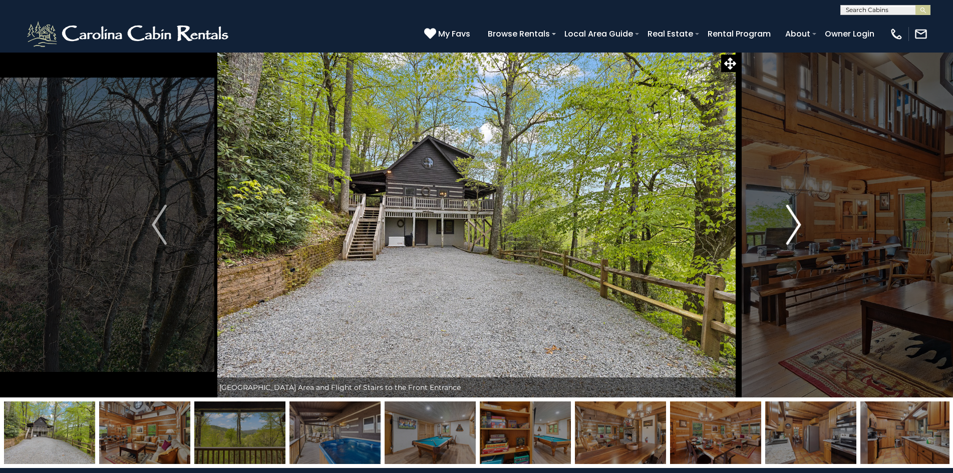
click at [793, 231] on img "Next" at bounding box center [793, 225] width 15 height 40
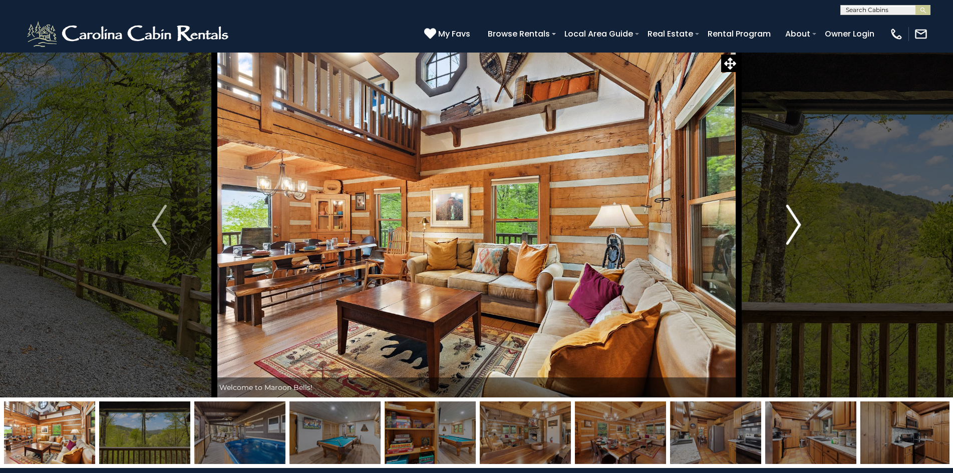
click at [793, 231] on img "Next" at bounding box center [793, 225] width 15 height 40
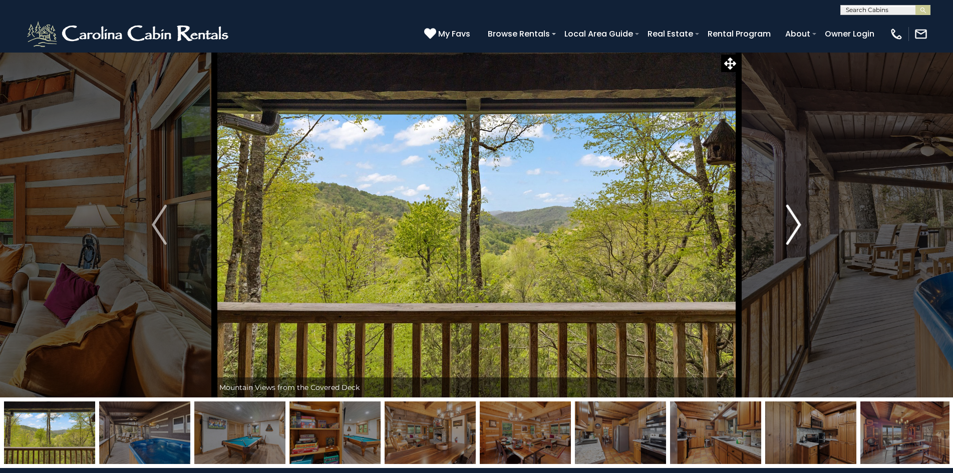
click at [793, 231] on img "Next" at bounding box center [793, 225] width 15 height 40
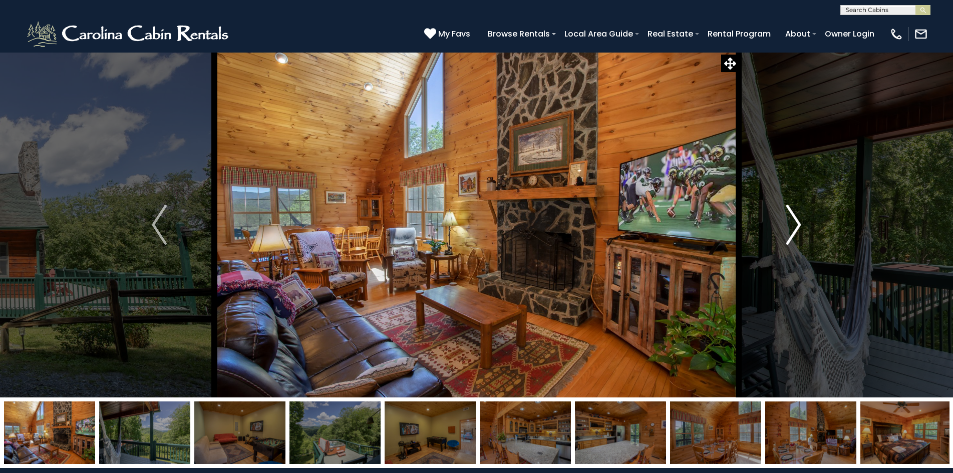
click at [785, 232] on button "Next" at bounding box center [794, 225] width 110 height 346
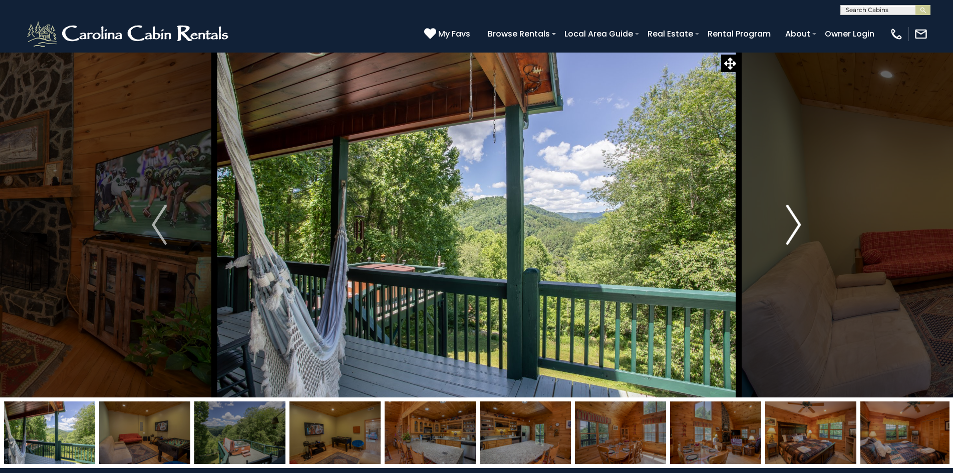
click at [785, 232] on button "Next" at bounding box center [794, 225] width 110 height 346
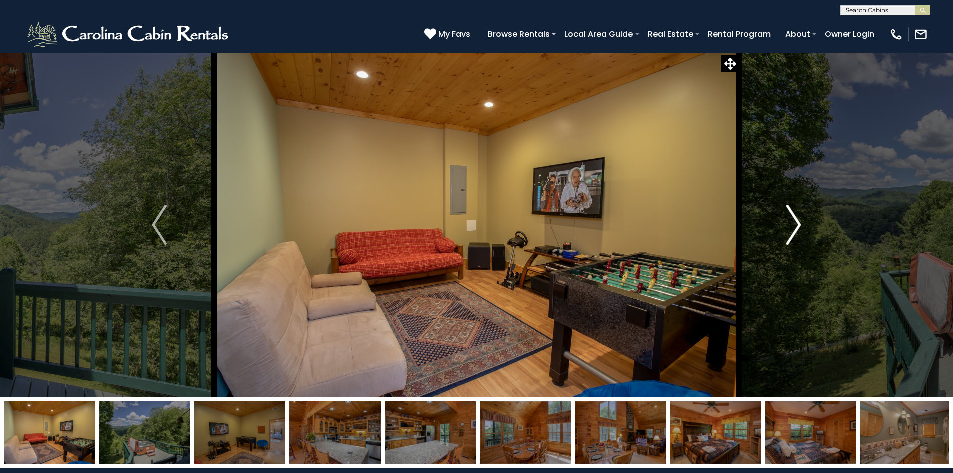
click at [788, 235] on img "Next" at bounding box center [793, 225] width 15 height 40
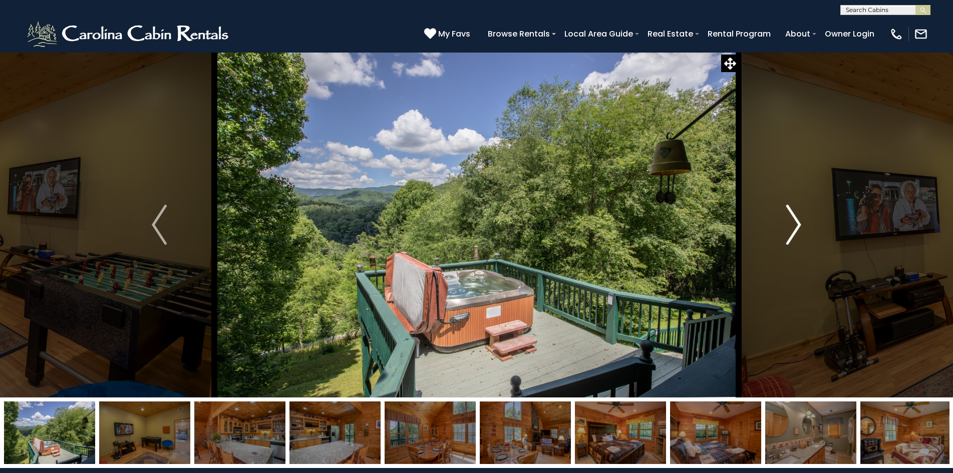
click at [788, 235] on img "Next" at bounding box center [793, 225] width 15 height 40
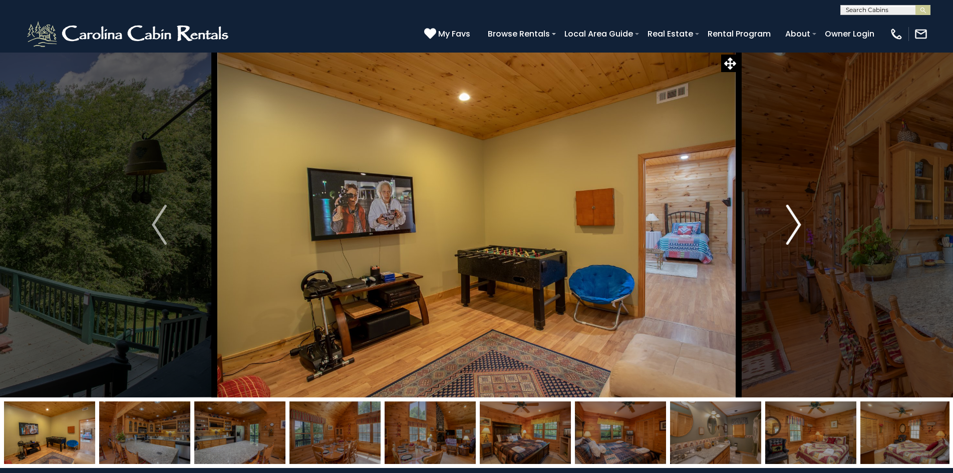
click at [788, 235] on img "Next" at bounding box center [793, 225] width 15 height 40
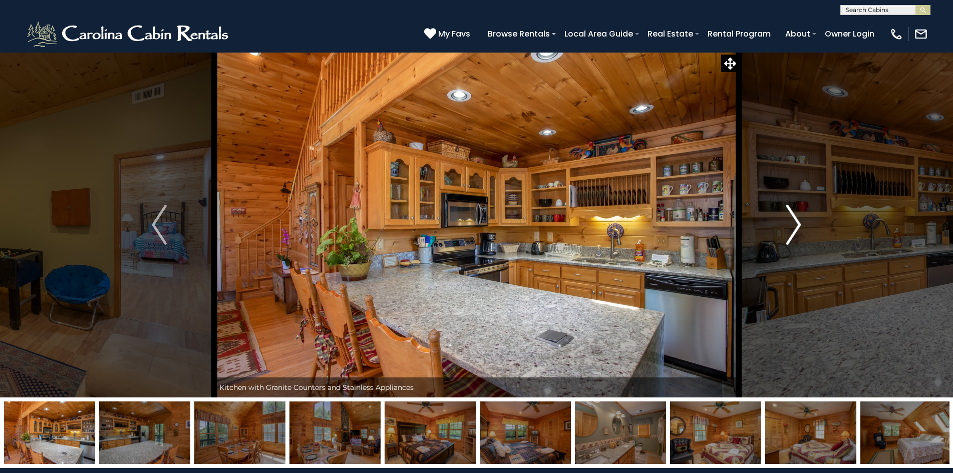
click at [788, 235] on img "Next" at bounding box center [793, 225] width 15 height 40
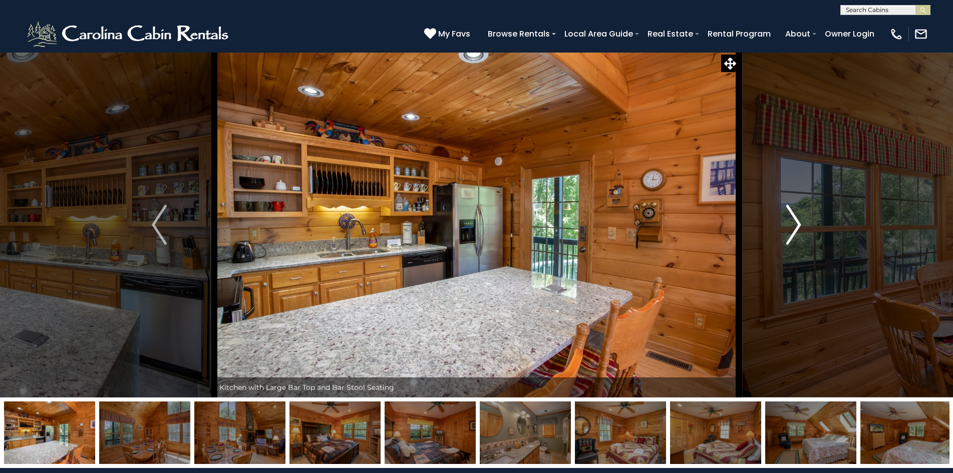
click at [788, 235] on img "Next" at bounding box center [793, 225] width 15 height 40
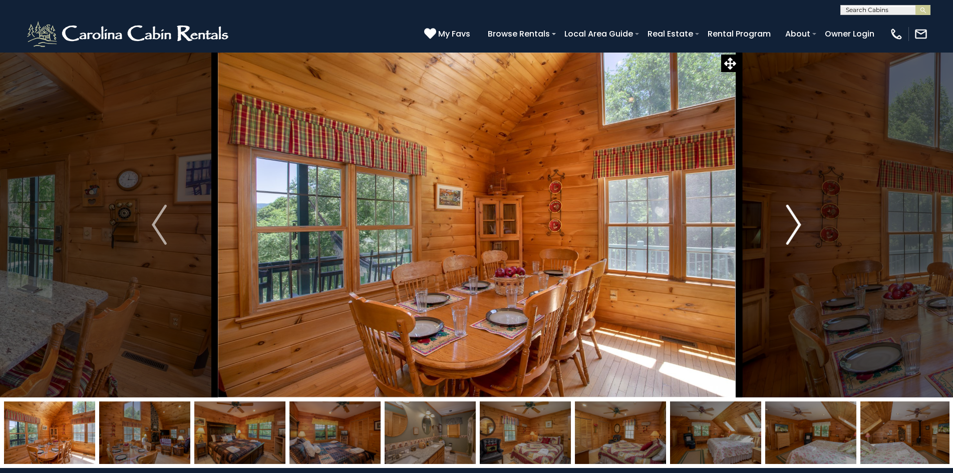
click at [788, 235] on img "Next" at bounding box center [793, 225] width 15 height 40
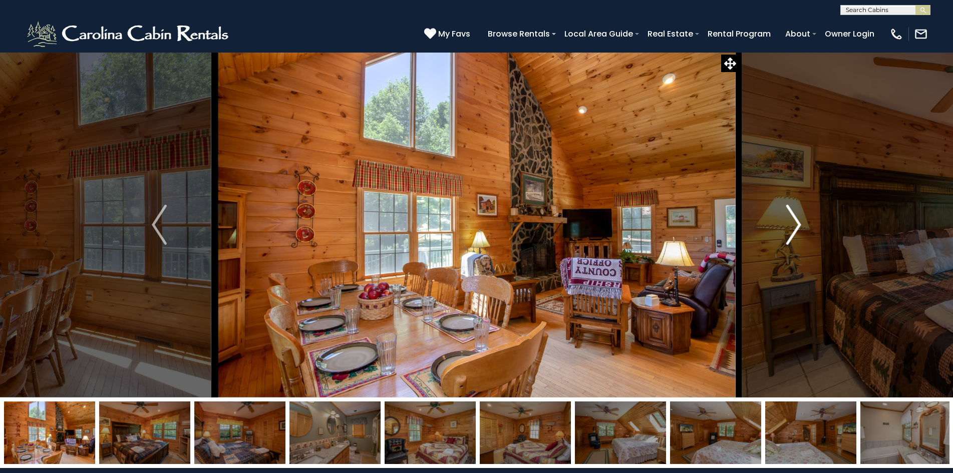
click at [788, 235] on img "Next" at bounding box center [793, 225] width 15 height 40
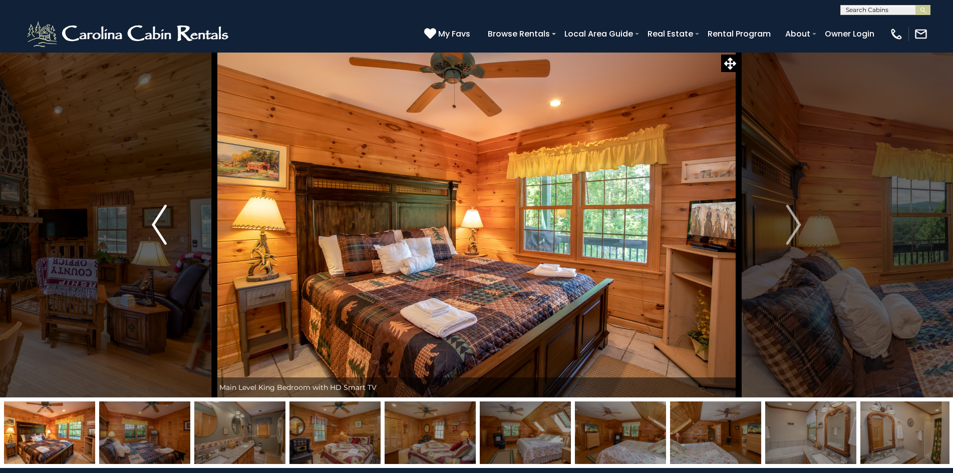
click at [159, 233] on img "Previous" at bounding box center [159, 225] width 15 height 40
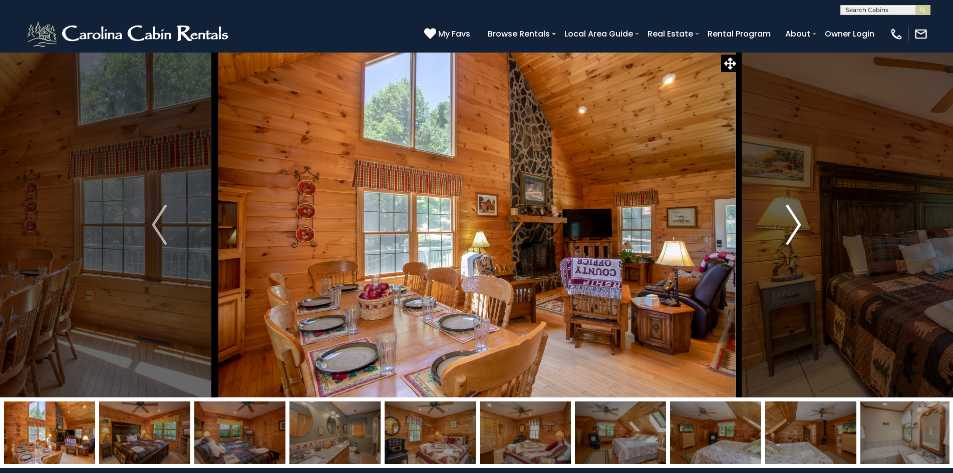
click at [794, 234] on img "Next" at bounding box center [793, 225] width 15 height 40
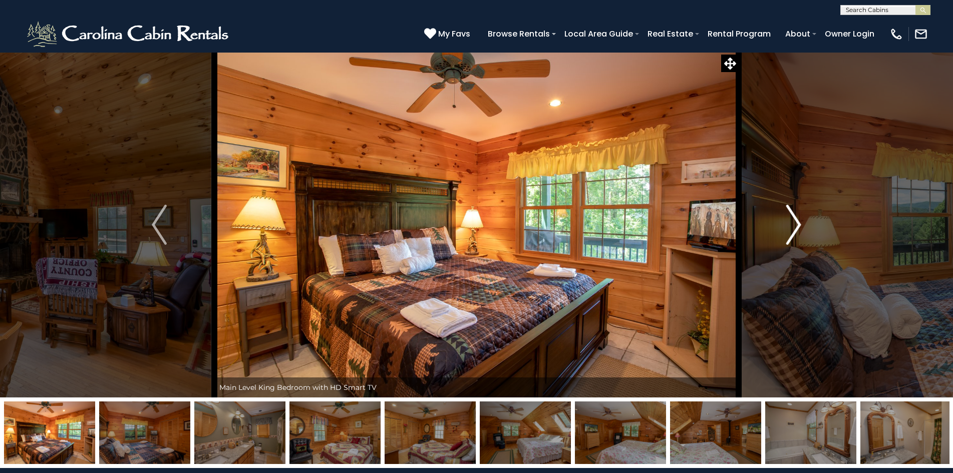
click at [794, 234] on img "Next" at bounding box center [793, 225] width 15 height 40
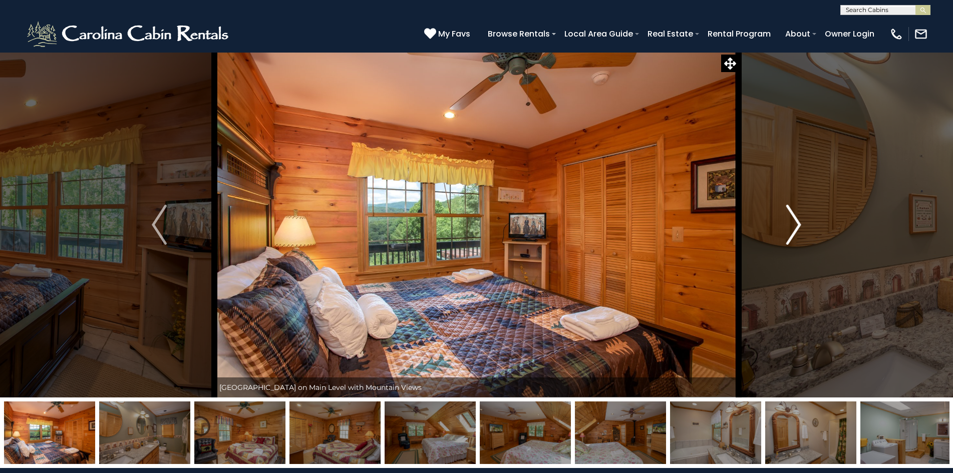
click at [794, 234] on img "Next" at bounding box center [793, 225] width 15 height 40
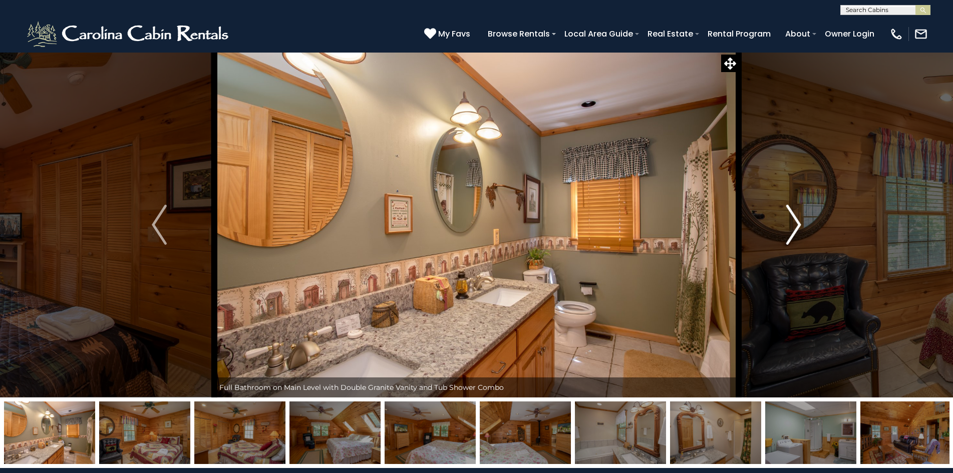
click at [794, 234] on img "Next" at bounding box center [793, 225] width 15 height 40
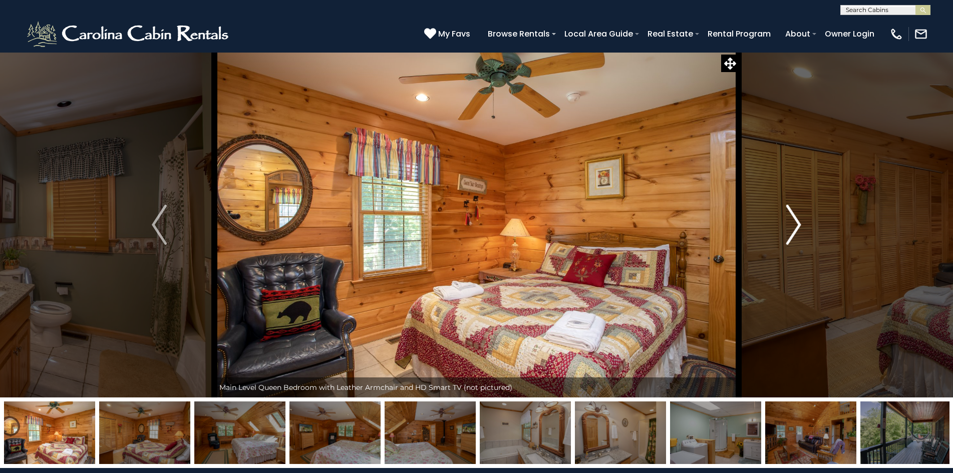
click at [794, 234] on img "Next" at bounding box center [793, 225] width 15 height 40
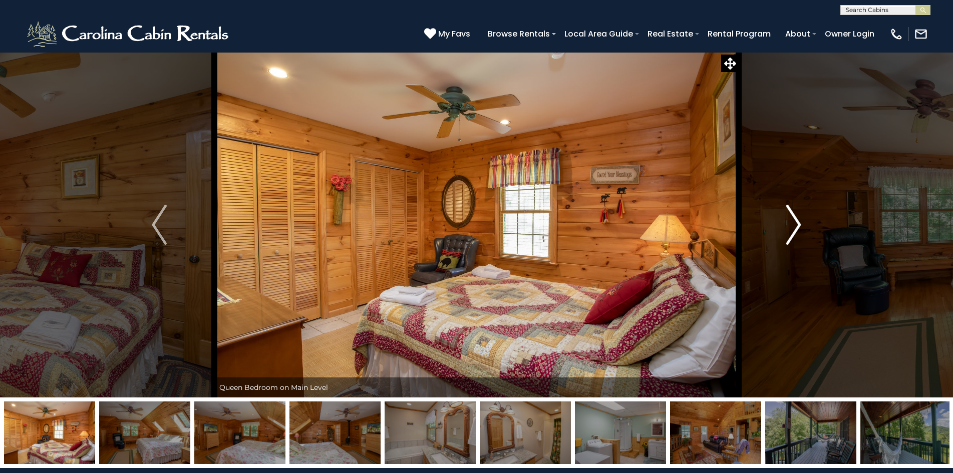
click at [794, 234] on img "Next" at bounding box center [793, 225] width 15 height 40
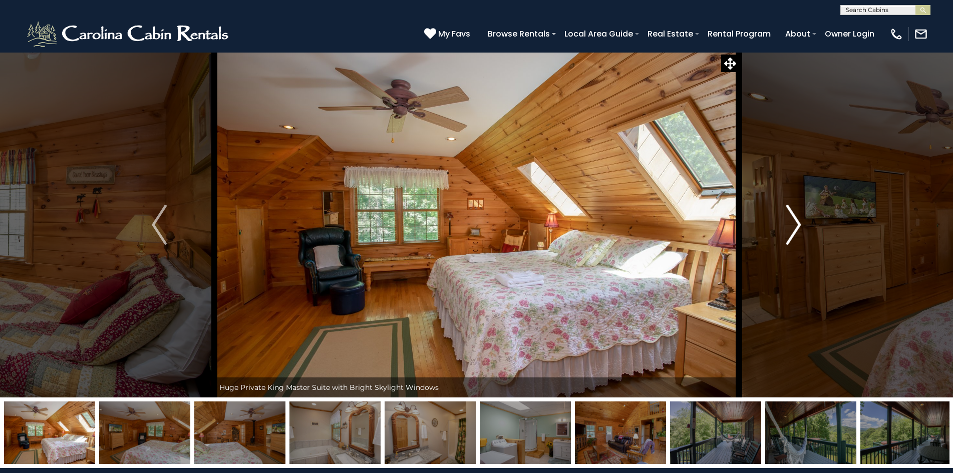
click at [794, 234] on img "Next" at bounding box center [793, 225] width 15 height 40
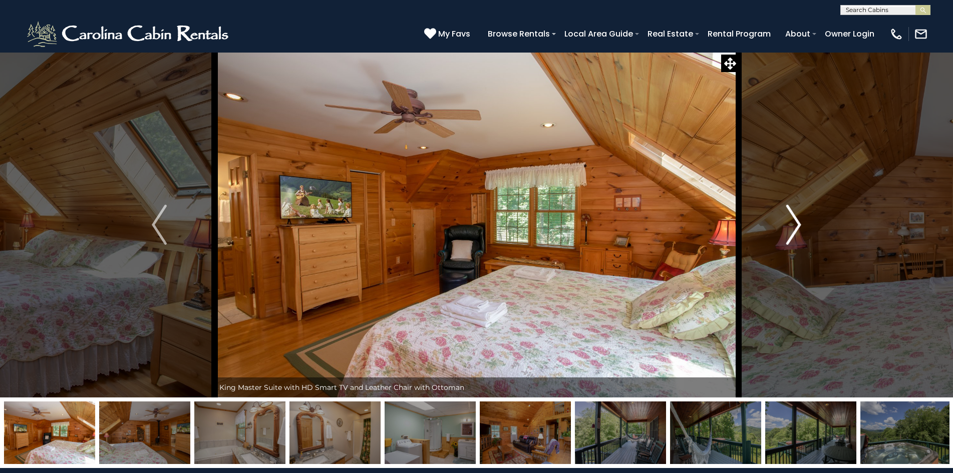
click at [794, 234] on img "Next" at bounding box center [793, 225] width 15 height 40
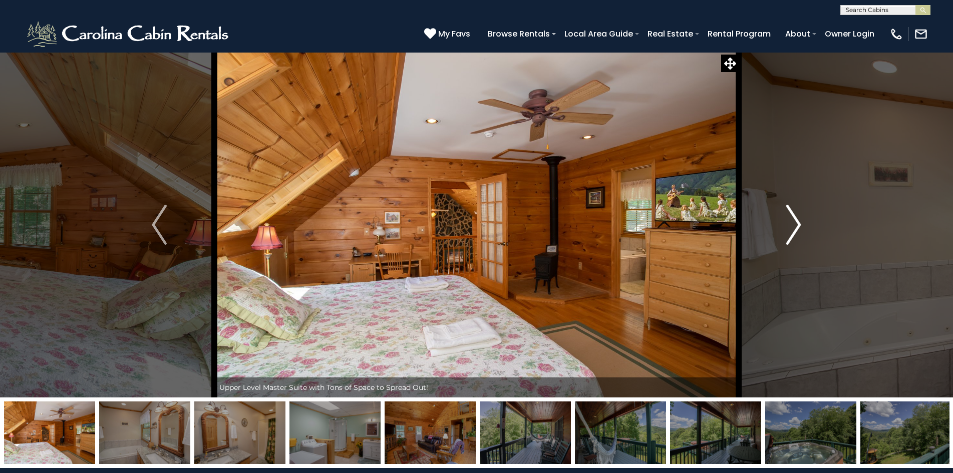
click at [794, 234] on img "Next" at bounding box center [793, 225] width 15 height 40
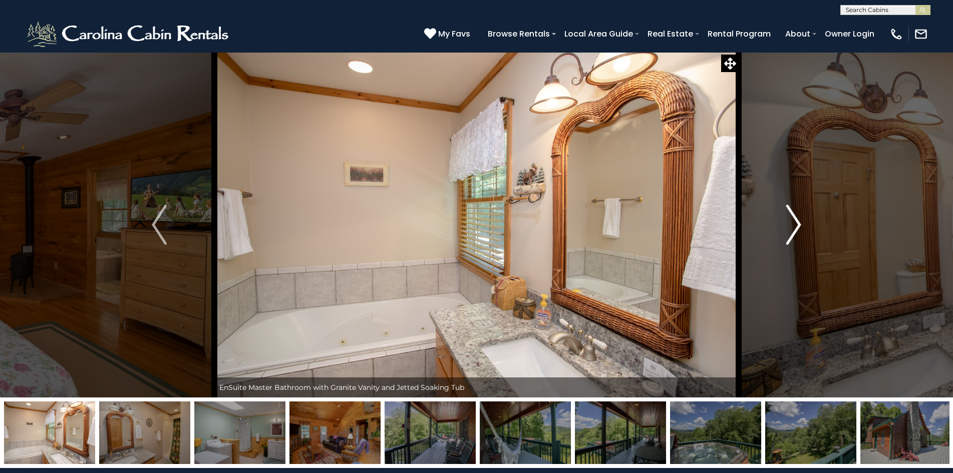
click at [794, 234] on img "Next" at bounding box center [793, 225] width 15 height 40
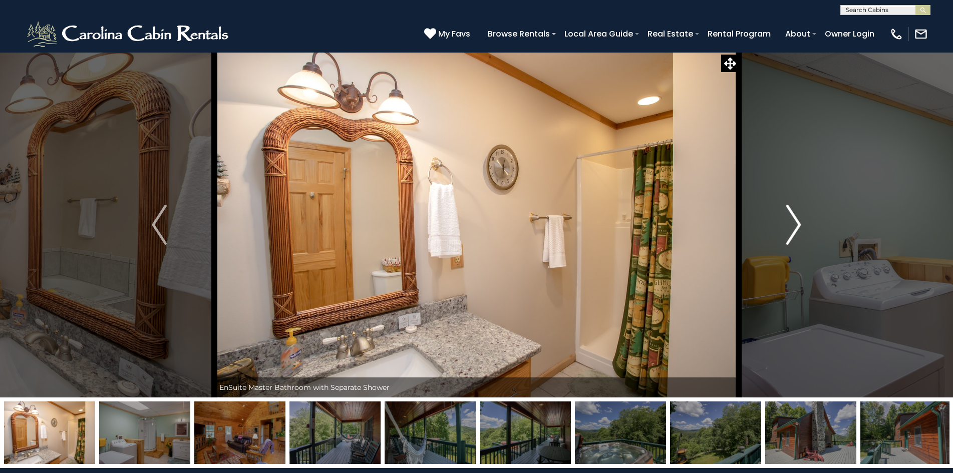
click at [794, 234] on img "Next" at bounding box center [793, 225] width 15 height 40
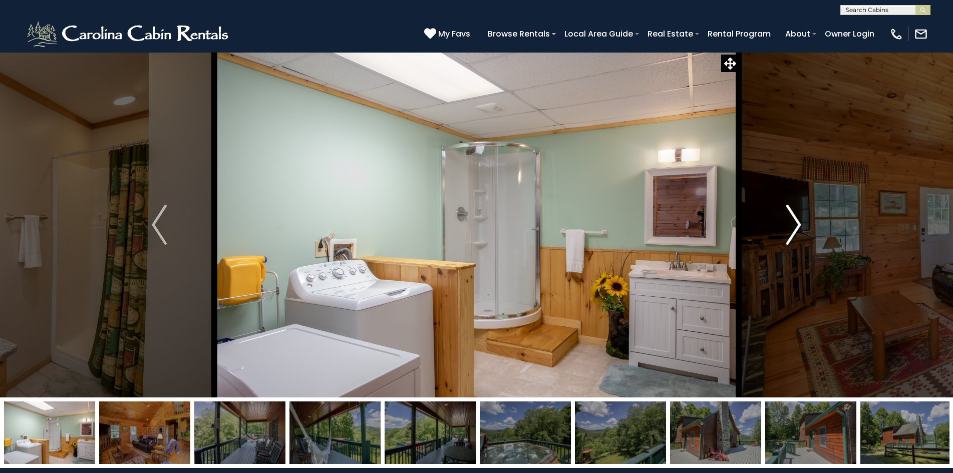
click at [794, 234] on img "Next" at bounding box center [793, 225] width 15 height 40
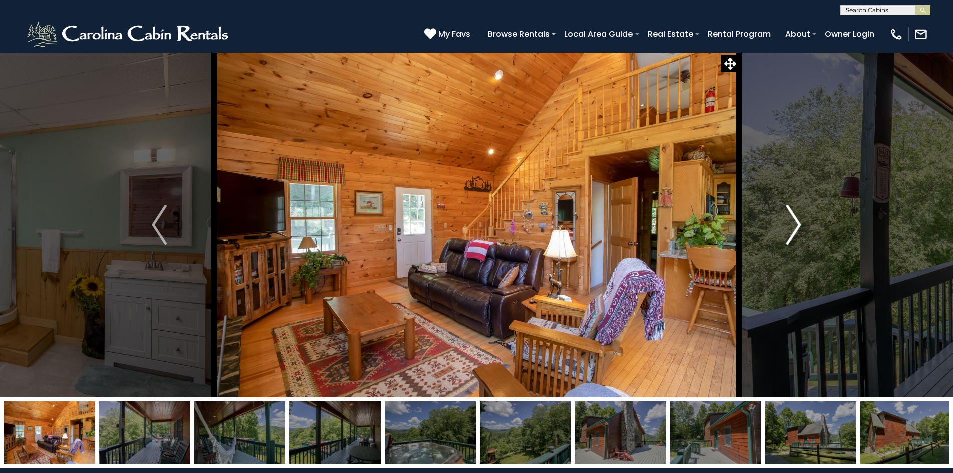
click at [794, 234] on img "Next" at bounding box center [793, 225] width 15 height 40
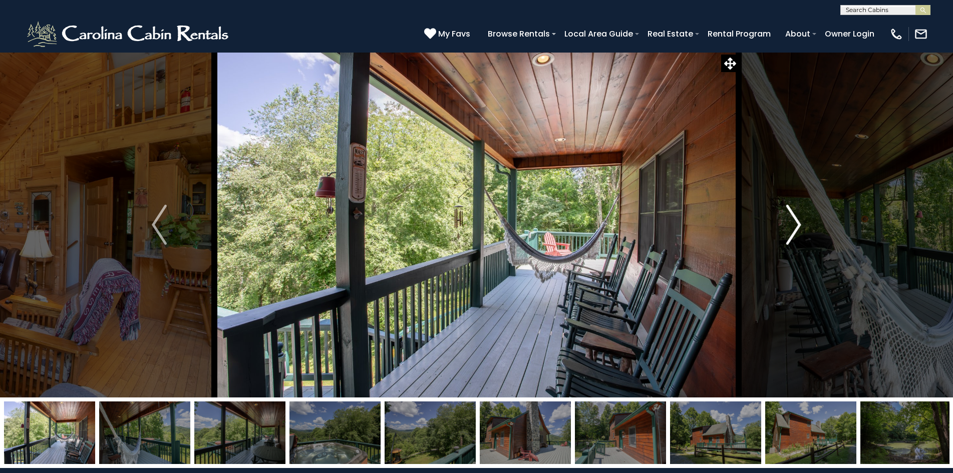
click at [794, 234] on img "Next" at bounding box center [793, 225] width 15 height 40
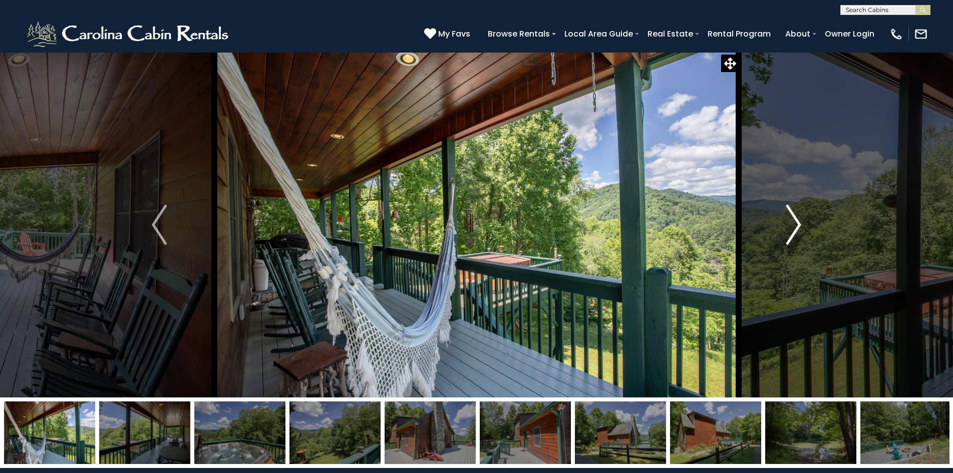
click at [794, 234] on img "Next" at bounding box center [793, 225] width 15 height 40
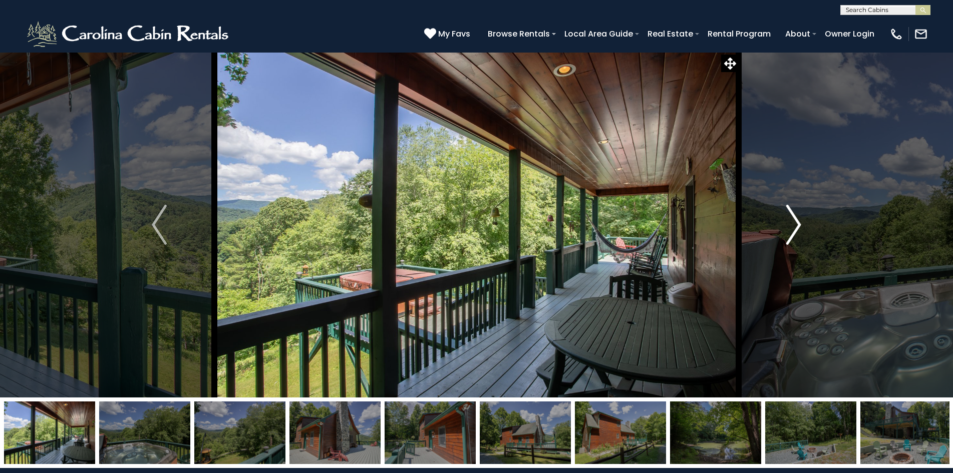
click at [794, 234] on img "Next" at bounding box center [793, 225] width 15 height 40
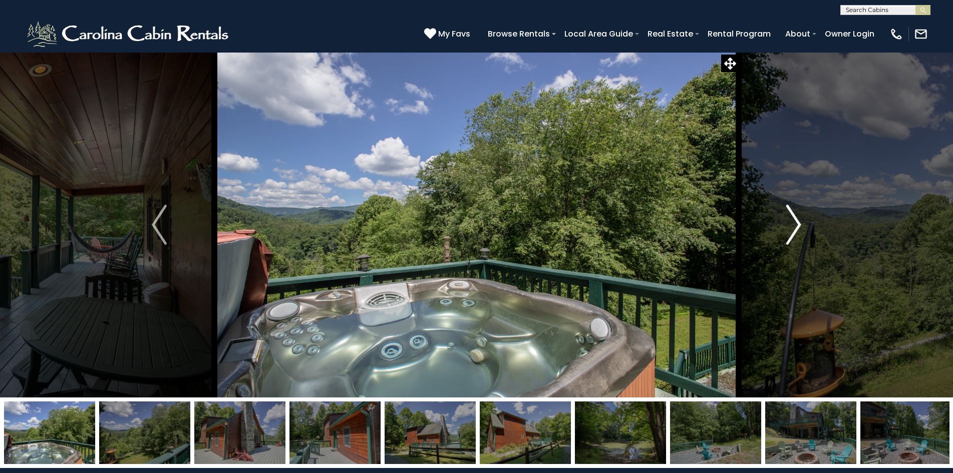
click at [794, 234] on img "Next" at bounding box center [793, 225] width 15 height 40
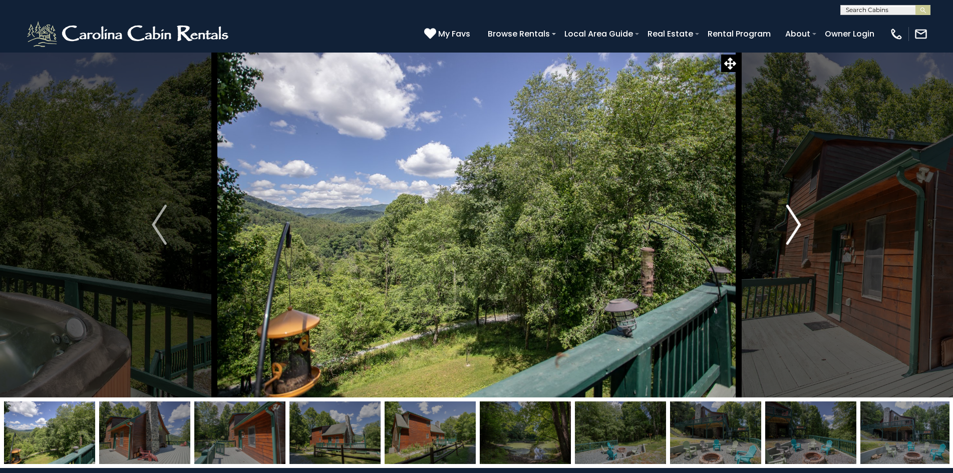
click at [794, 234] on img "Next" at bounding box center [793, 225] width 15 height 40
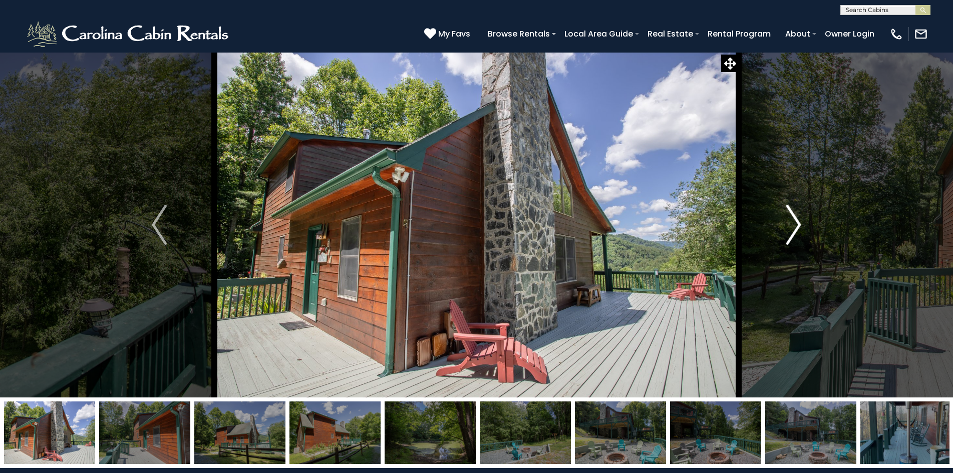
click at [794, 234] on img "Next" at bounding box center [793, 225] width 15 height 40
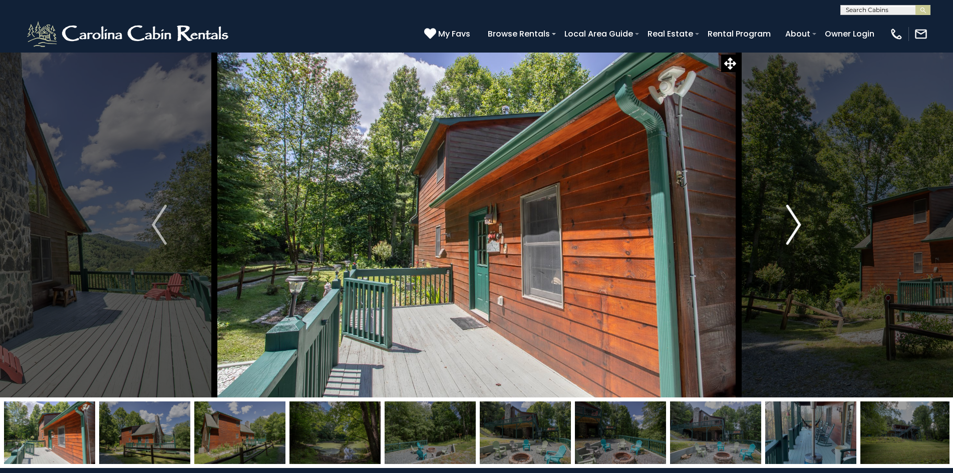
click at [794, 234] on img "Next" at bounding box center [793, 225] width 15 height 40
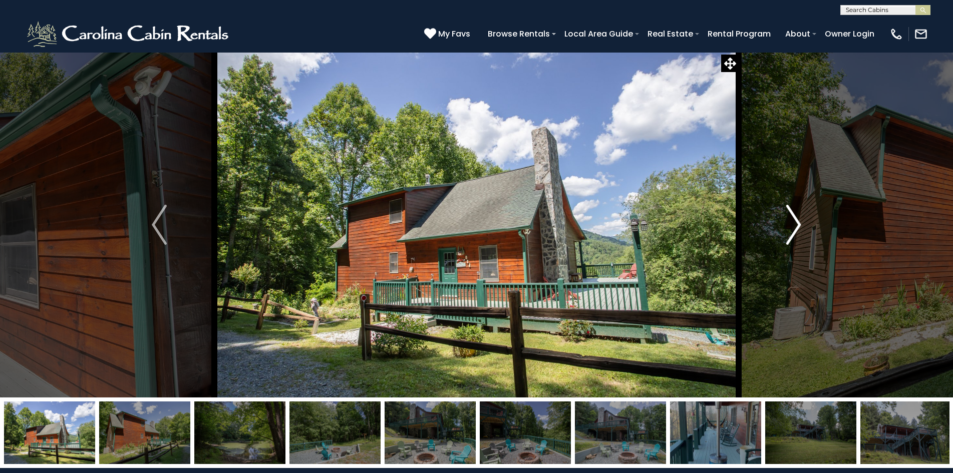
click at [794, 234] on img "Next" at bounding box center [793, 225] width 15 height 40
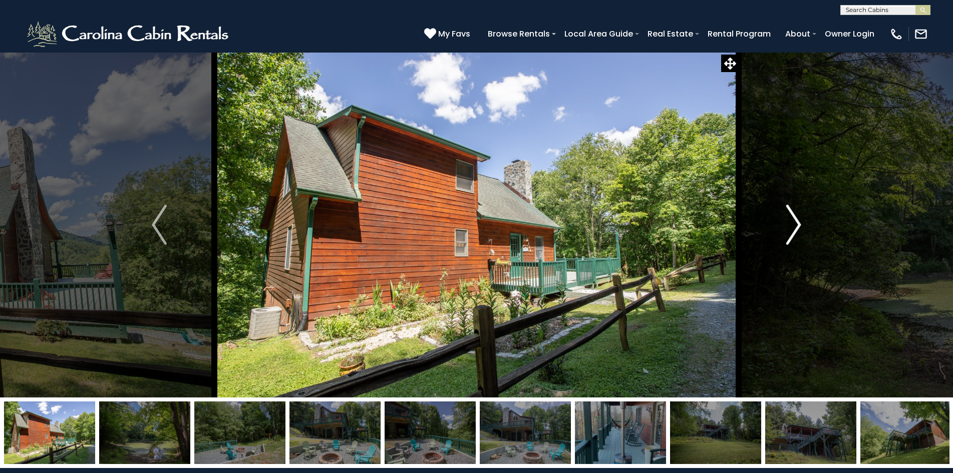
click at [794, 234] on img "Next" at bounding box center [793, 225] width 15 height 40
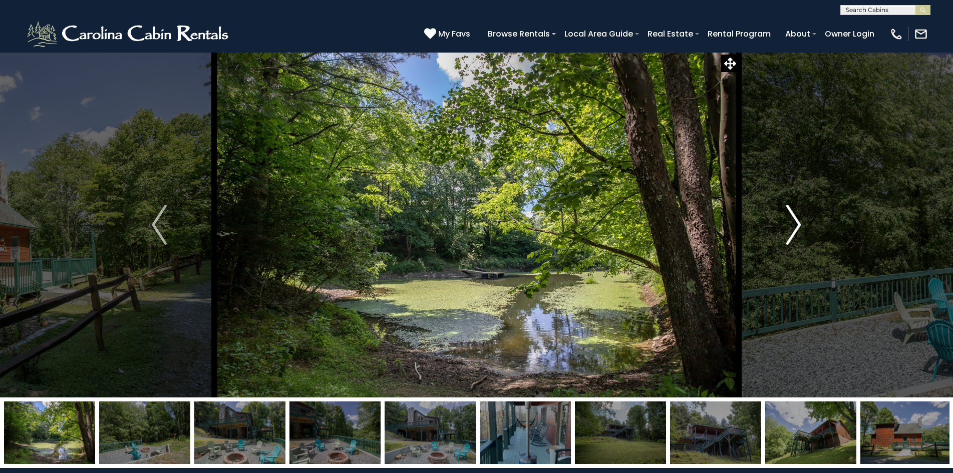
click at [794, 234] on img "Next" at bounding box center [793, 225] width 15 height 40
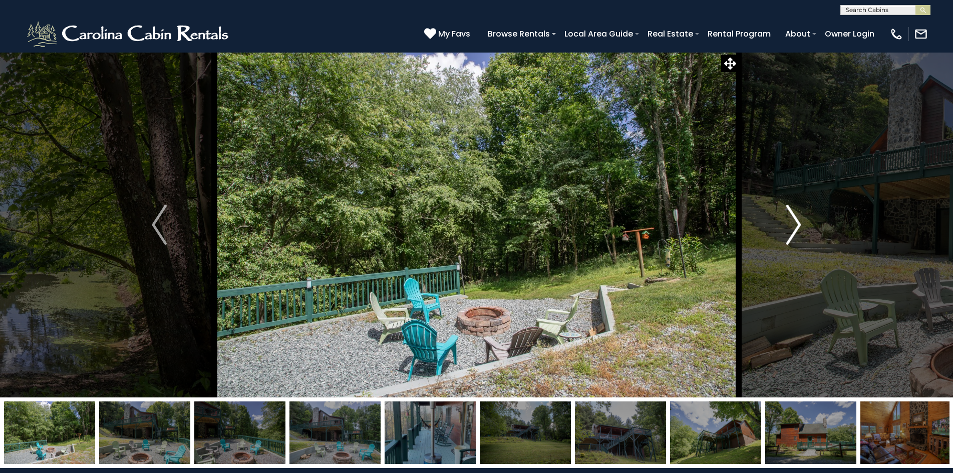
click at [794, 234] on img "Next" at bounding box center [793, 225] width 15 height 40
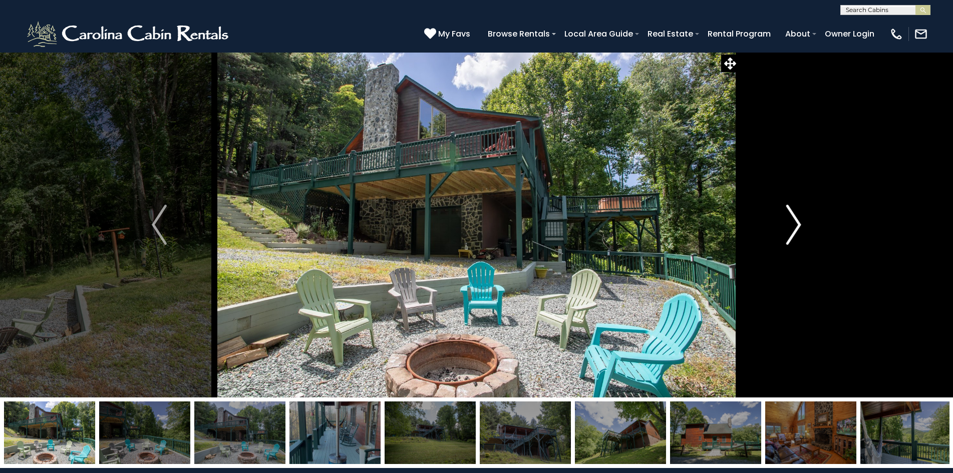
click at [794, 234] on img "Next" at bounding box center [793, 225] width 15 height 40
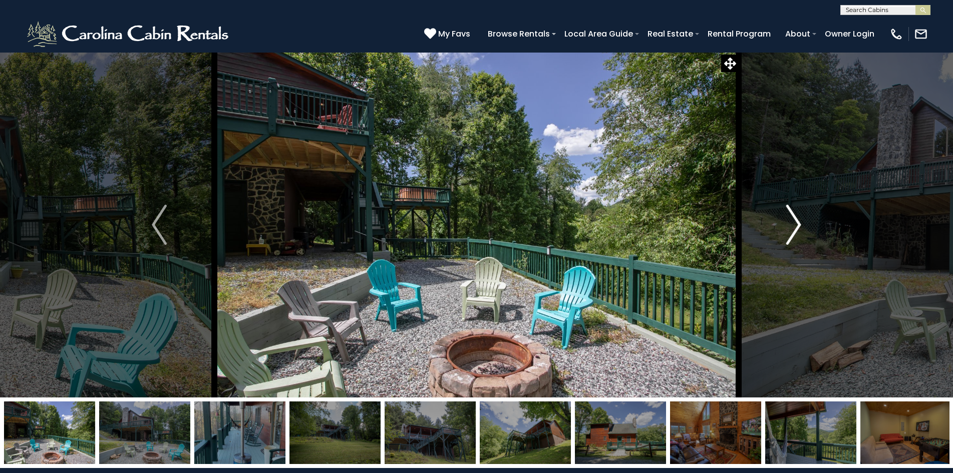
click at [794, 234] on img "Next" at bounding box center [793, 225] width 15 height 40
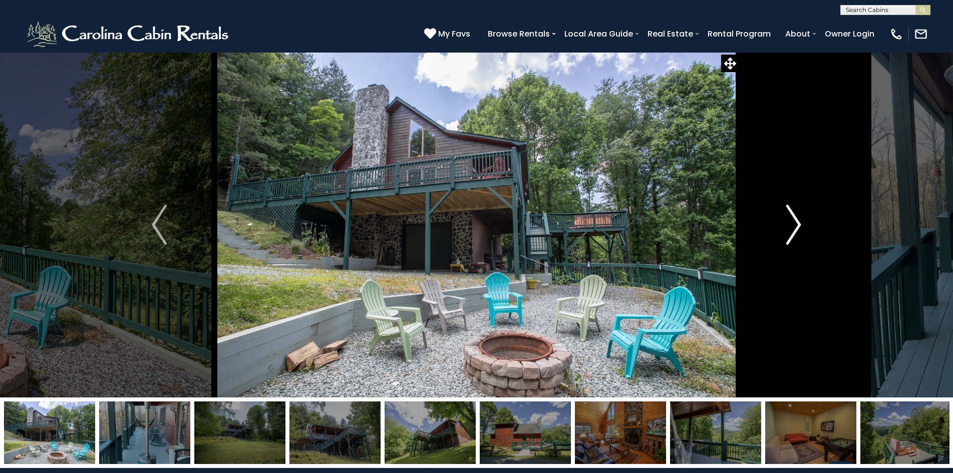
click at [794, 234] on img "Next" at bounding box center [793, 225] width 15 height 40
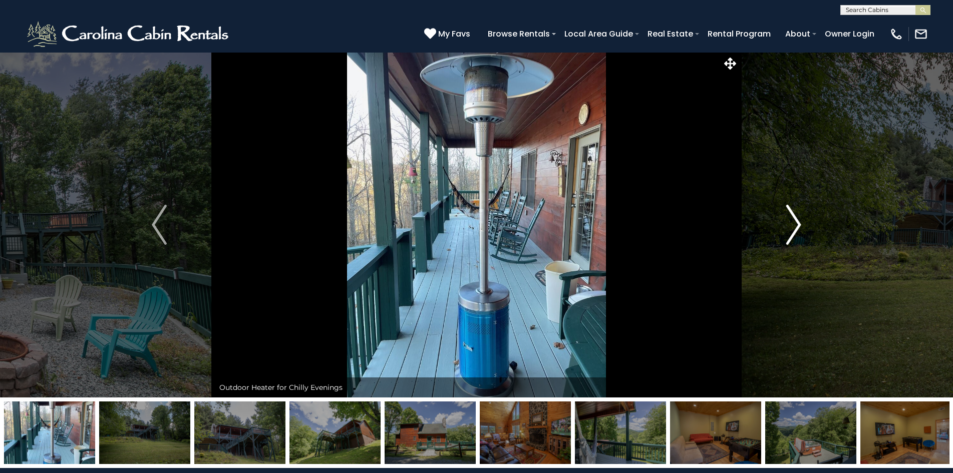
click at [794, 234] on img "Next" at bounding box center [793, 225] width 15 height 40
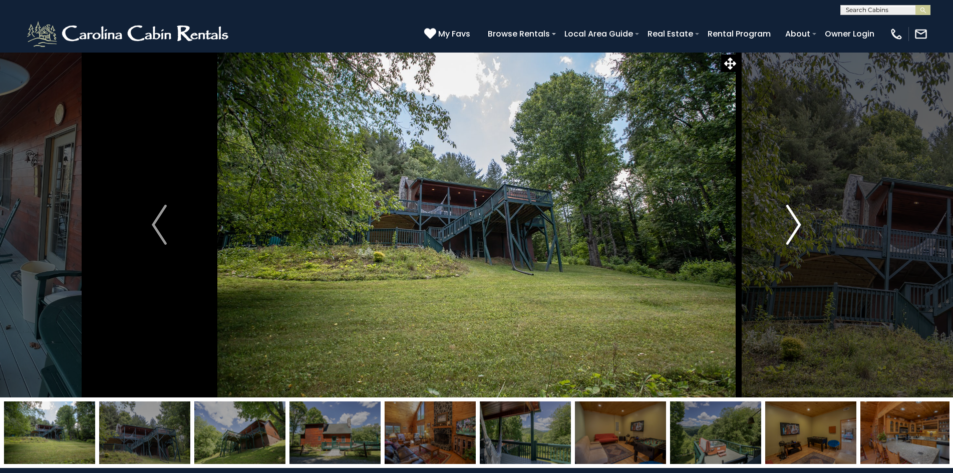
click at [797, 228] on img "Next" at bounding box center [793, 225] width 15 height 40
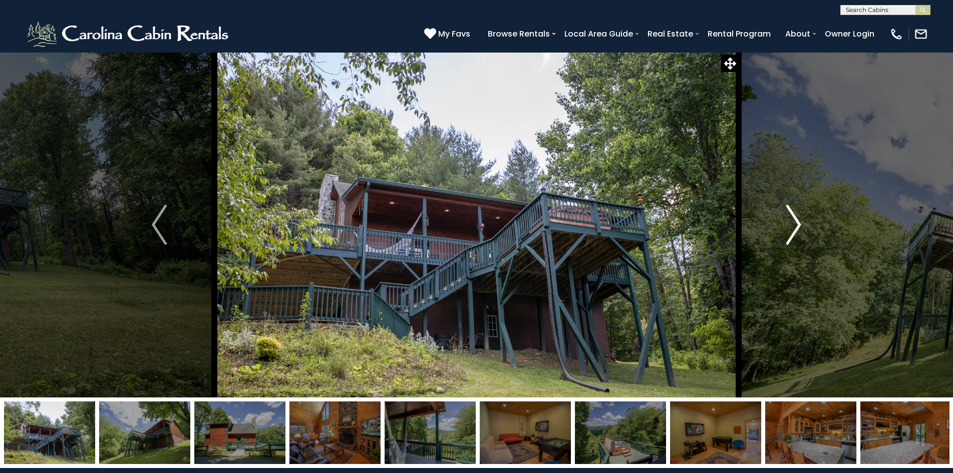
click at [797, 228] on img "Next" at bounding box center [793, 225] width 15 height 40
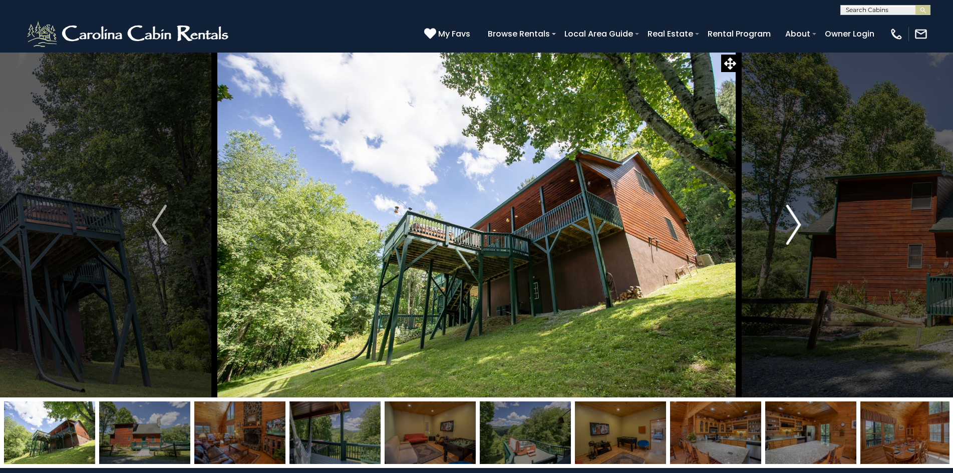
click at [797, 228] on img "Next" at bounding box center [793, 225] width 15 height 40
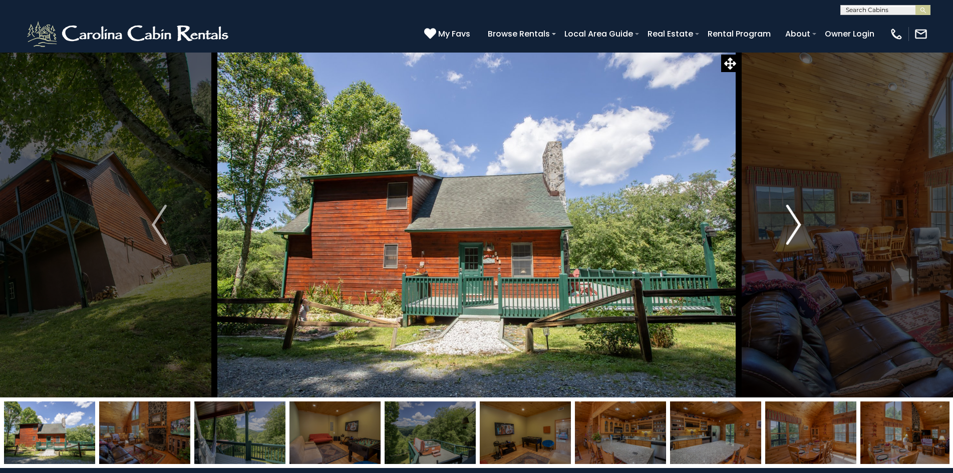
click at [797, 228] on img "Next" at bounding box center [793, 225] width 15 height 40
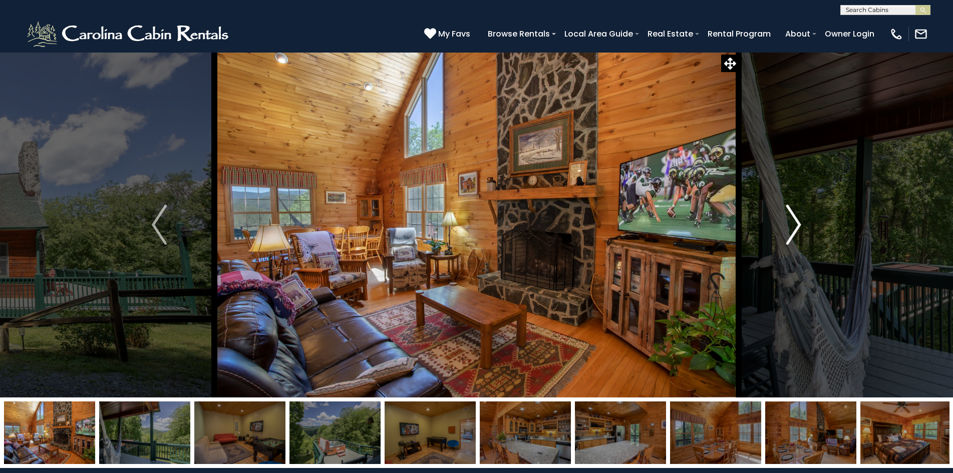
click at [797, 228] on img "Next" at bounding box center [793, 225] width 15 height 40
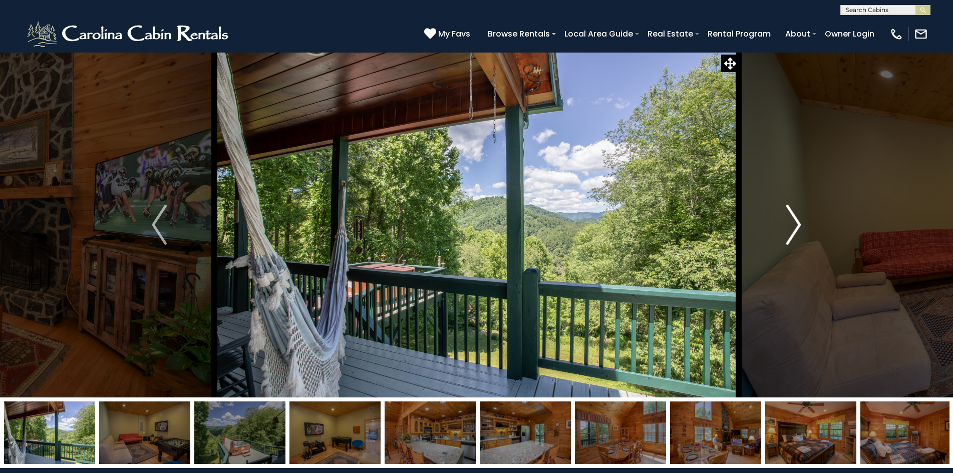
click at [790, 232] on img "Next" at bounding box center [793, 225] width 15 height 40
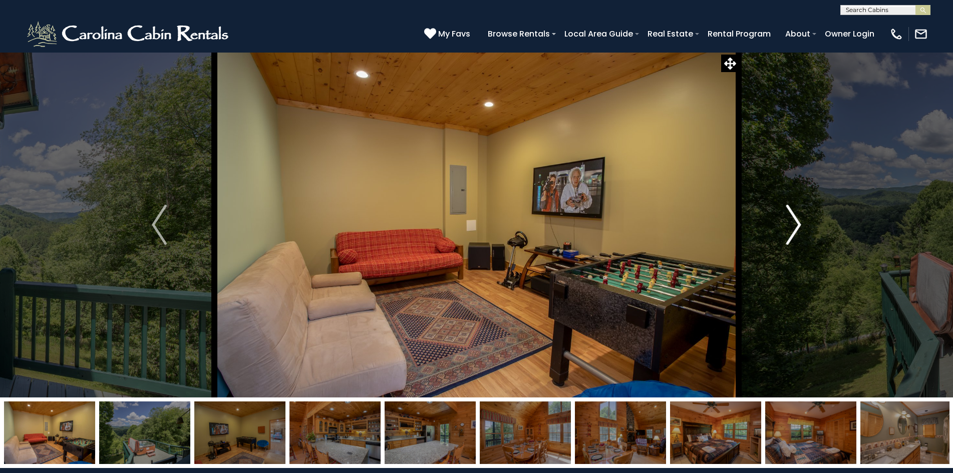
click at [790, 232] on img "Next" at bounding box center [793, 225] width 15 height 40
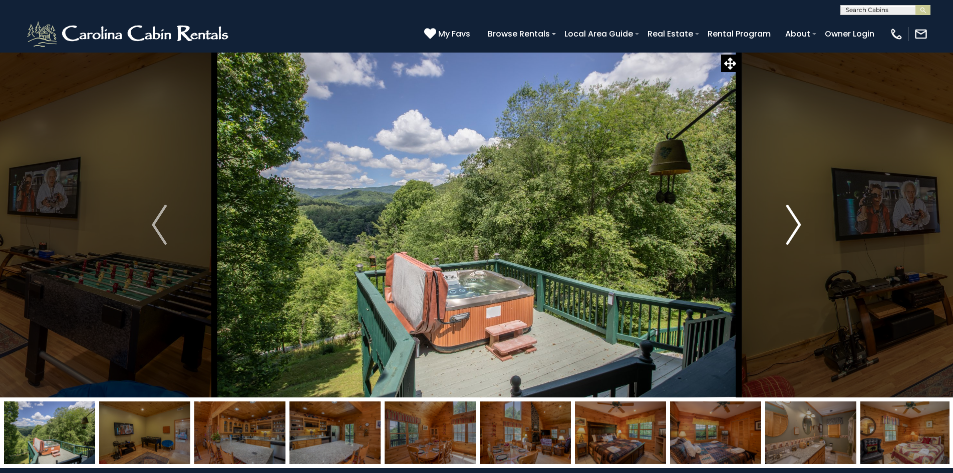
click at [790, 232] on img "Next" at bounding box center [793, 225] width 15 height 40
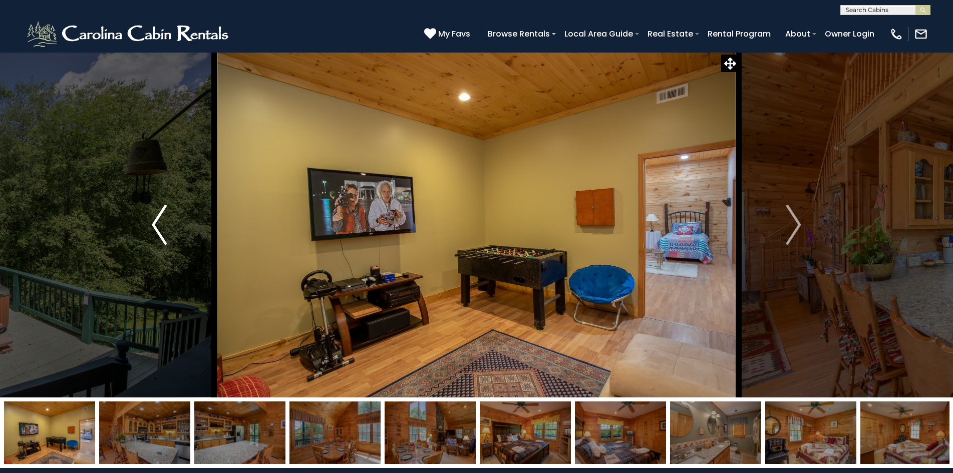
click at [143, 225] on button "Previous" at bounding box center [159, 225] width 110 height 346
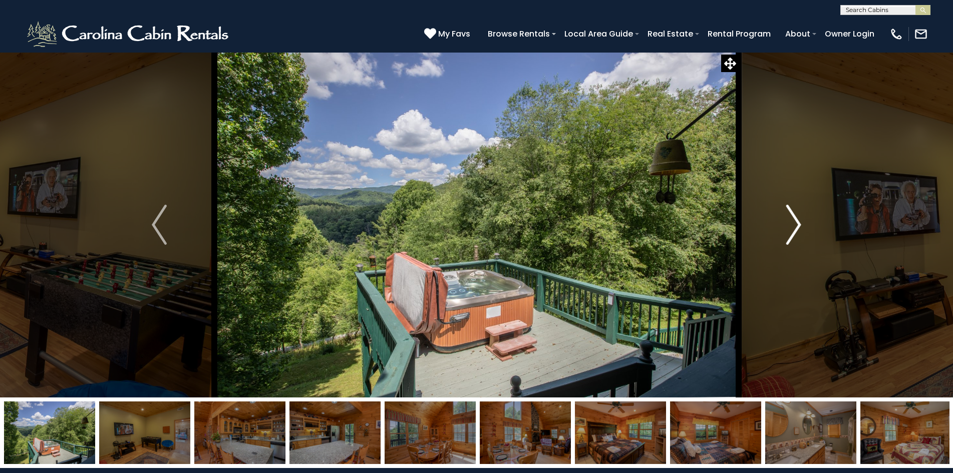
click at [790, 231] on img "Next" at bounding box center [793, 225] width 15 height 40
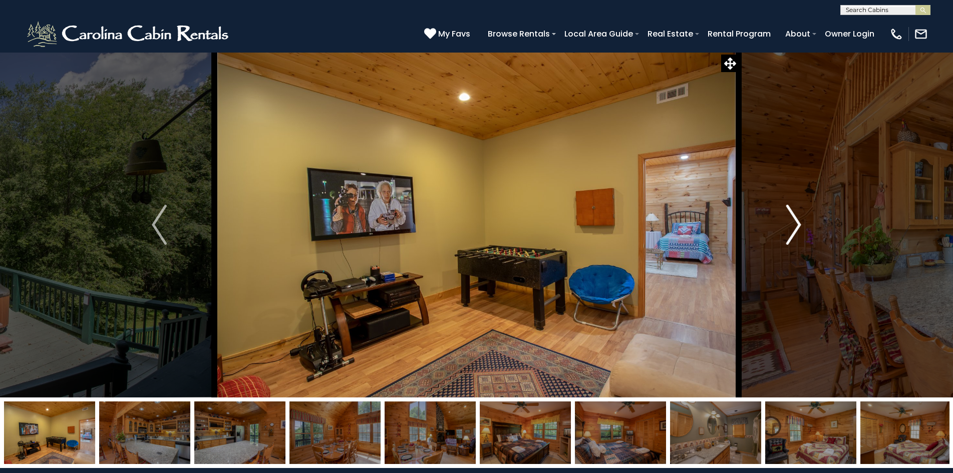
click at [790, 231] on img "Next" at bounding box center [793, 225] width 15 height 40
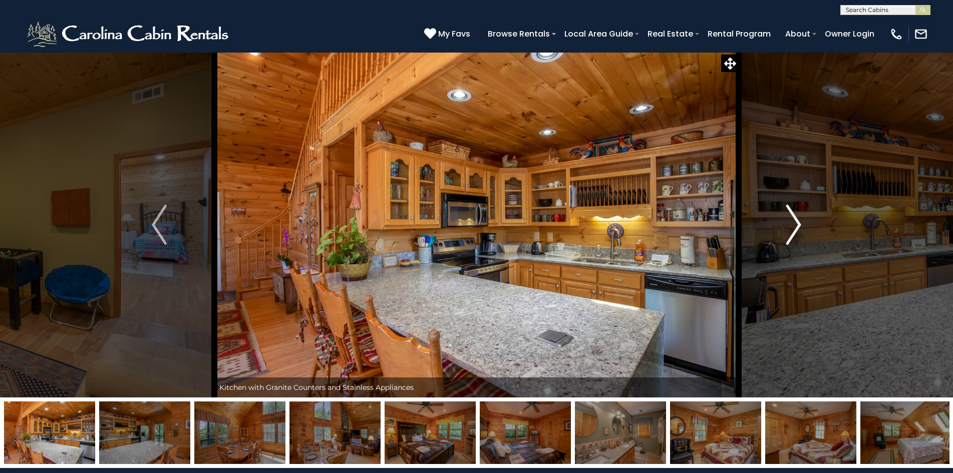
click at [790, 231] on img "Next" at bounding box center [793, 225] width 15 height 40
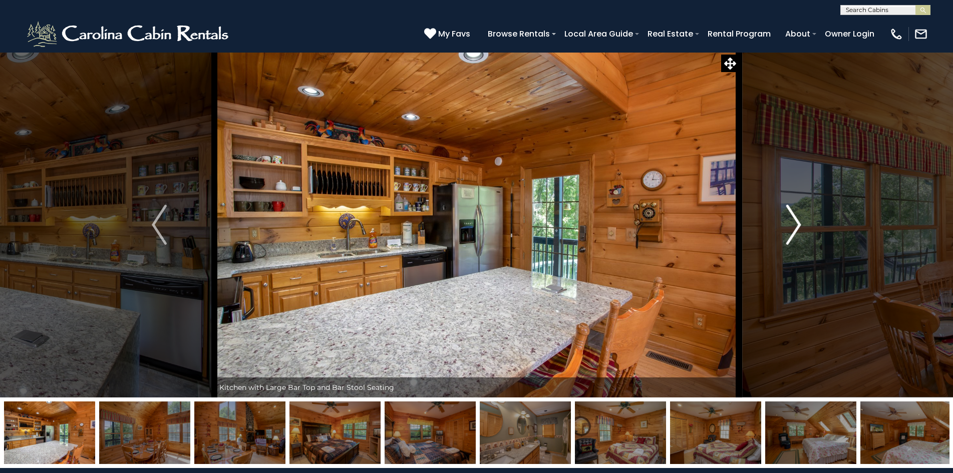
click at [790, 231] on img "Next" at bounding box center [793, 225] width 15 height 40
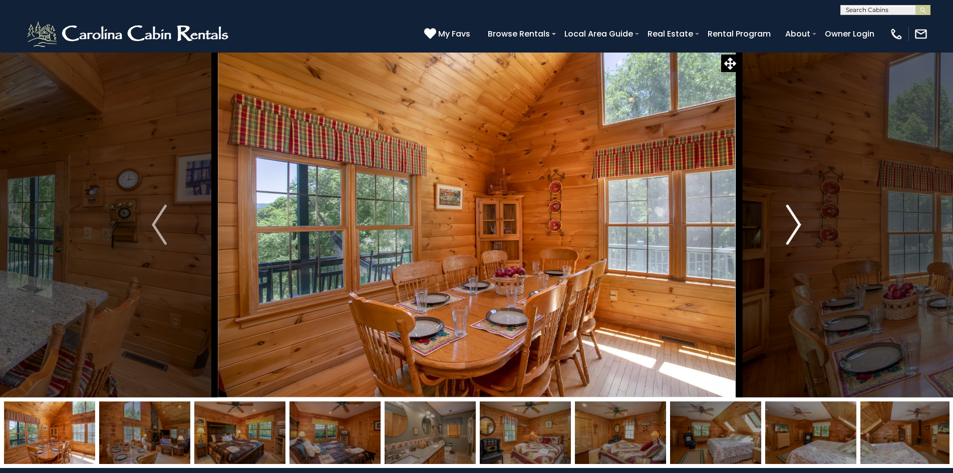
click at [790, 231] on img "Next" at bounding box center [793, 225] width 15 height 40
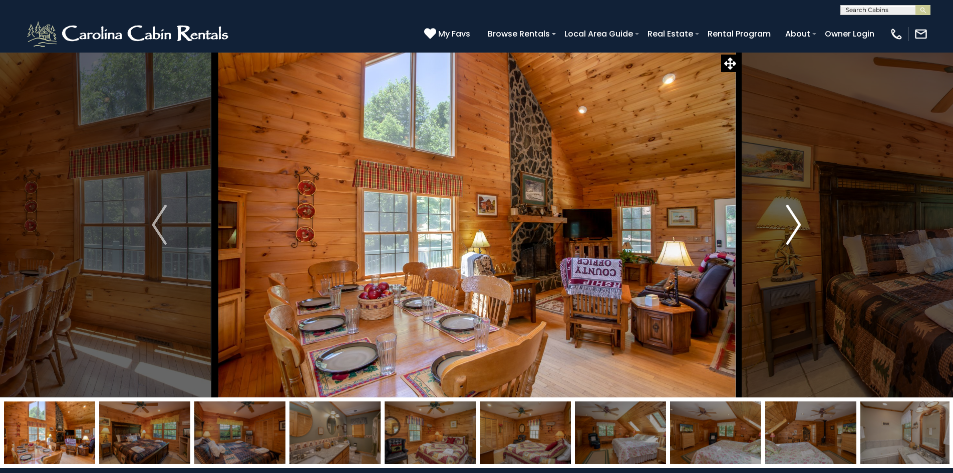
click at [790, 231] on img "Next" at bounding box center [793, 225] width 15 height 40
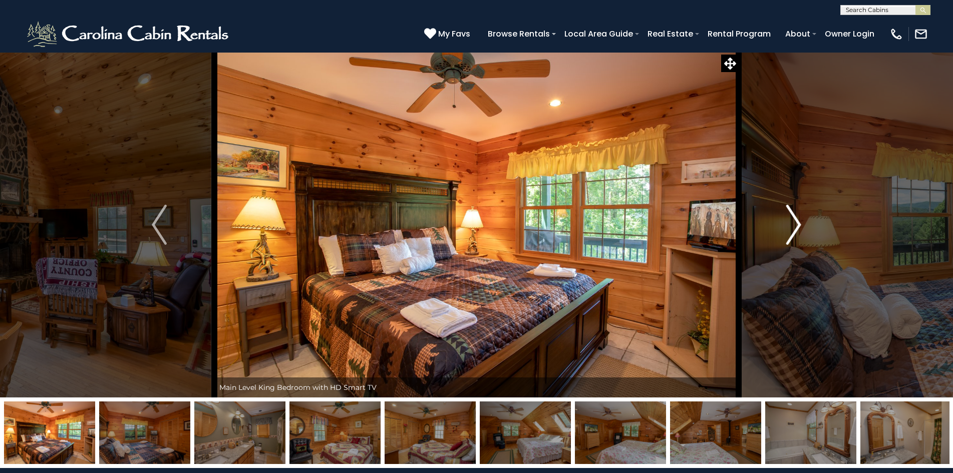
click at [790, 231] on img "Next" at bounding box center [793, 225] width 15 height 40
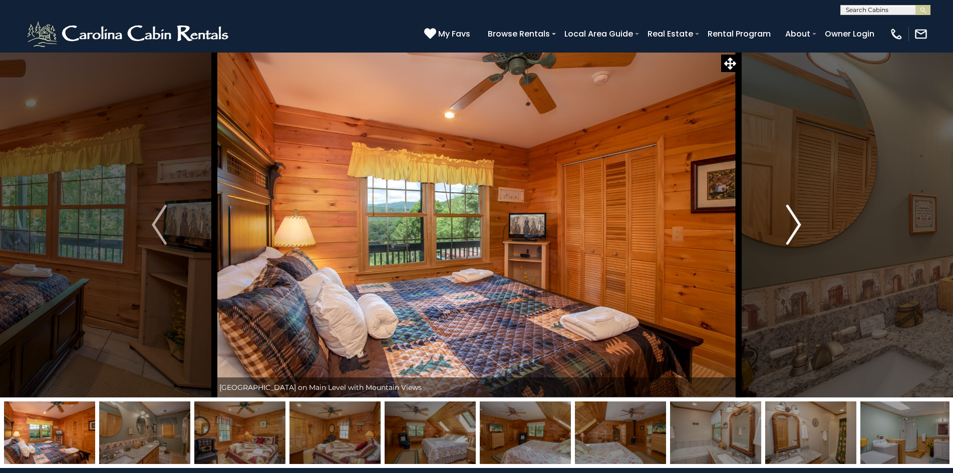
click at [790, 231] on img "Next" at bounding box center [793, 225] width 15 height 40
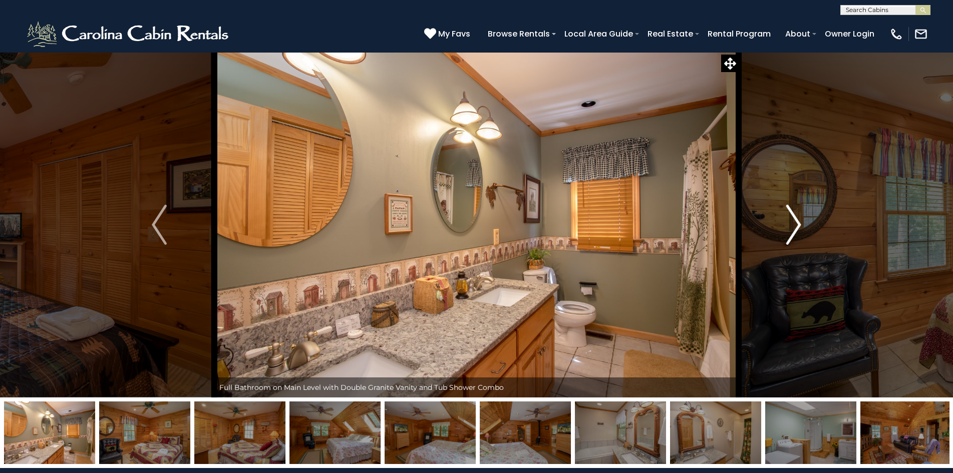
click at [790, 231] on img "Next" at bounding box center [793, 225] width 15 height 40
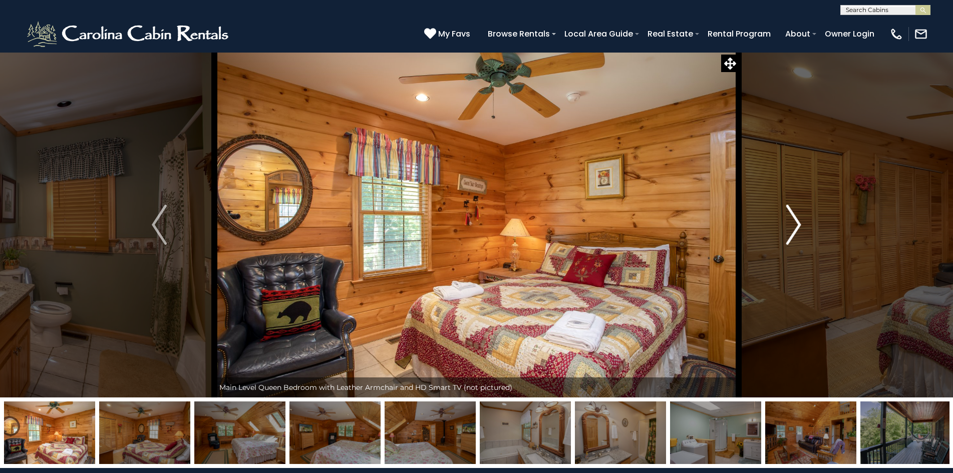
click at [790, 231] on img "Next" at bounding box center [793, 225] width 15 height 40
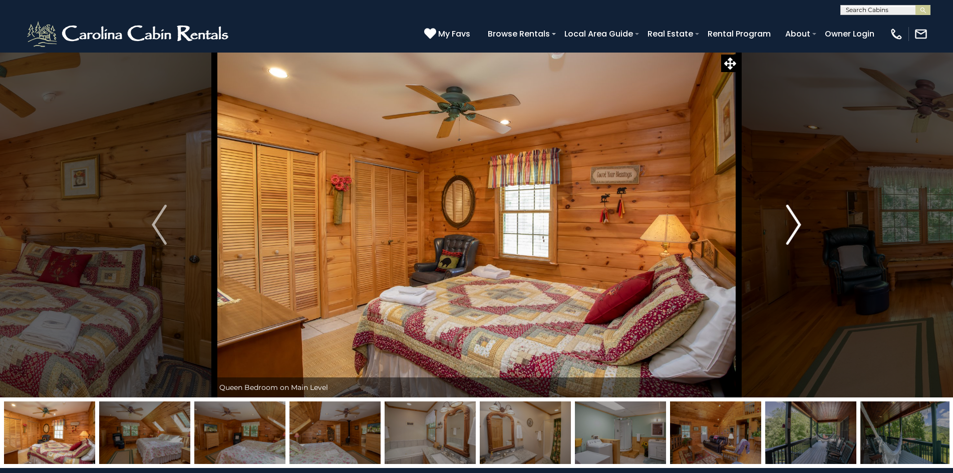
click at [790, 231] on img "Next" at bounding box center [793, 225] width 15 height 40
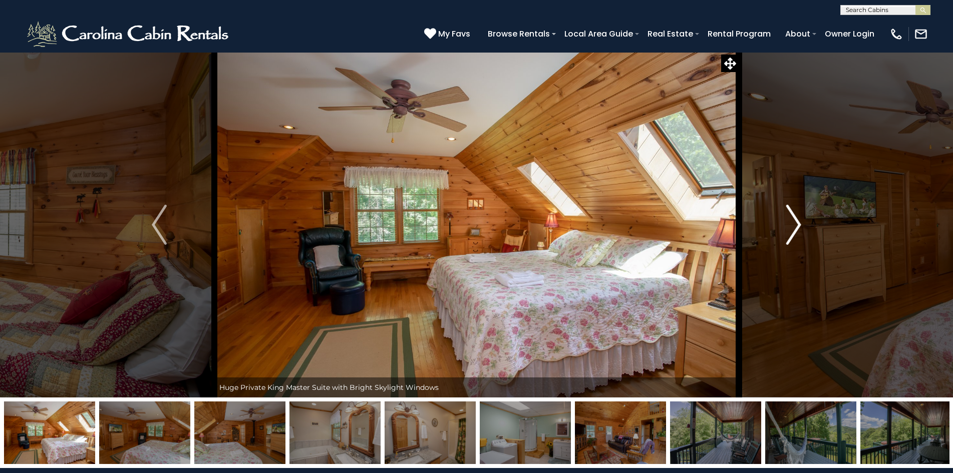
click at [790, 231] on img "Next" at bounding box center [793, 225] width 15 height 40
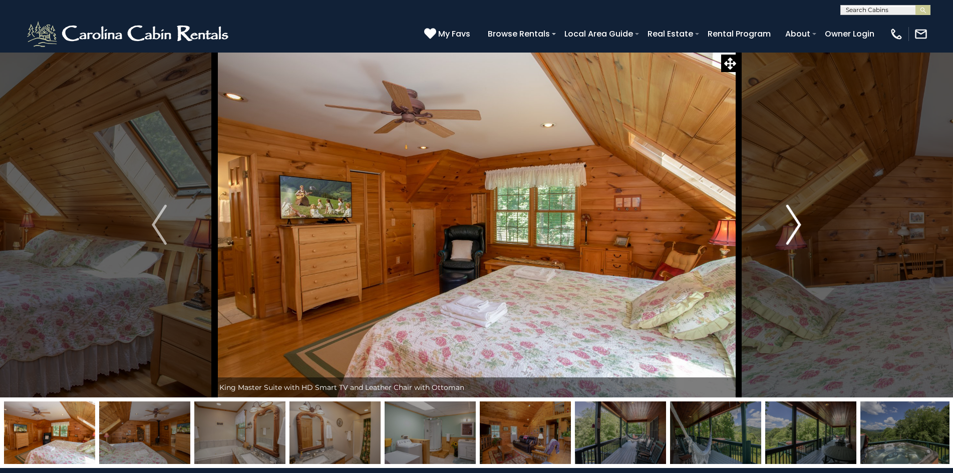
click at [790, 231] on img "Next" at bounding box center [793, 225] width 15 height 40
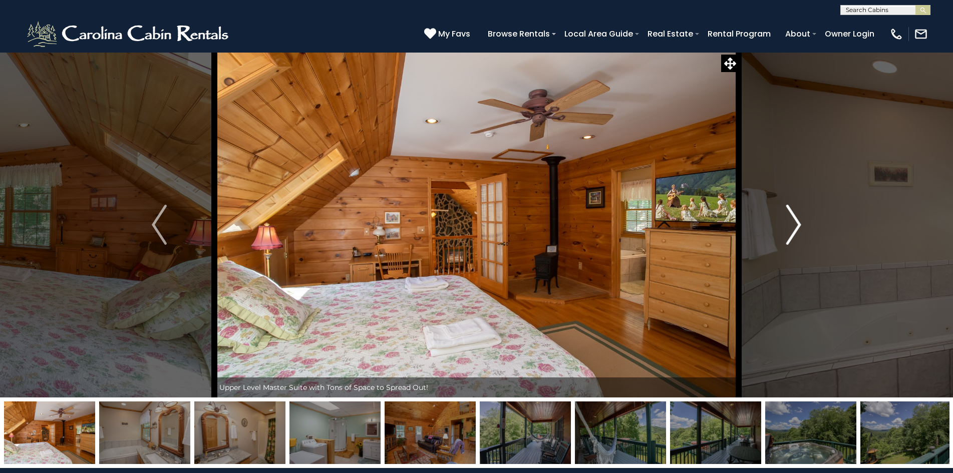
click at [790, 231] on img "Next" at bounding box center [793, 225] width 15 height 40
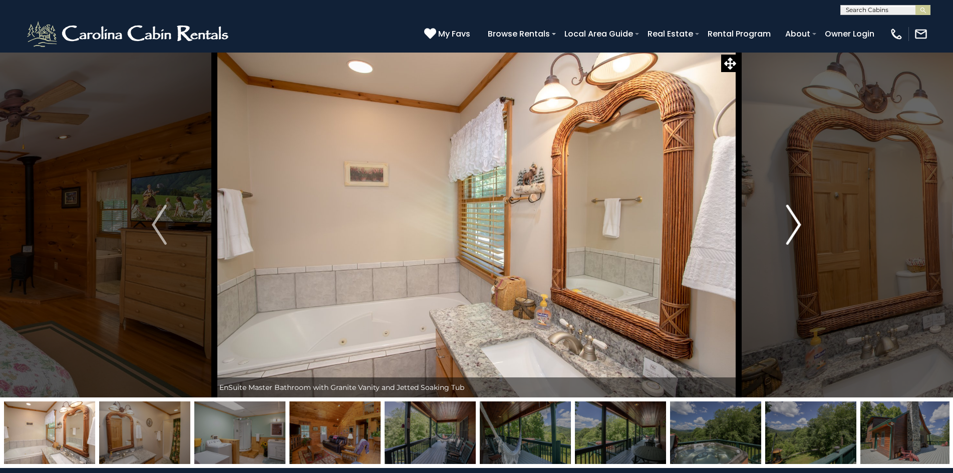
click at [790, 231] on img "Next" at bounding box center [793, 225] width 15 height 40
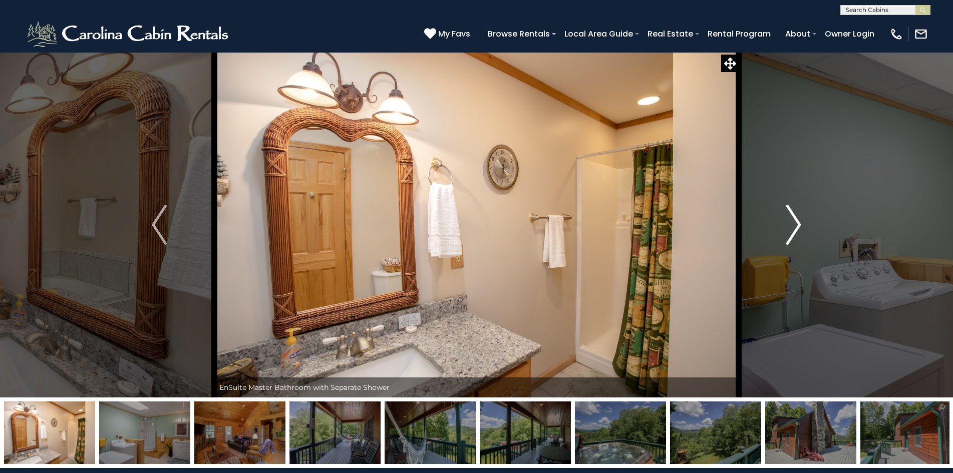
click at [790, 231] on img "Next" at bounding box center [793, 225] width 15 height 40
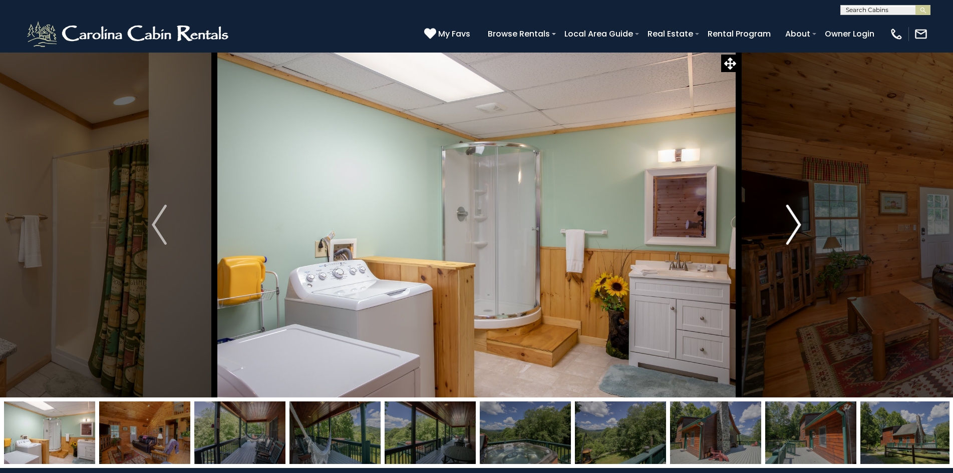
click at [790, 231] on img "Next" at bounding box center [793, 225] width 15 height 40
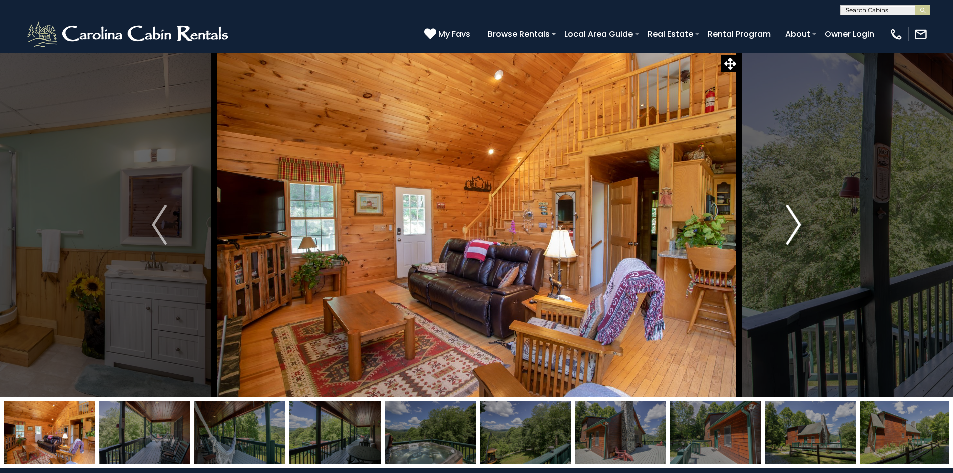
click at [790, 231] on img "Next" at bounding box center [793, 225] width 15 height 40
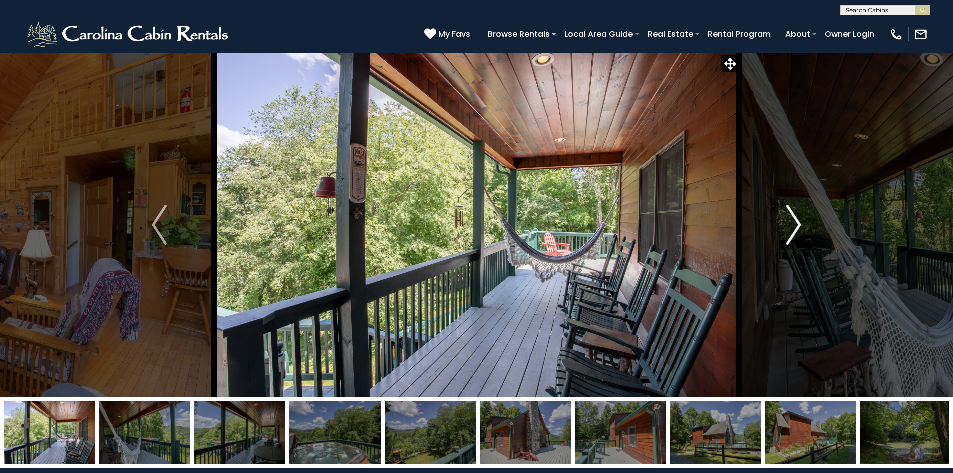
click at [790, 231] on img "Next" at bounding box center [793, 225] width 15 height 40
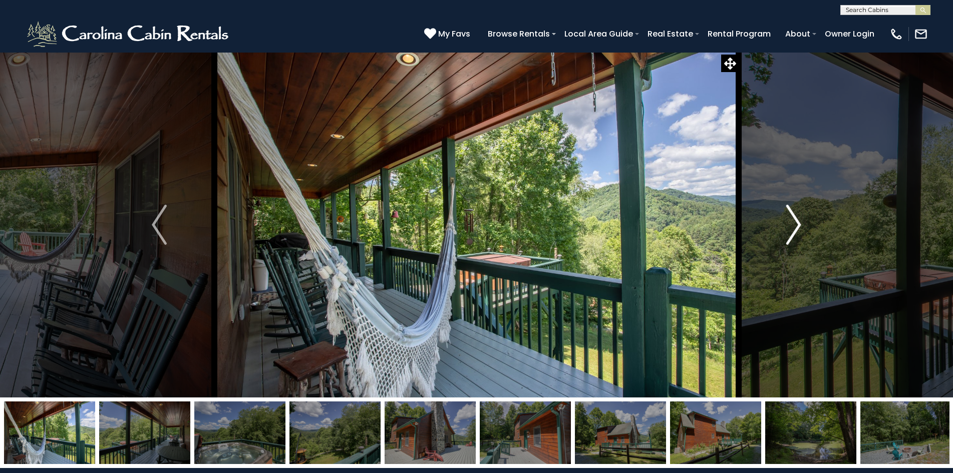
click at [790, 231] on img "Next" at bounding box center [793, 225] width 15 height 40
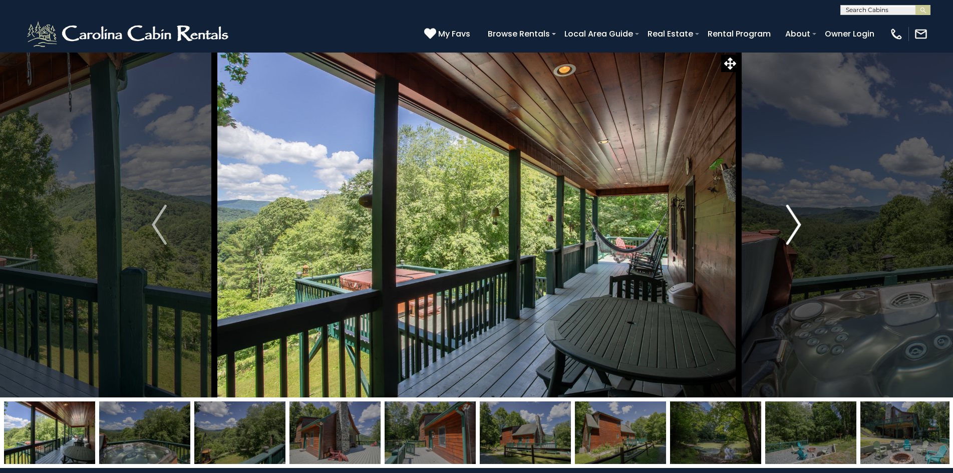
click at [790, 231] on img "Next" at bounding box center [793, 225] width 15 height 40
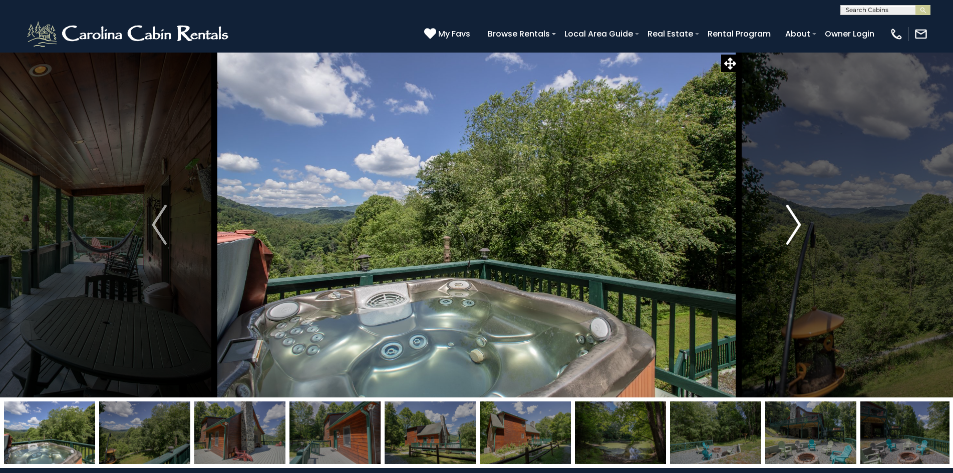
click at [790, 231] on img "Next" at bounding box center [793, 225] width 15 height 40
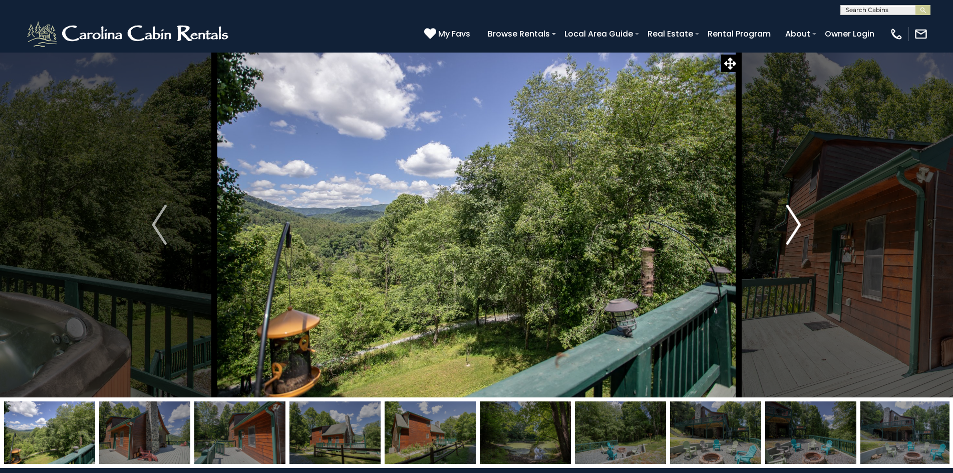
click at [790, 231] on img "Next" at bounding box center [793, 225] width 15 height 40
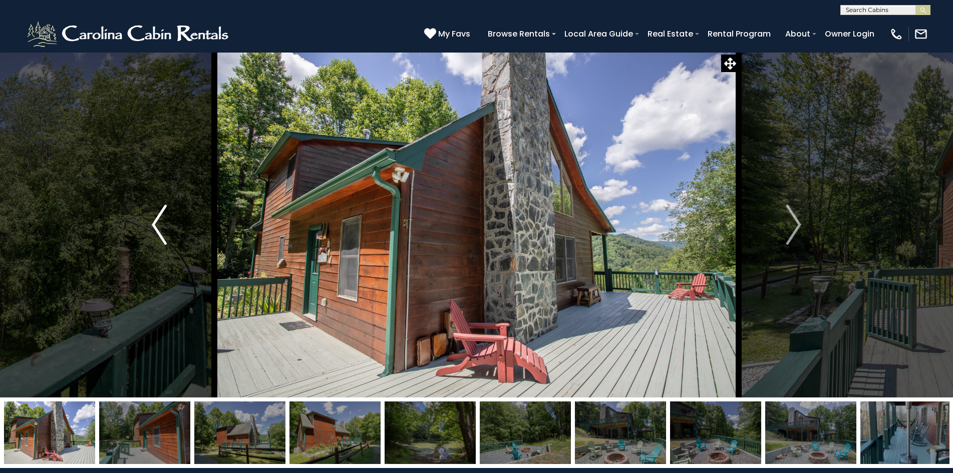
click at [153, 231] on img "Previous" at bounding box center [159, 225] width 15 height 40
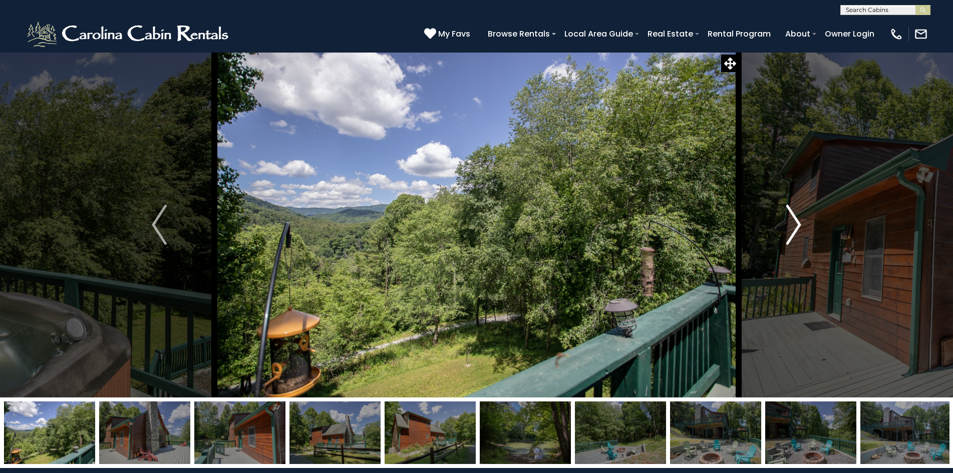
click at [789, 213] on img "Next" at bounding box center [793, 225] width 15 height 40
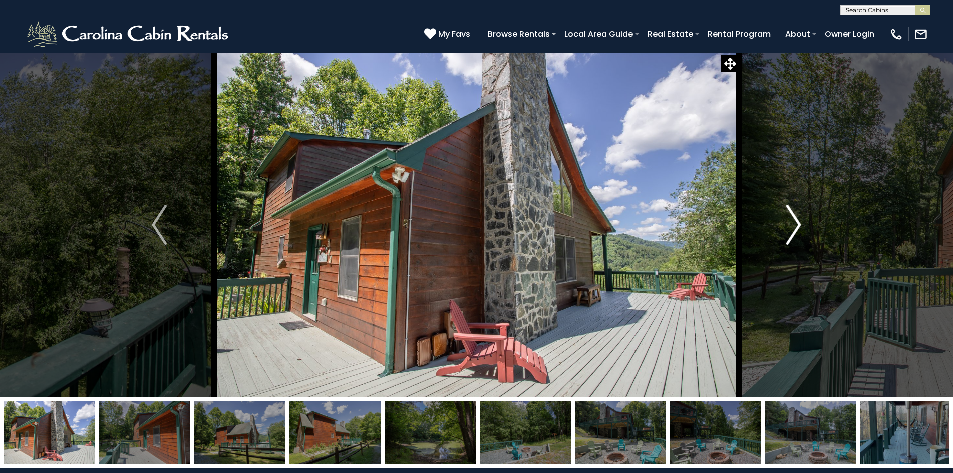
click at [789, 215] on img "Next" at bounding box center [793, 225] width 15 height 40
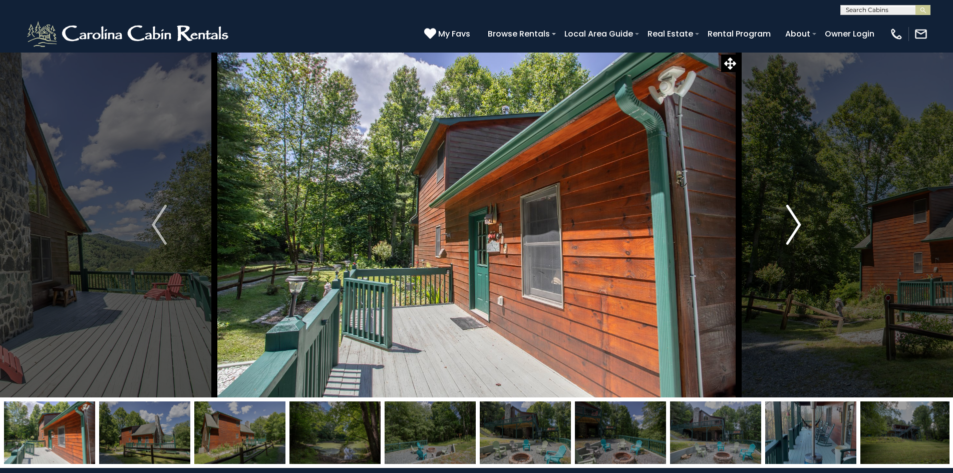
click at [789, 215] on img "Next" at bounding box center [793, 225] width 15 height 40
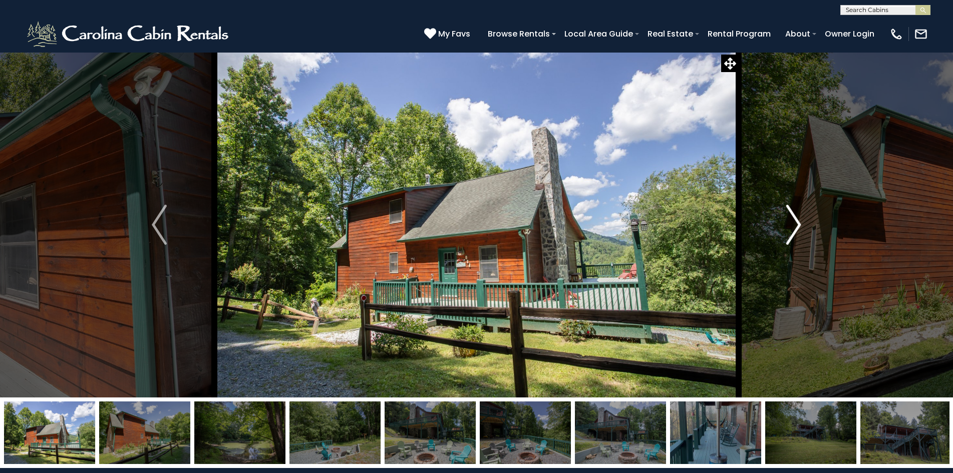
click at [789, 215] on img "Next" at bounding box center [793, 225] width 15 height 40
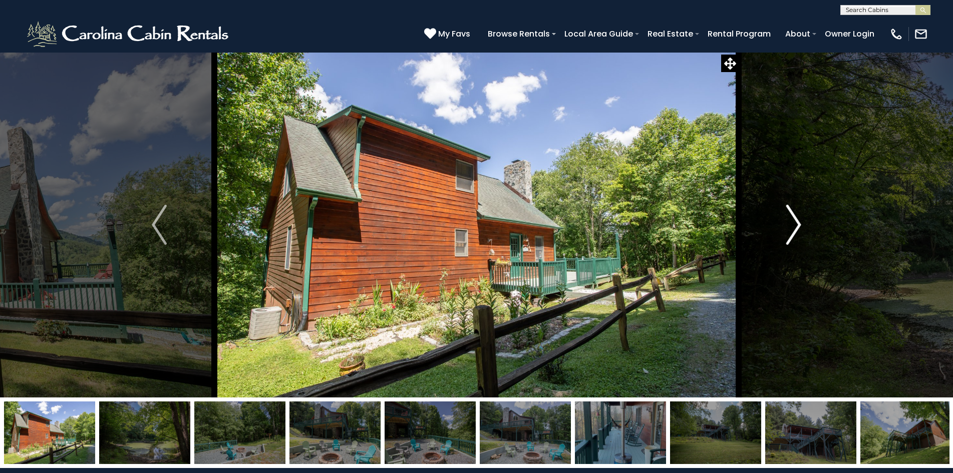
click at [789, 215] on img "Next" at bounding box center [793, 225] width 15 height 40
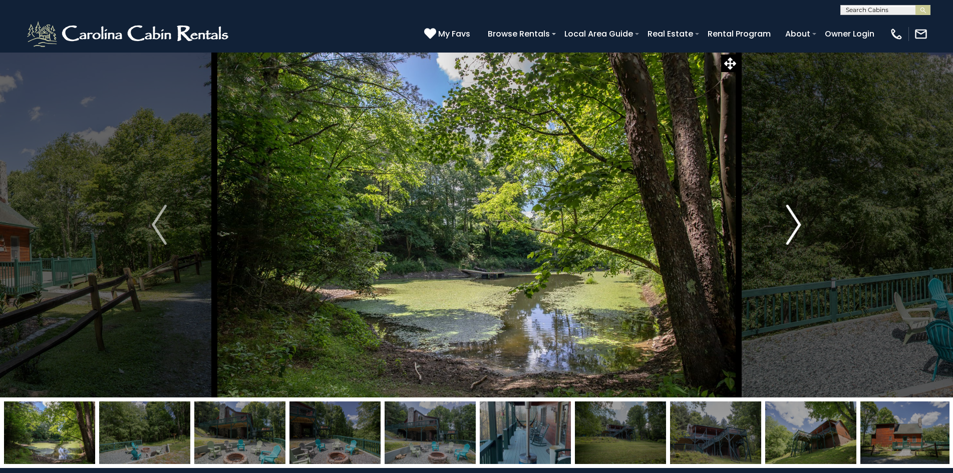
click at [789, 215] on img "Next" at bounding box center [793, 225] width 15 height 40
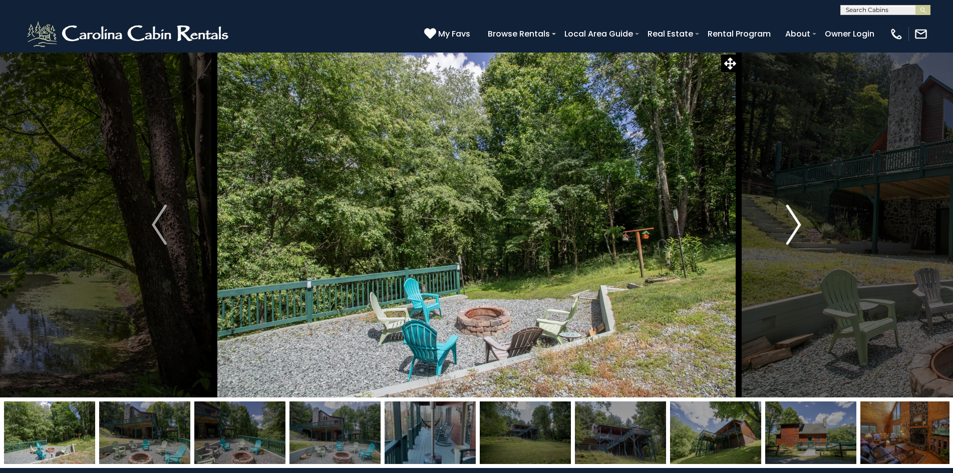
click at [789, 215] on img "Next" at bounding box center [793, 225] width 15 height 40
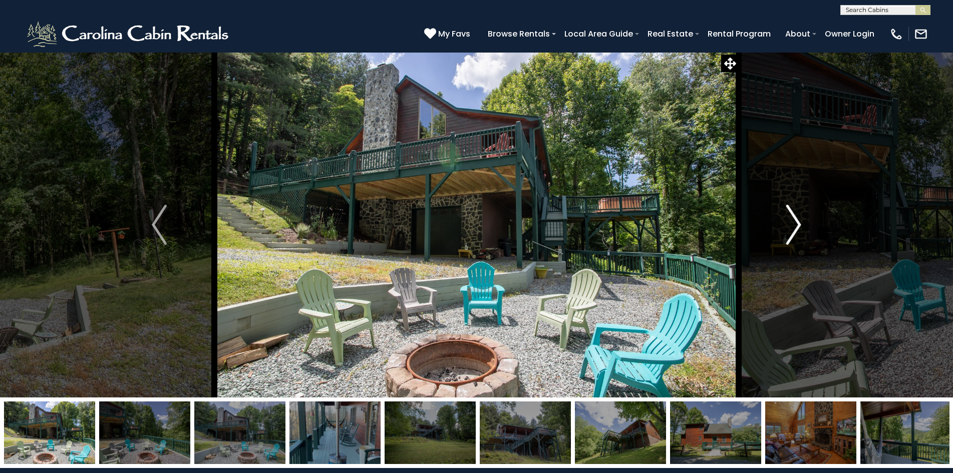
click at [789, 215] on img "Next" at bounding box center [793, 225] width 15 height 40
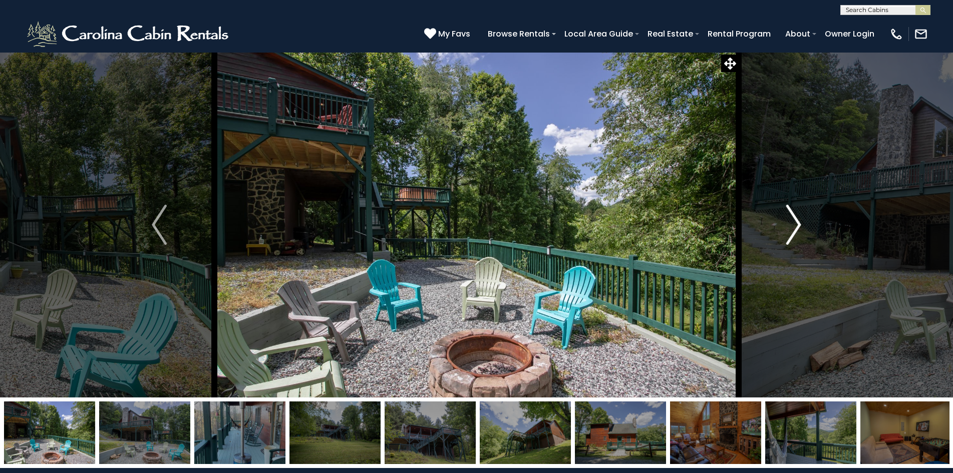
click at [789, 215] on img "Next" at bounding box center [793, 225] width 15 height 40
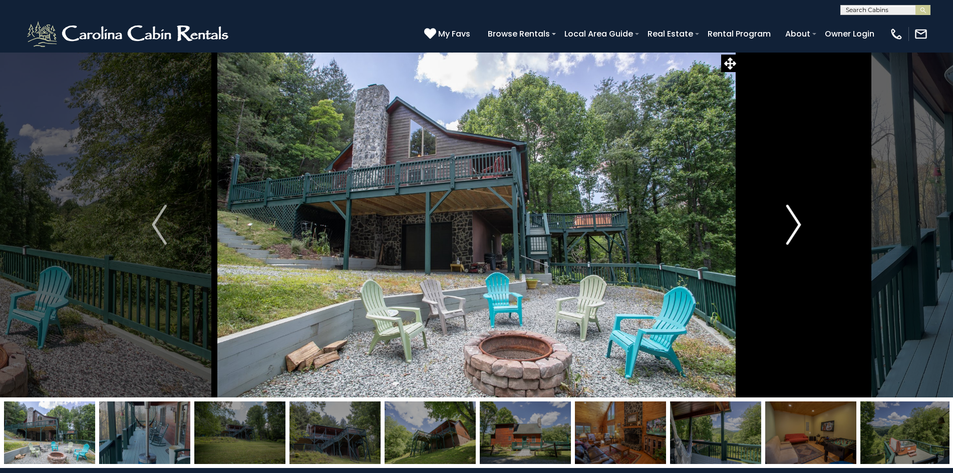
click at [789, 215] on img "Next" at bounding box center [793, 225] width 15 height 40
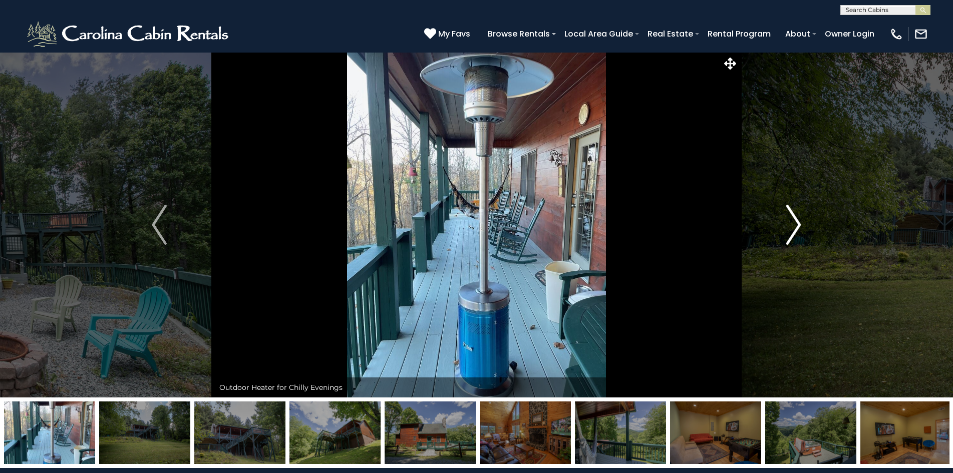
click at [790, 218] on img "Next" at bounding box center [793, 225] width 15 height 40
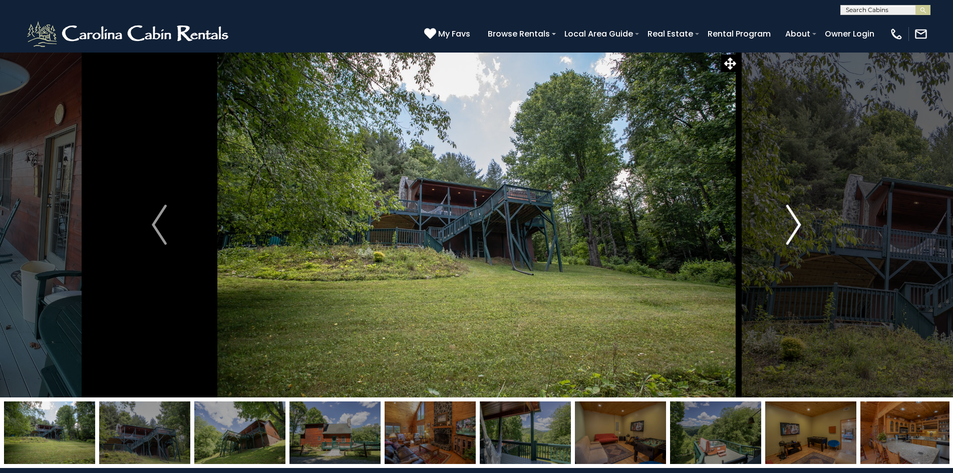
click at [790, 219] on img "Next" at bounding box center [793, 225] width 15 height 40
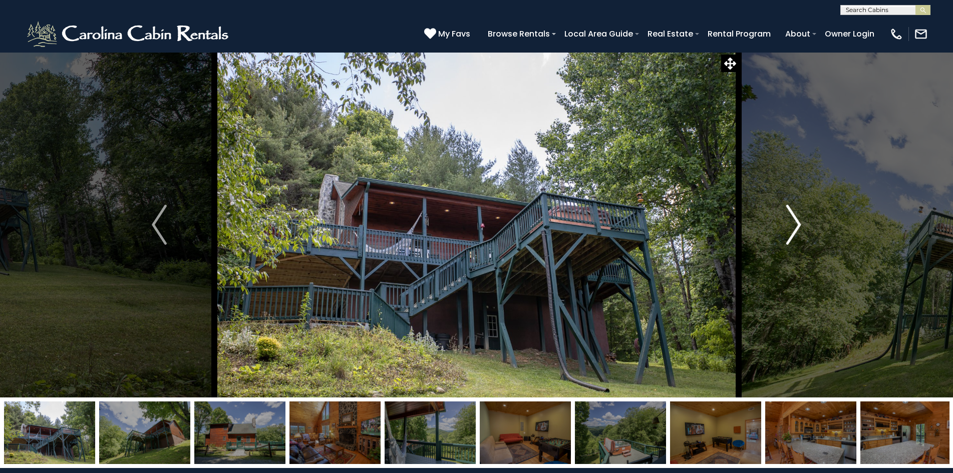
click at [790, 219] on img "Next" at bounding box center [793, 225] width 15 height 40
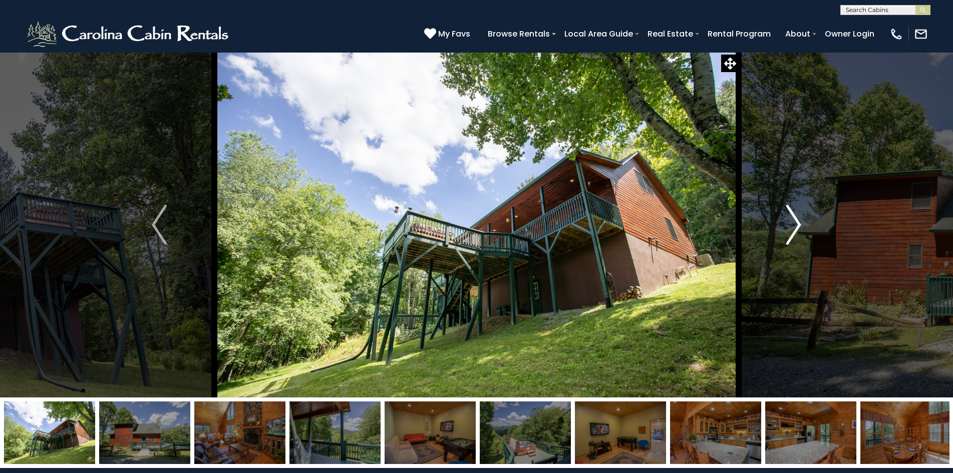
click at [790, 219] on img "Next" at bounding box center [793, 225] width 15 height 40
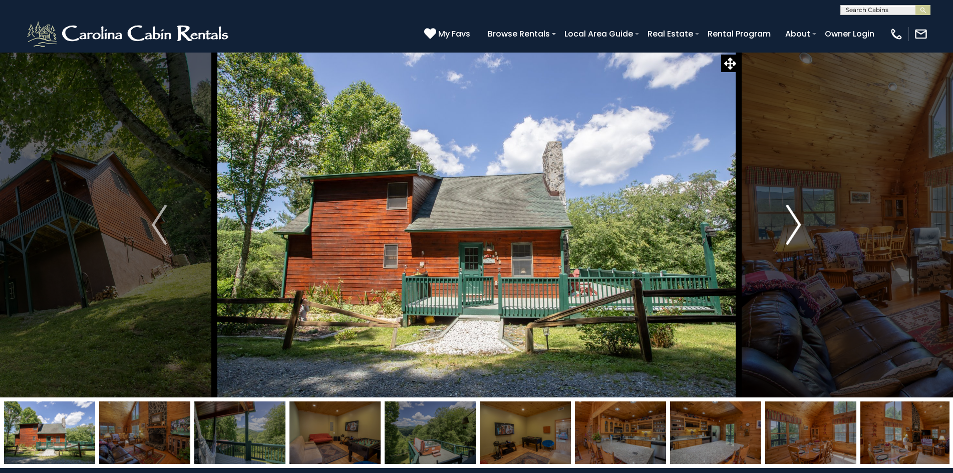
click at [790, 219] on img "Next" at bounding box center [793, 225] width 15 height 40
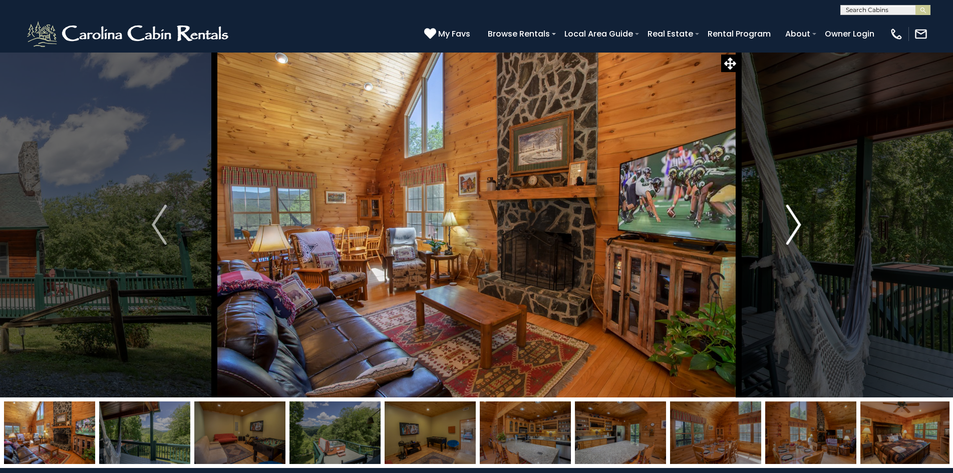
click at [790, 219] on img "Next" at bounding box center [793, 225] width 15 height 40
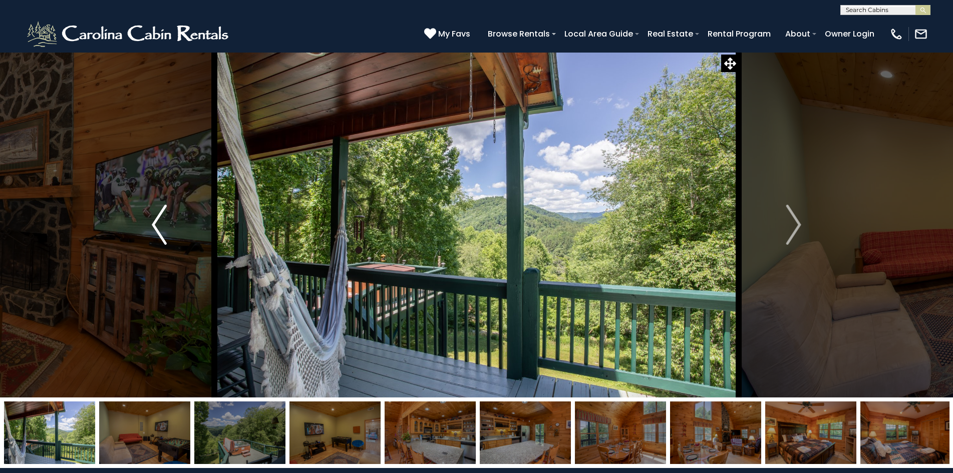
click at [151, 235] on button "Previous" at bounding box center [159, 225] width 110 height 346
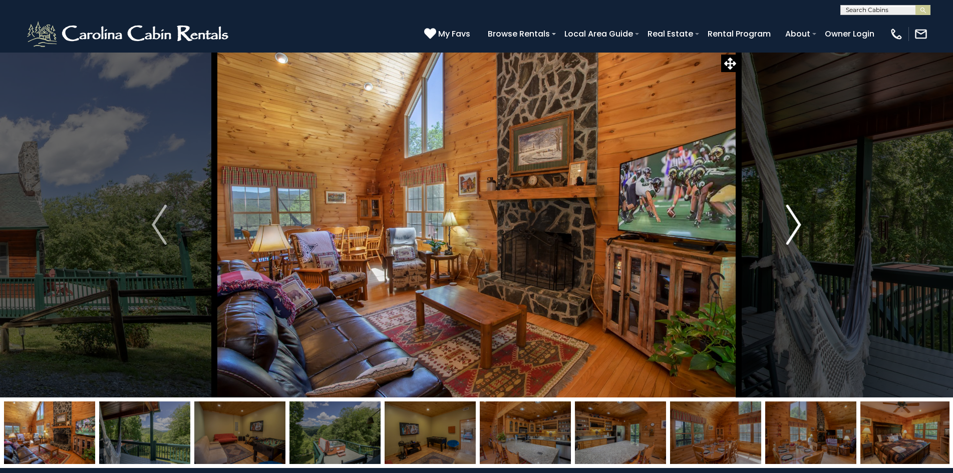
click at [802, 226] on button "Next" at bounding box center [794, 225] width 110 height 346
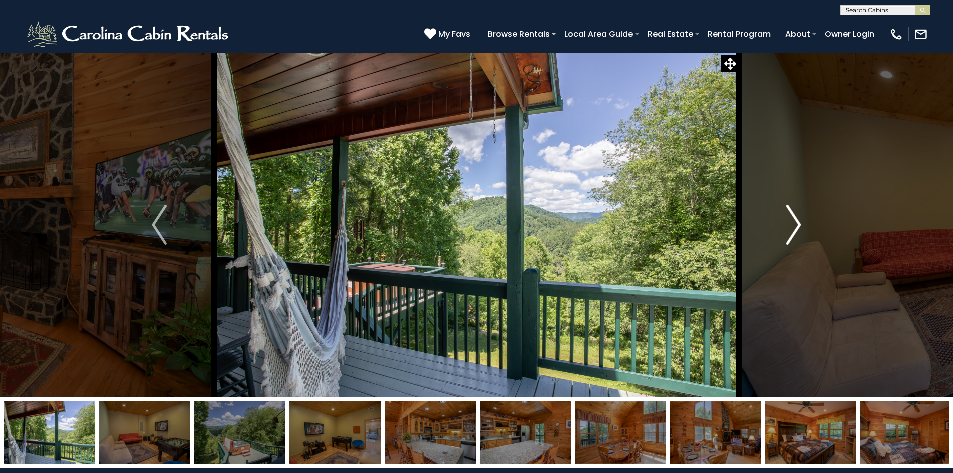
click at [802, 226] on button "Next" at bounding box center [794, 225] width 110 height 346
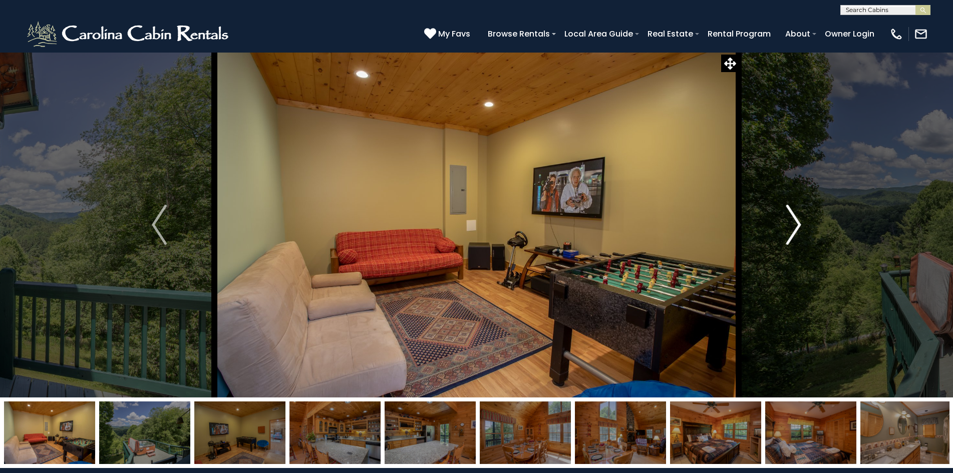
click at [802, 226] on button "Next" at bounding box center [794, 225] width 110 height 346
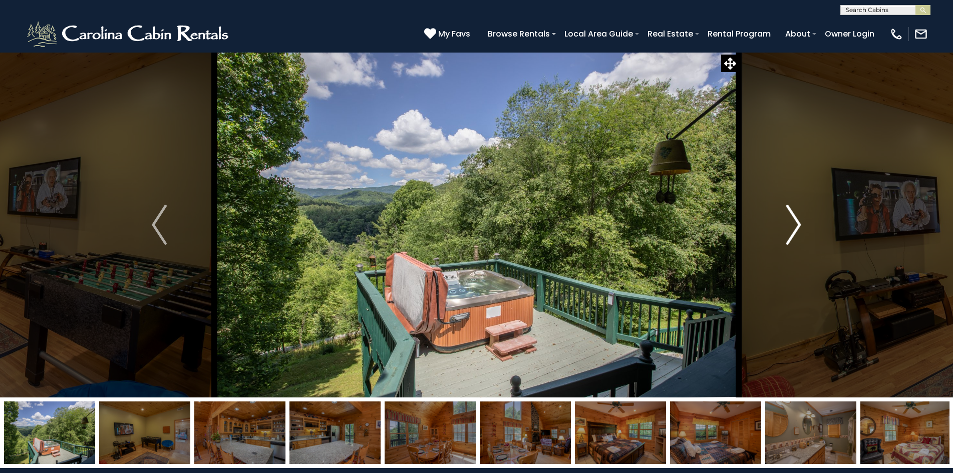
click at [802, 226] on button "Next" at bounding box center [794, 225] width 110 height 346
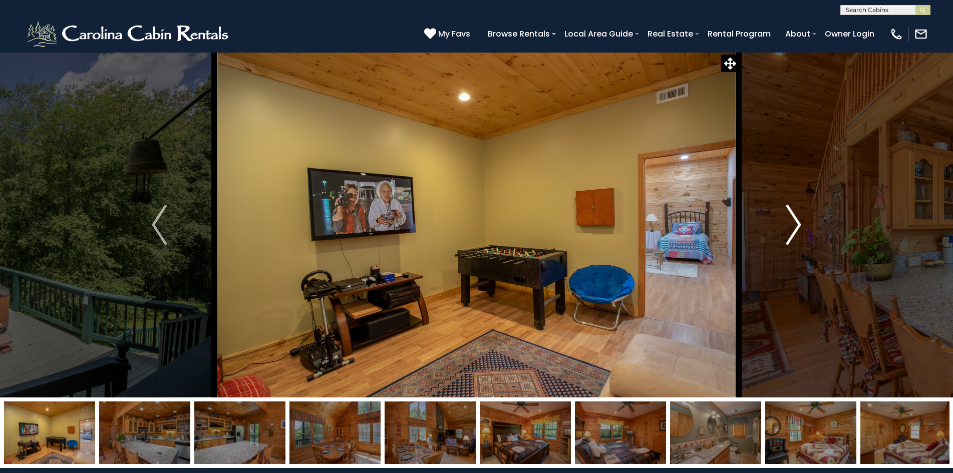
click at [802, 226] on button "Next" at bounding box center [794, 225] width 110 height 346
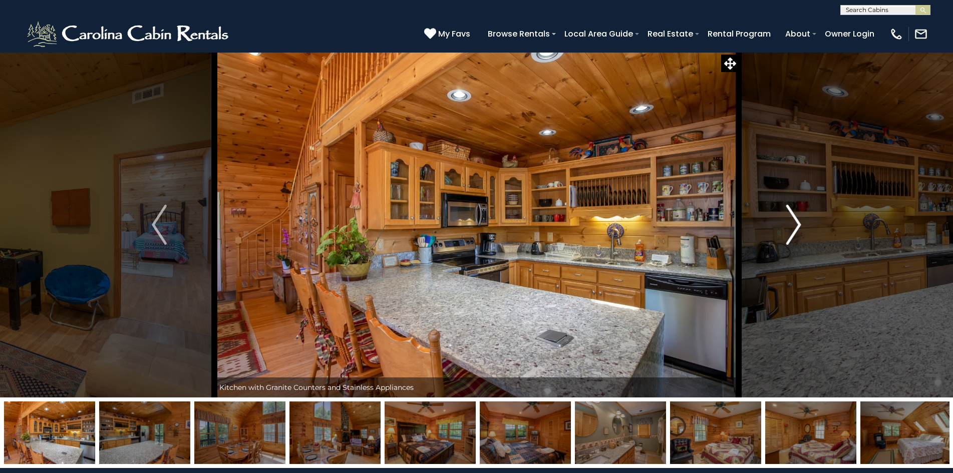
click at [802, 226] on button "Next" at bounding box center [794, 225] width 110 height 346
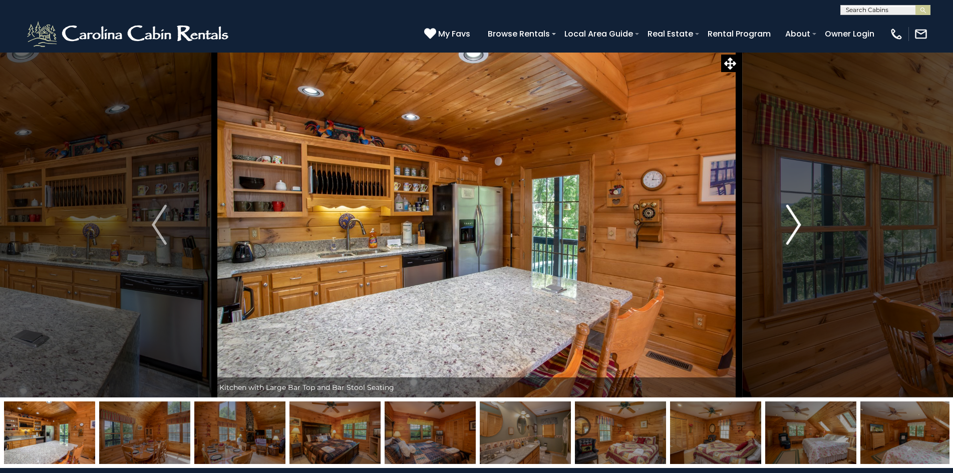
click at [802, 226] on button "Next" at bounding box center [794, 225] width 110 height 346
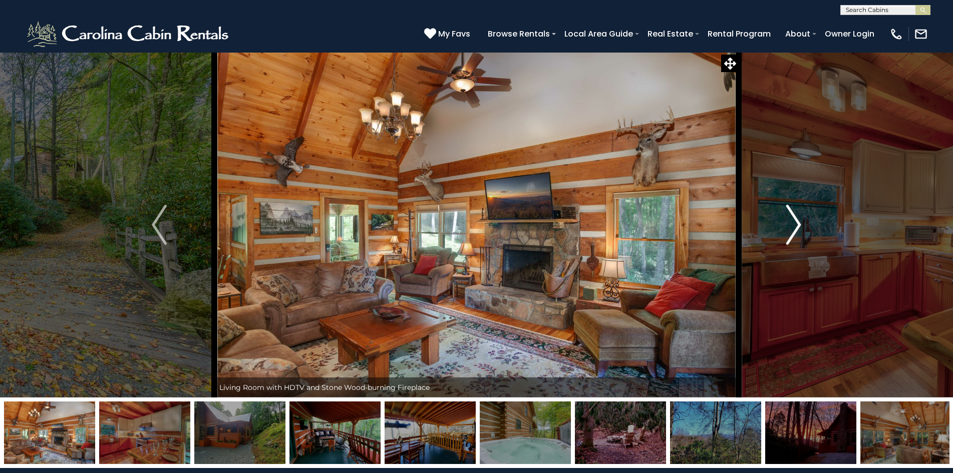
click at [792, 221] on img "Next" at bounding box center [793, 225] width 15 height 40
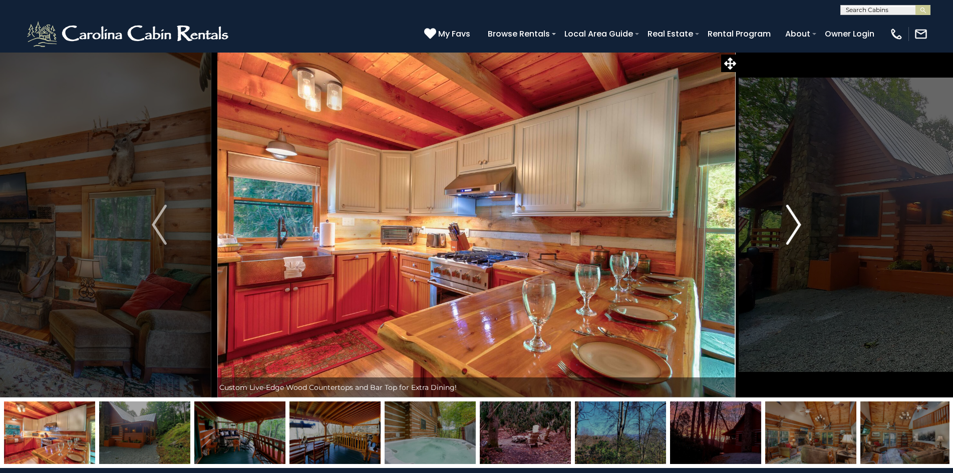
click at [792, 221] on img "Next" at bounding box center [793, 225] width 15 height 40
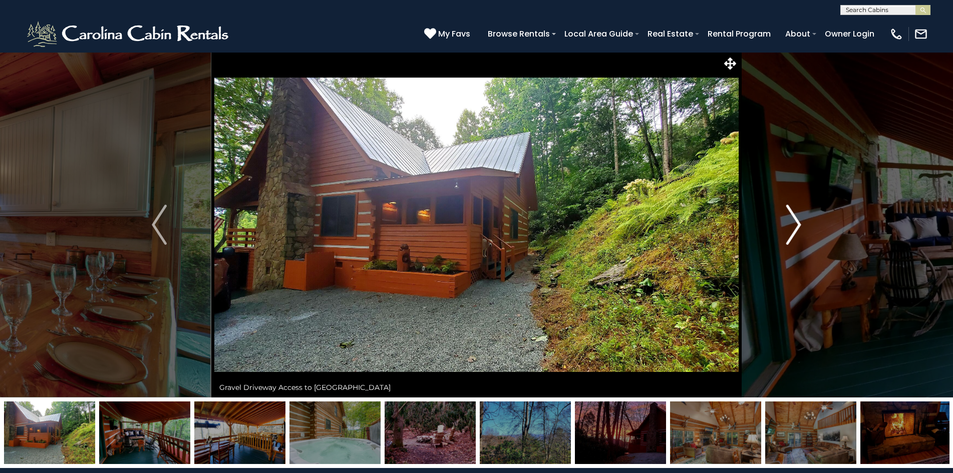
click at [792, 221] on img "Next" at bounding box center [793, 225] width 15 height 40
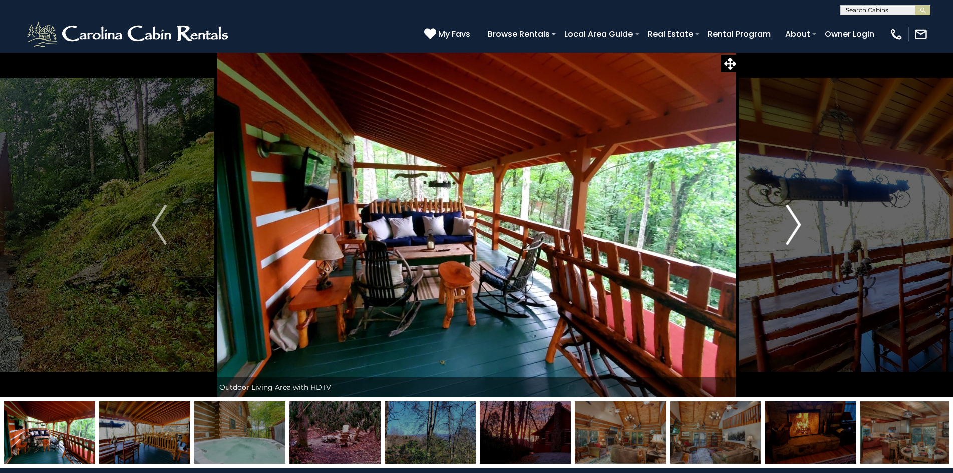
click at [792, 221] on img "Next" at bounding box center [793, 225] width 15 height 40
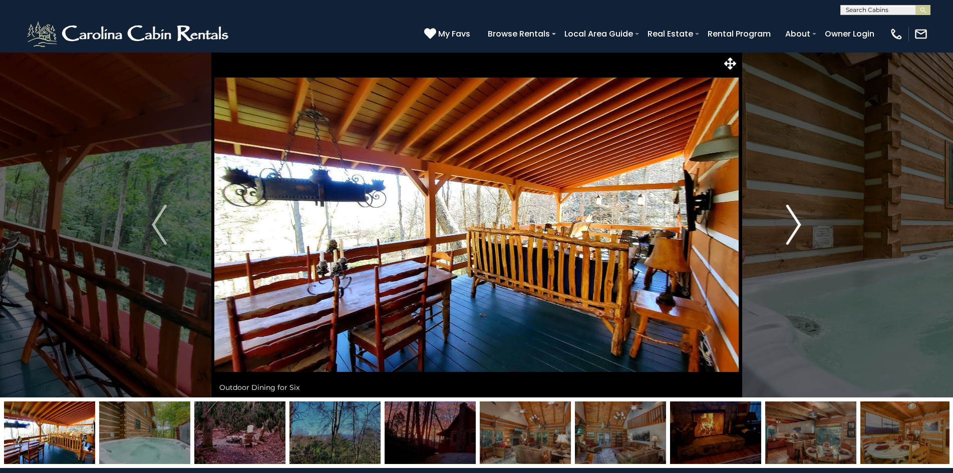
click at [792, 221] on img "Next" at bounding box center [793, 225] width 15 height 40
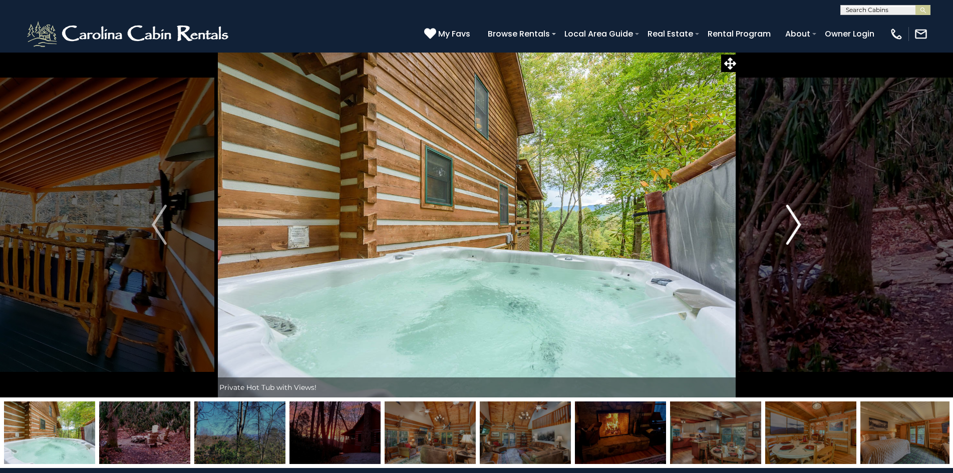
click at [792, 221] on img "Next" at bounding box center [793, 225] width 15 height 40
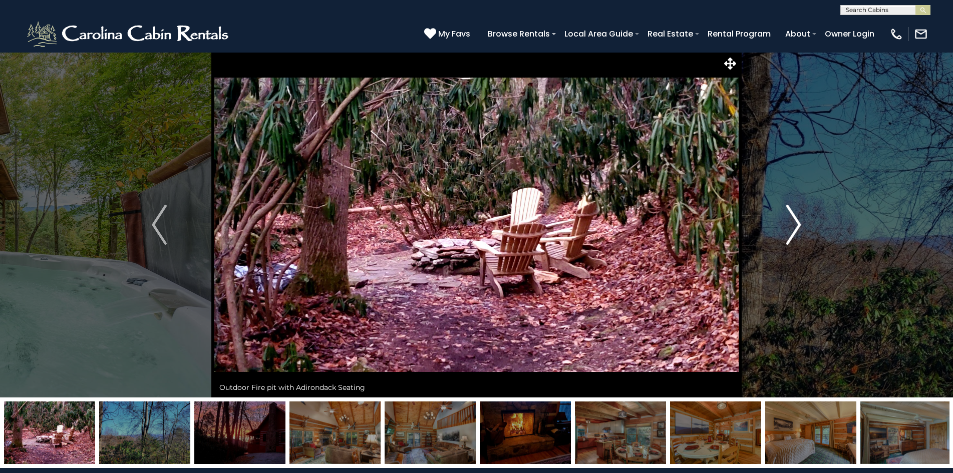
click at [792, 221] on img "Next" at bounding box center [793, 225] width 15 height 40
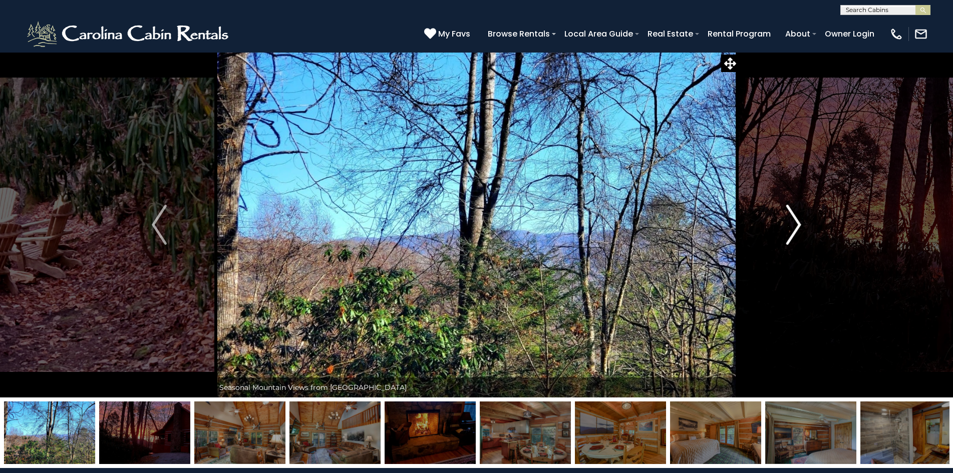
click at [792, 221] on img "Next" at bounding box center [793, 225] width 15 height 40
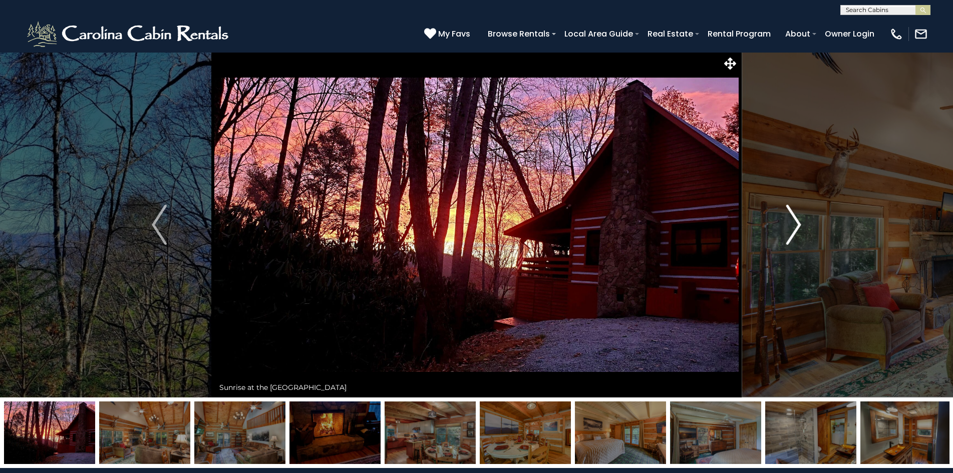
click at [792, 221] on img "Next" at bounding box center [793, 225] width 15 height 40
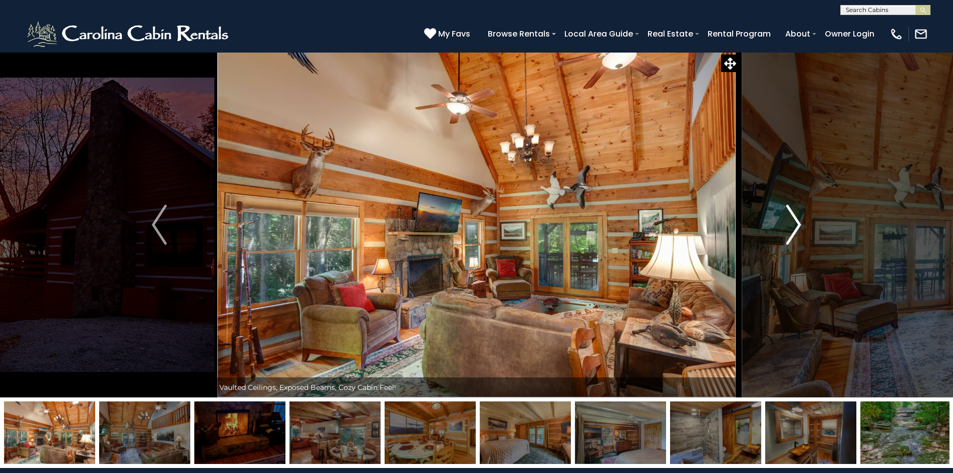
click at [792, 221] on img "Next" at bounding box center [793, 225] width 15 height 40
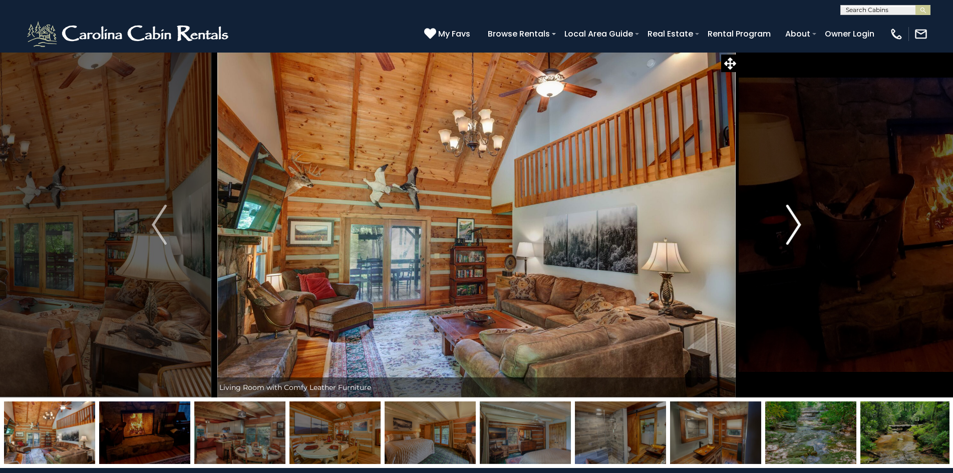
click at [792, 221] on img "Next" at bounding box center [793, 225] width 15 height 40
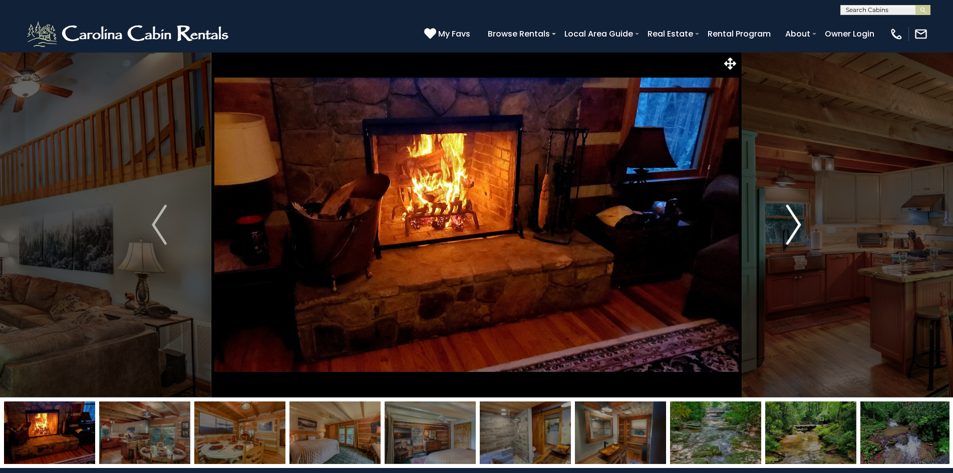
click at [792, 221] on img "Next" at bounding box center [793, 225] width 15 height 40
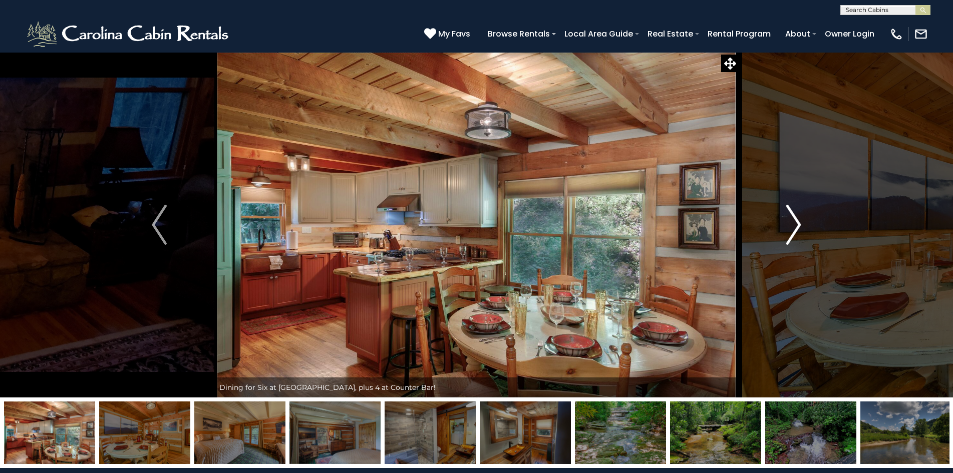
click at [792, 221] on img "Next" at bounding box center [793, 225] width 15 height 40
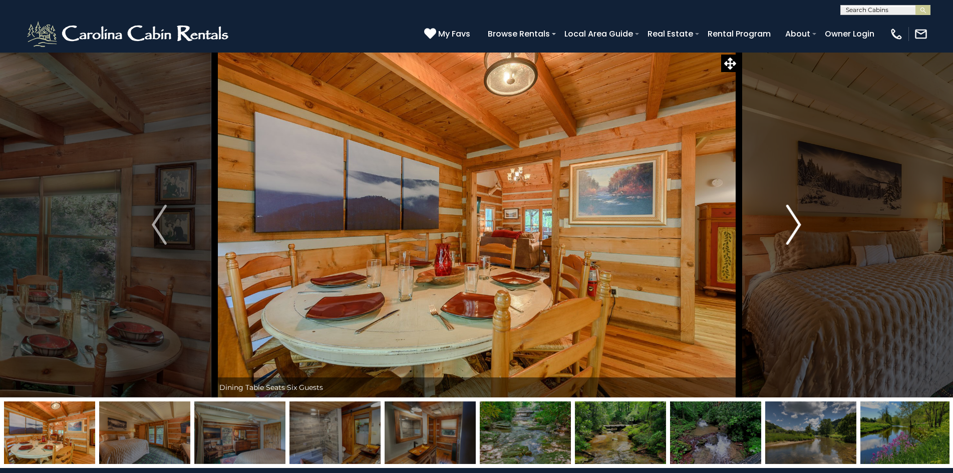
click at [792, 221] on img "Next" at bounding box center [793, 225] width 15 height 40
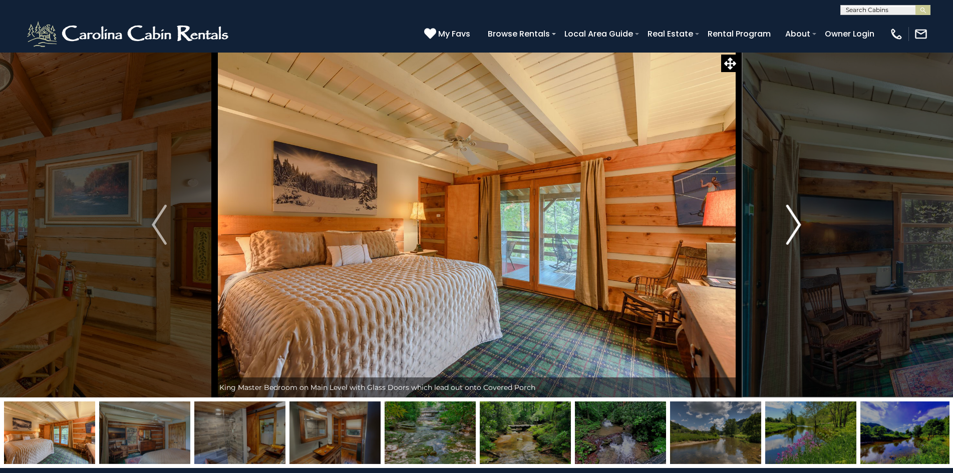
click at [792, 221] on img "Next" at bounding box center [793, 225] width 15 height 40
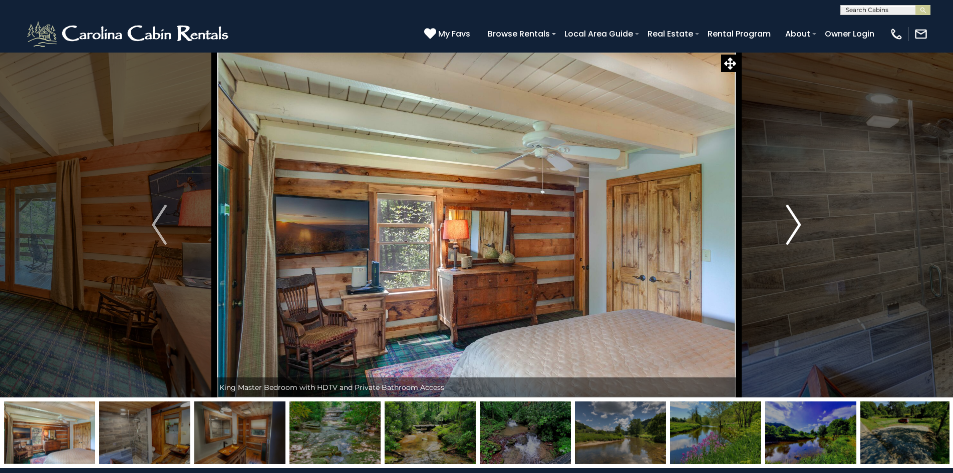
click at [794, 221] on img "Next" at bounding box center [793, 225] width 15 height 40
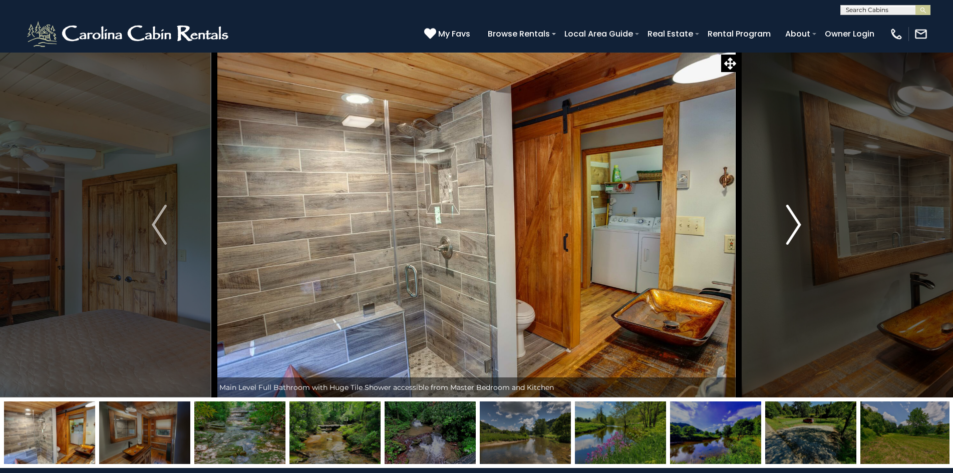
click at [794, 221] on img "Next" at bounding box center [793, 225] width 15 height 40
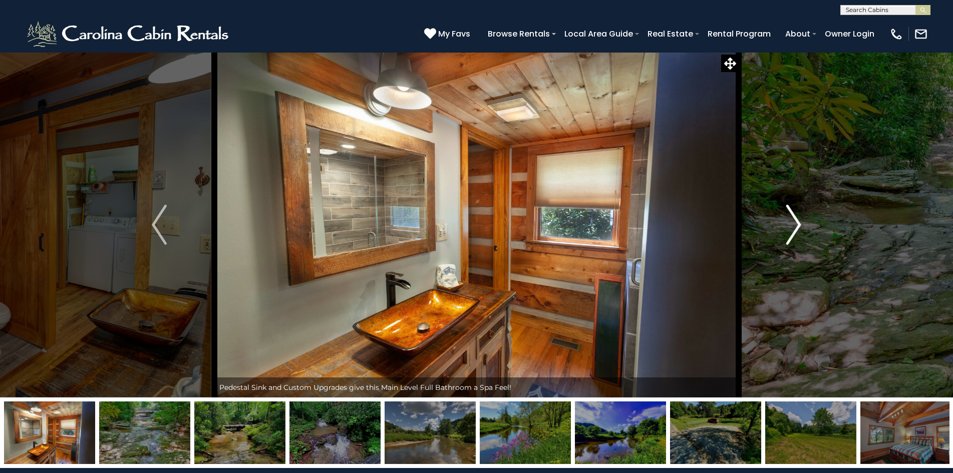
click at [795, 221] on img "Next" at bounding box center [793, 225] width 15 height 40
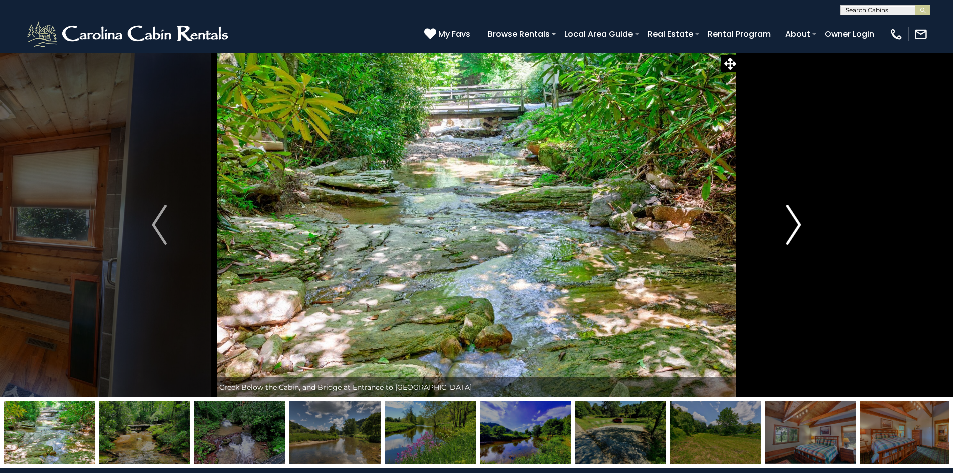
click at [795, 221] on img "Next" at bounding box center [793, 225] width 15 height 40
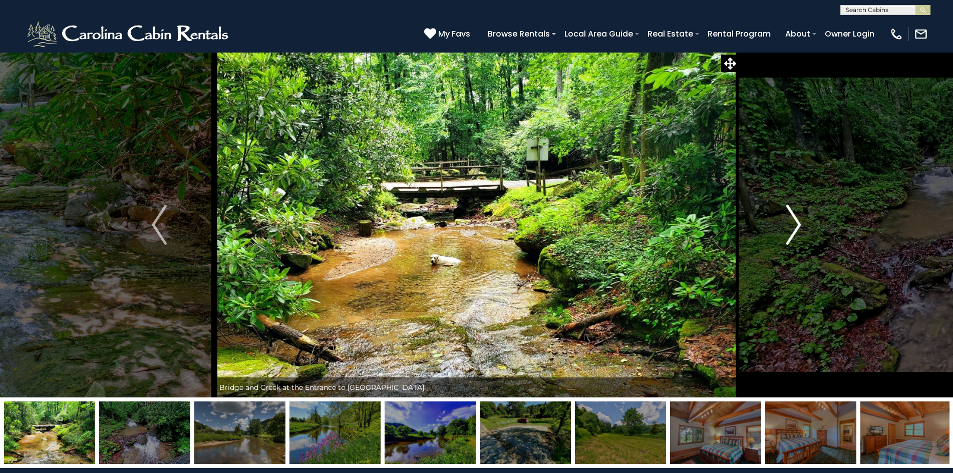
click at [795, 221] on img "Next" at bounding box center [793, 225] width 15 height 40
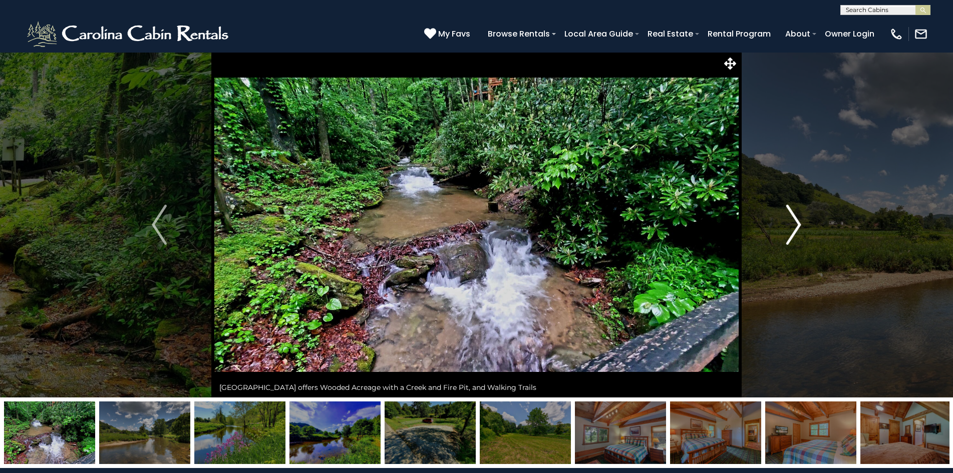
click at [795, 221] on img "Next" at bounding box center [793, 225] width 15 height 40
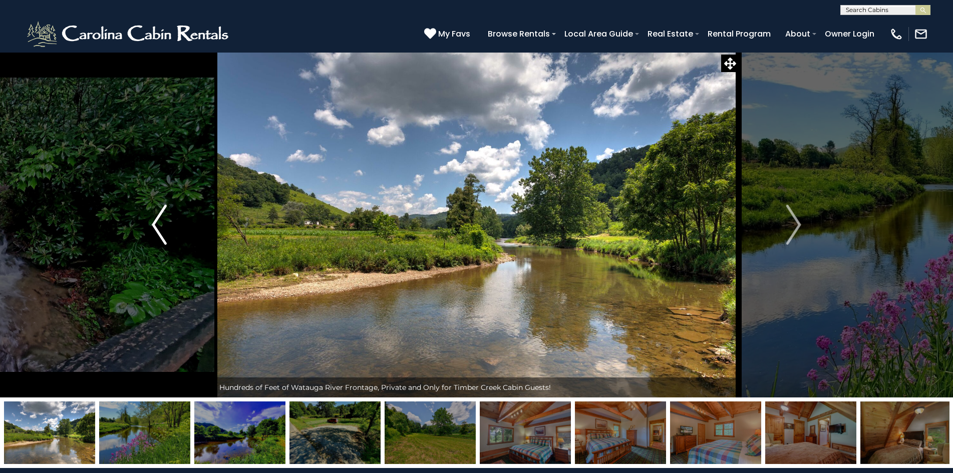
click at [168, 230] on button "Previous" at bounding box center [159, 225] width 110 height 346
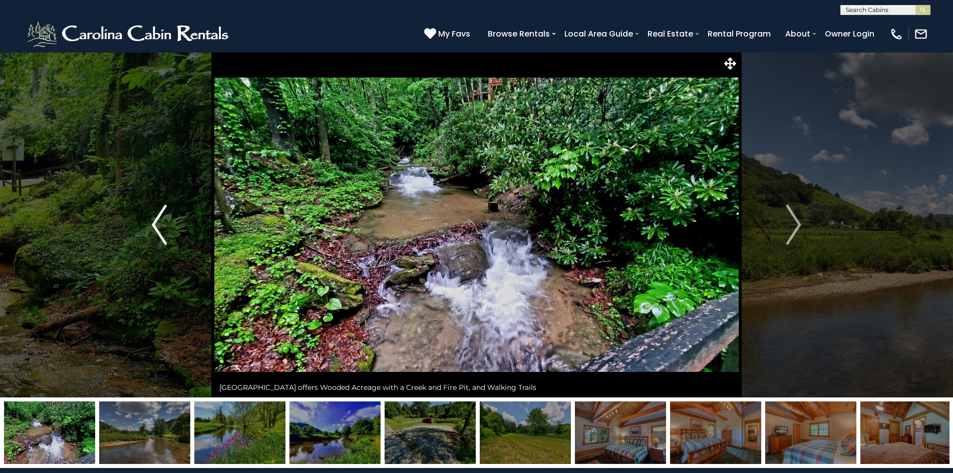
click at [168, 230] on button "Previous" at bounding box center [159, 225] width 110 height 346
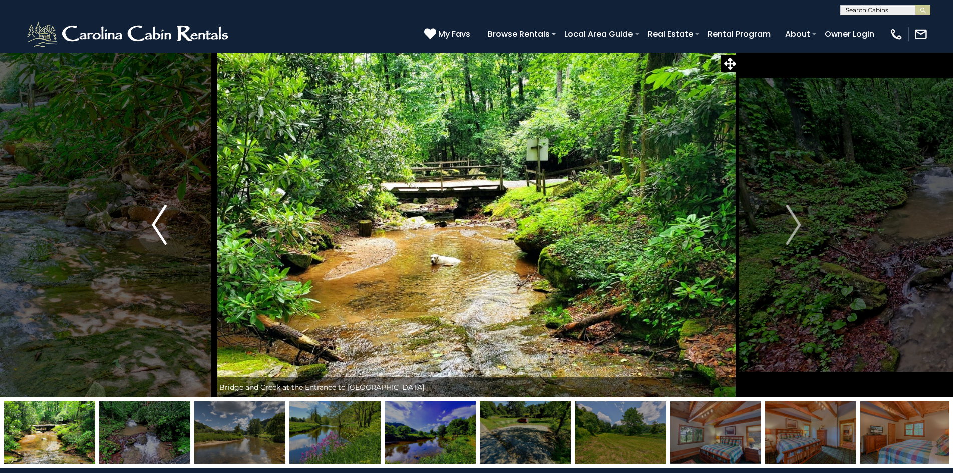
click at [168, 230] on button "Previous" at bounding box center [159, 225] width 110 height 346
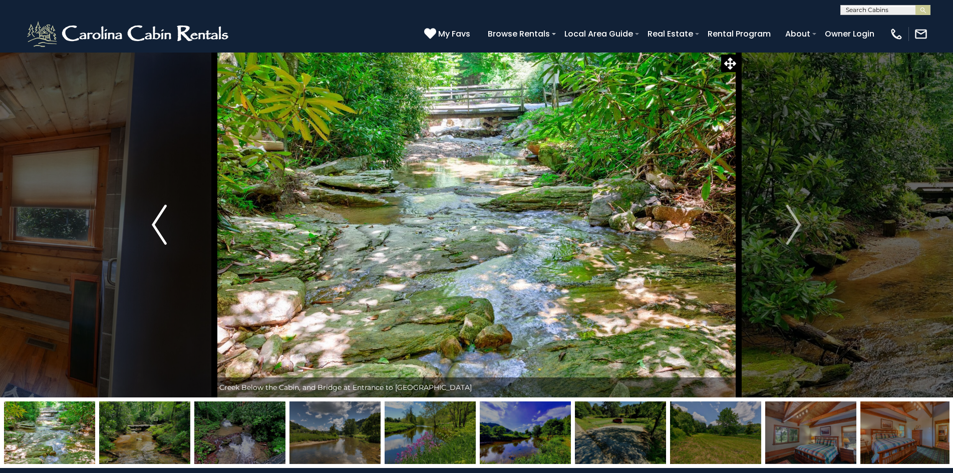
click at [168, 230] on button "Previous" at bounding box center [159, 225] width 110 height 346
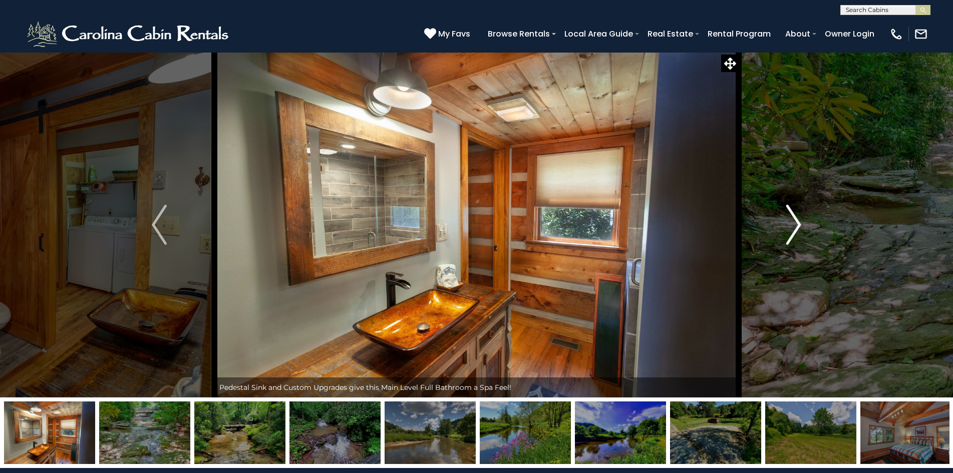
click at [797, 221] on img "Next" at bounding box center [793, 225] width 15 height 40
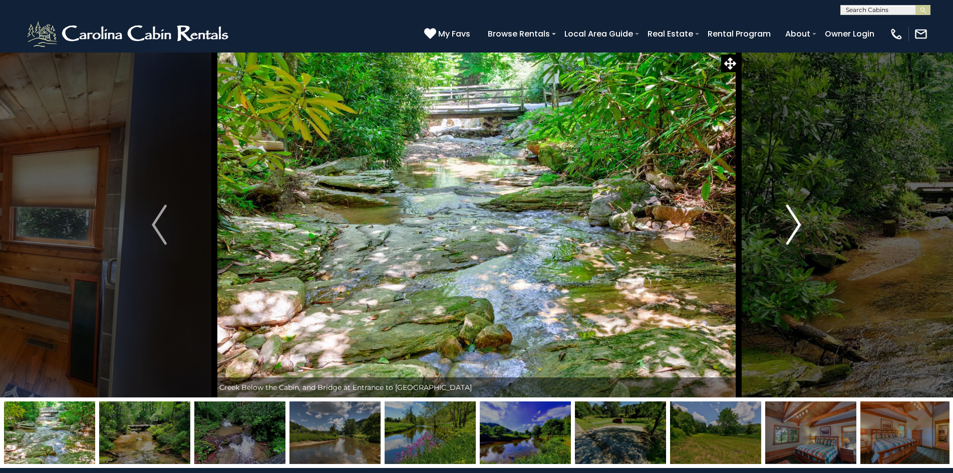
click at [795, 221] on img "Next" at bounding box center [793, 225] width 15 height 40
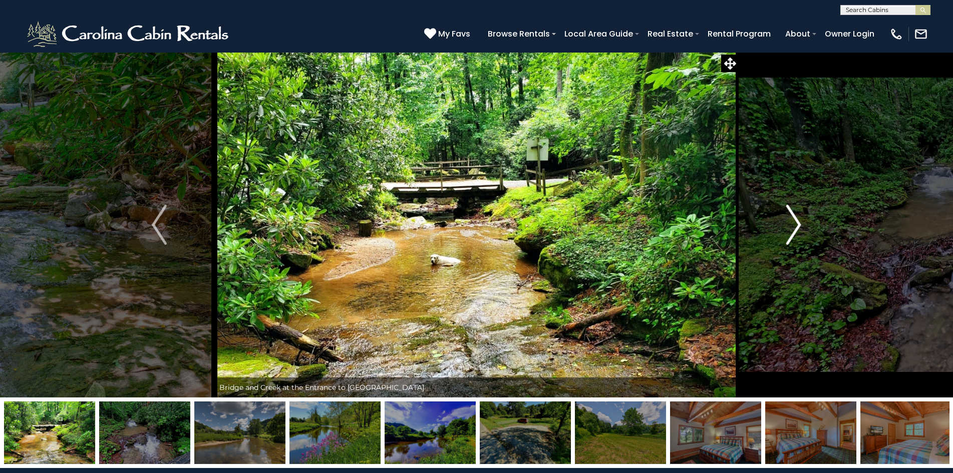
click at [795, 221] on img "Next" at bounding box center [793, 225] width 15 height 40
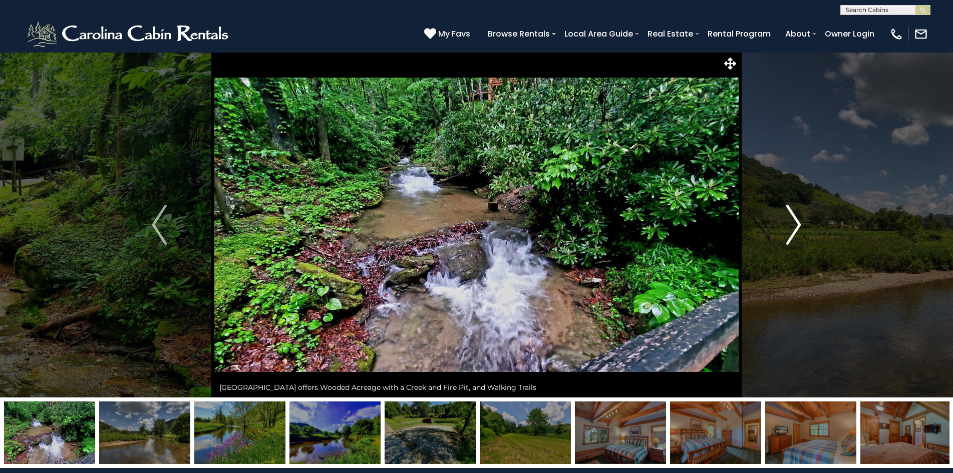
click at [795, 221] on img "Next" at bounding box center [793, 225] width 15 height 40
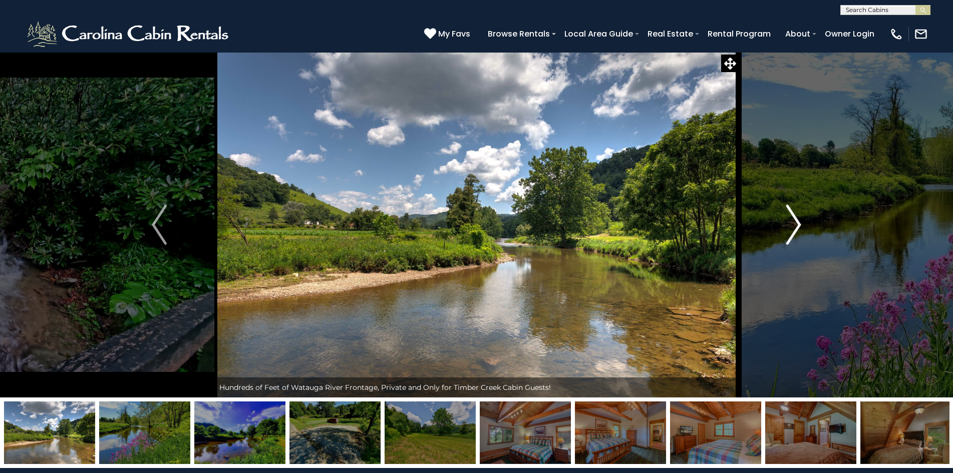
click at [795, 221] on img "Next" at bounding box center [793, 225] width 15 height 40
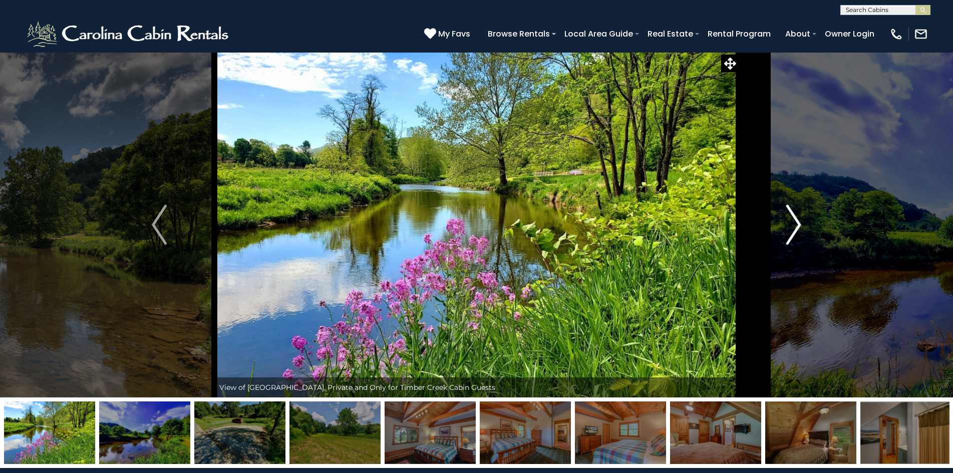
click at [796, 221] on img "Next" at bounding box center [793, 225] width 15 height 40
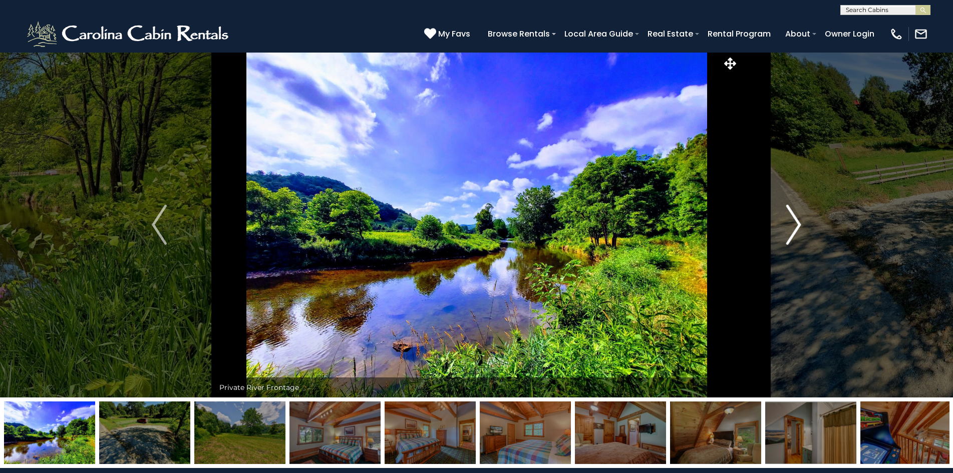
click at [796, 221] on img "Next" at bounding box center [793, 225] width 15 height 40
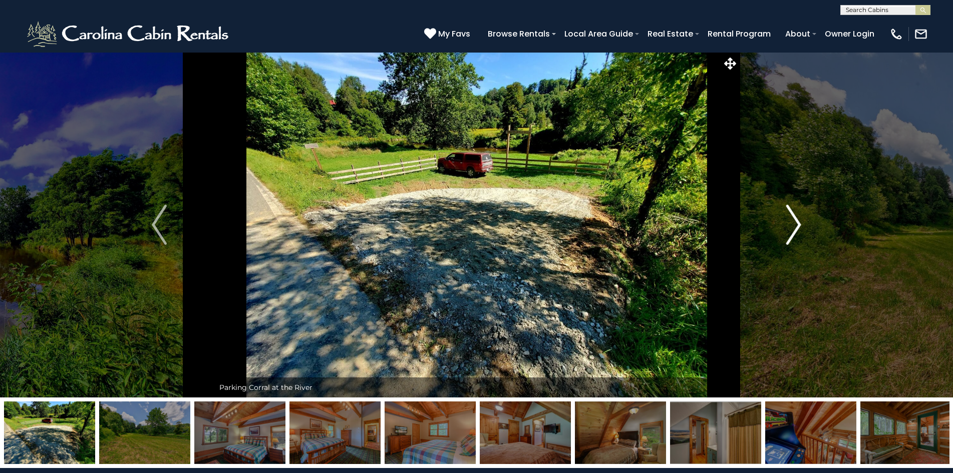
click at [796, 221] on img "Next" at bounding box center [793, 225] width 15 height 40
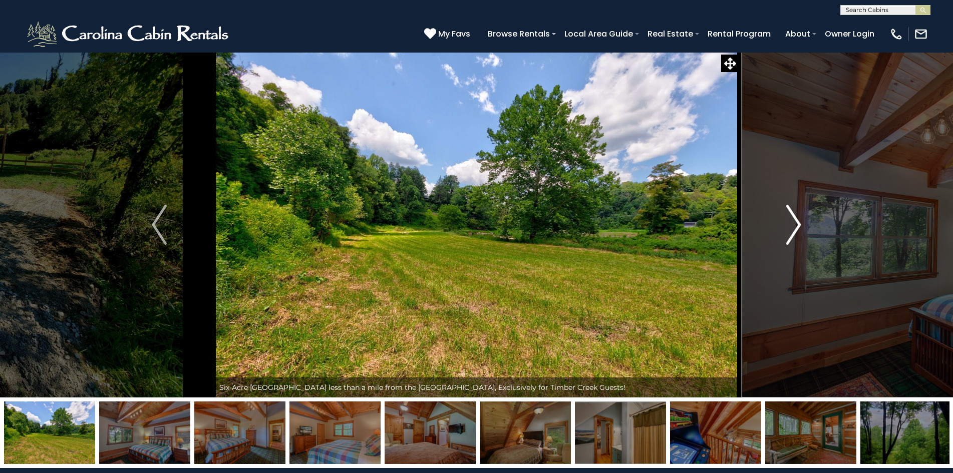
click at [797, 221] on img "Next" at bounding box center [793, 225] width 15 height 40
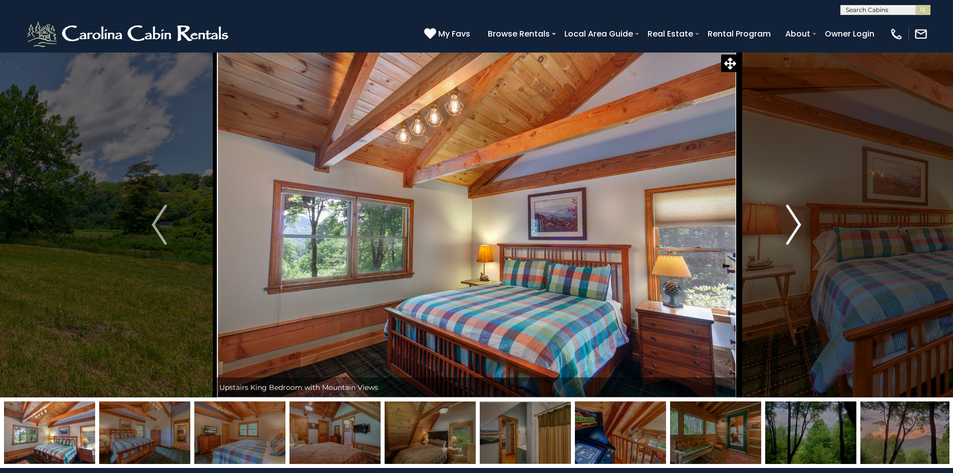
click at [797, 221] on img "Next" at bounding box center [793, 225] width 15 height 40
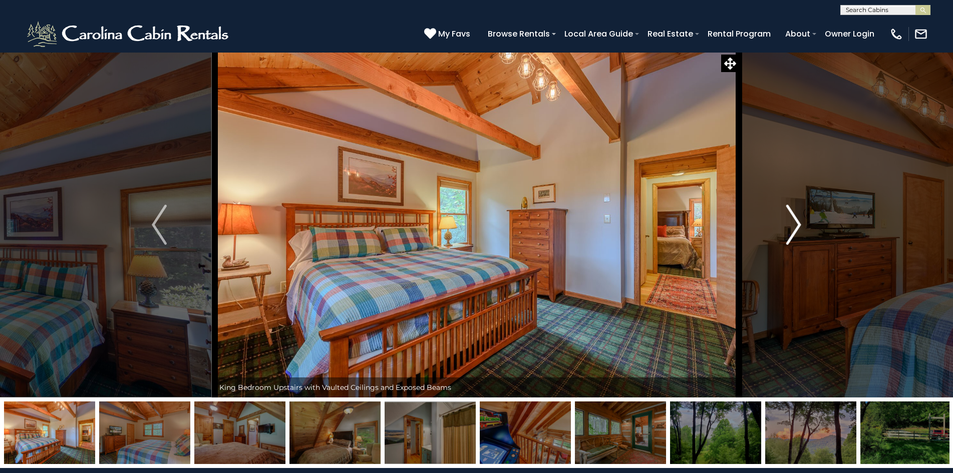
click at [797, 221] on img "Next" at bounding box center [793, 225] width 15 height 40
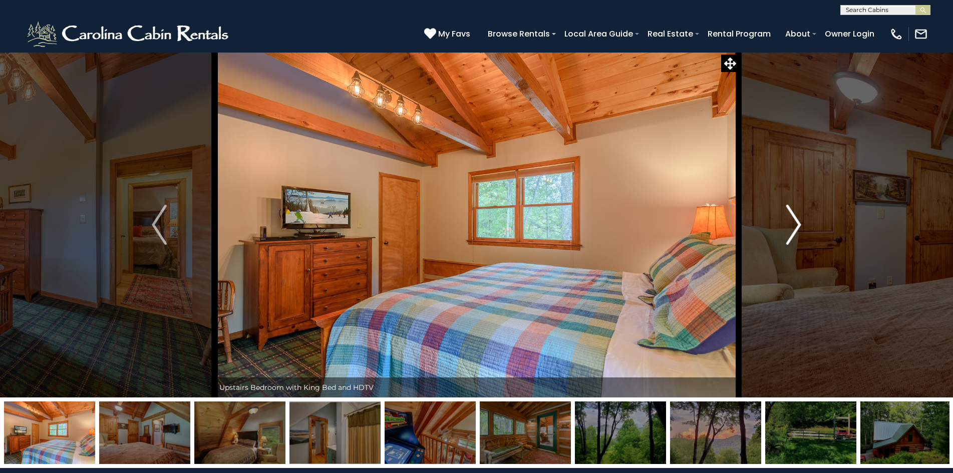
click at [797, 221] on img "Next" at bounding box center [793, 225] width 15 height 40
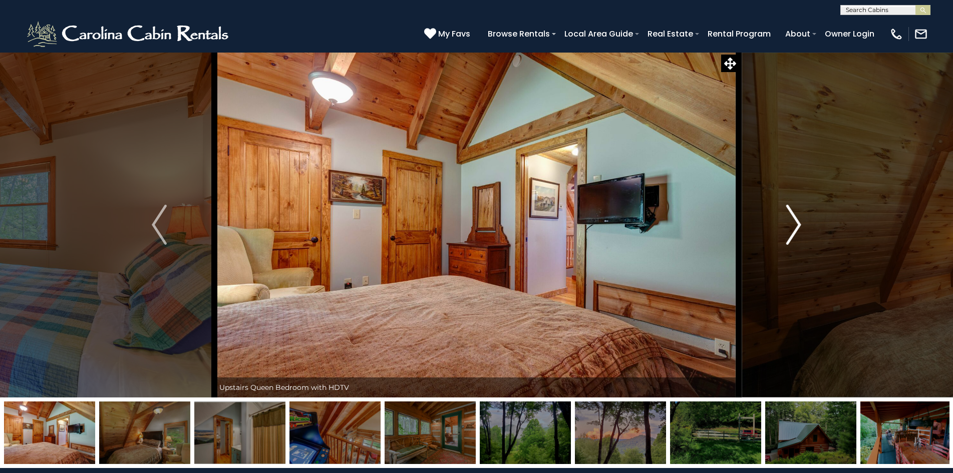
click at [797, 221] on img "Next" at bounding box center [793, 225] width 15 height 40
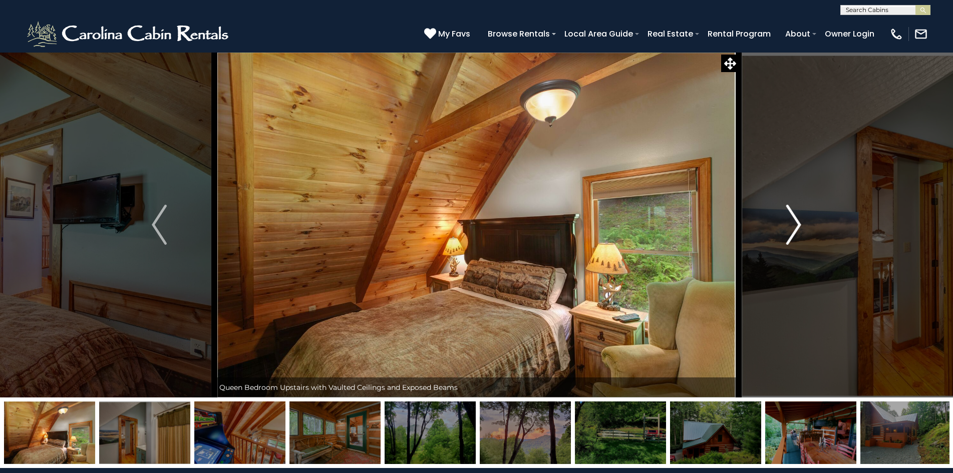
click at [797, 221] on img "Next" at bounding box center [793, 225] width 15 height 40
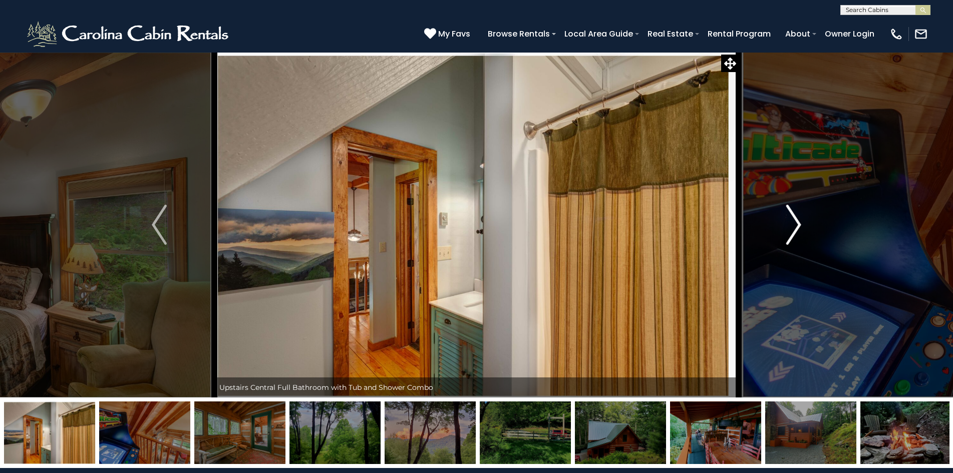
click at [797, 221] on img "Next" at bounding box center [793, 225] width 15 height 40
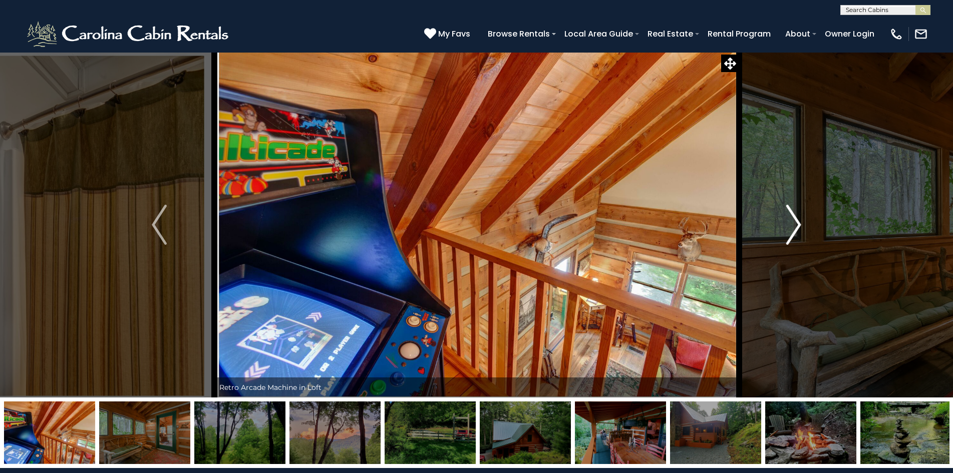
click at [793, 218] on img "Next" at bounding box center [793, 225] width 15 height 40
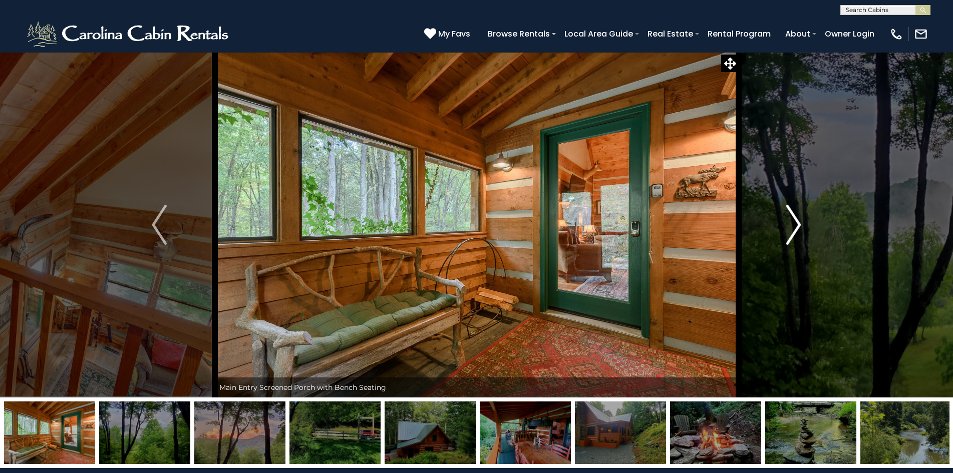
click at [793, 218] on img "Next" at bounding box center [793, 225] width 15 height 40
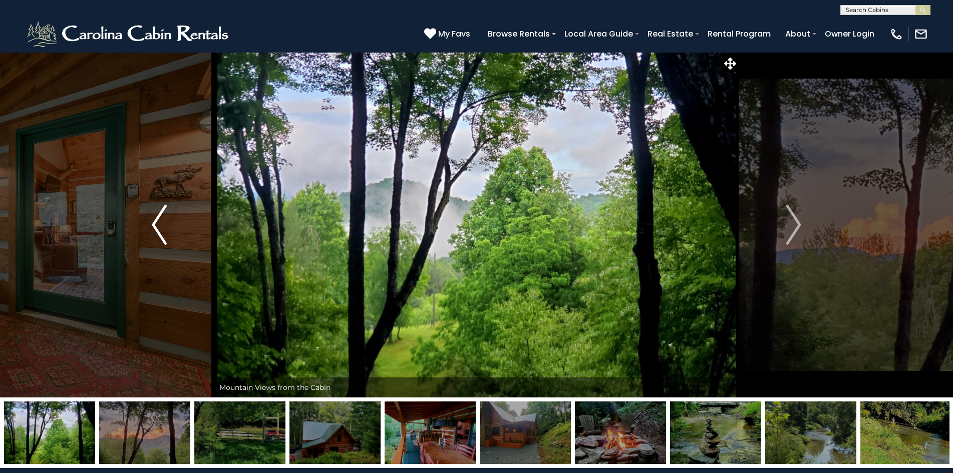
click at [164, 223] on img "Previous" at bounding box center [159, 225] width 15 height 40
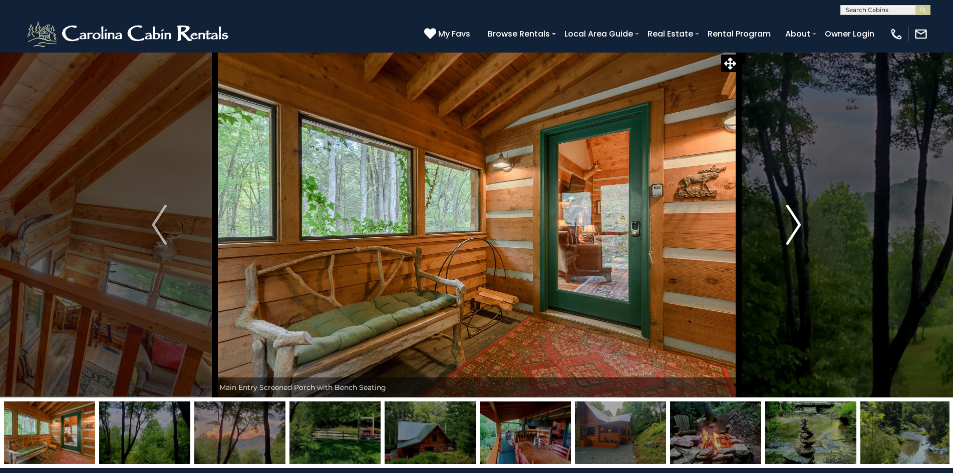
click at [794, 231] on img "Next" at bounding box center [793, 225] width 15 height 40
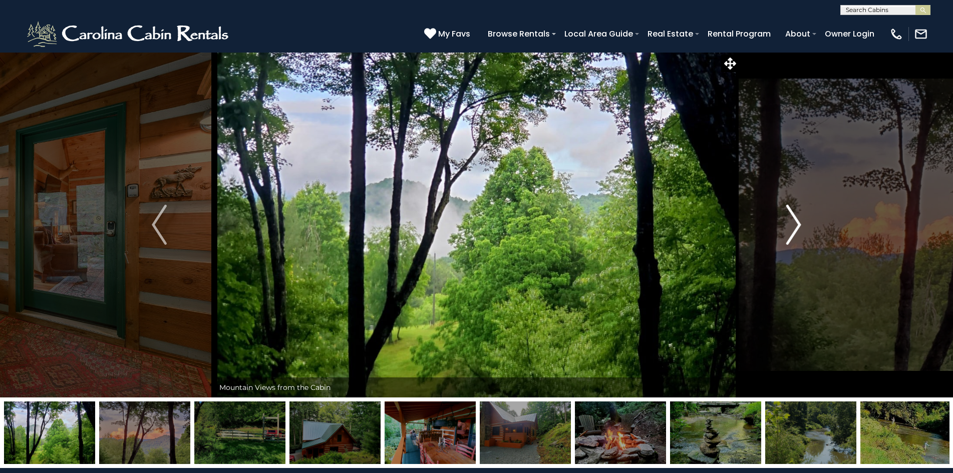
click at [794, 231] on img "Next" at bounding box center [793, 225] width 15 height 40
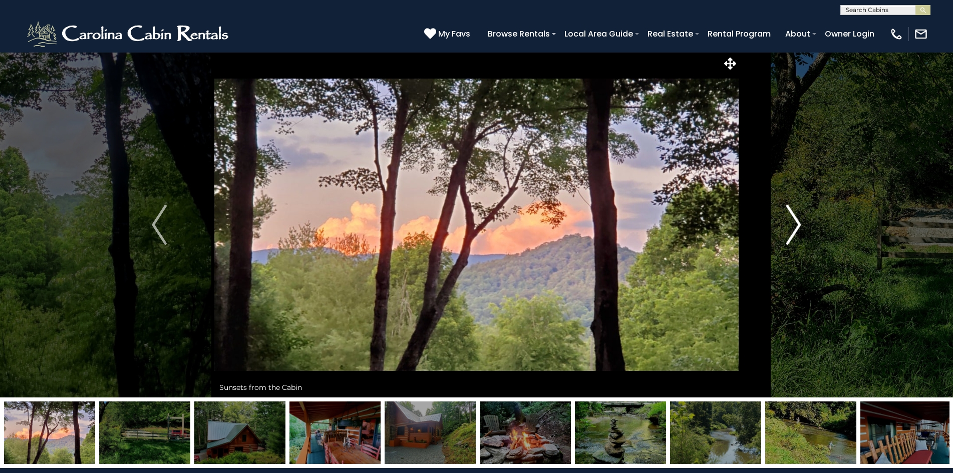
click at [794, 231] on img "Next" at bounding box center [793, 225] width 15 height 40
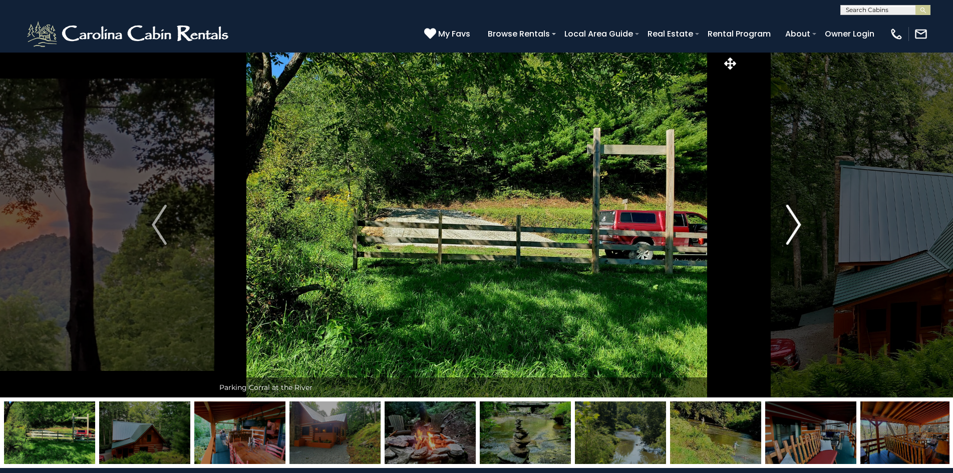
click at [794, 231] on img "Next" at bounding box center [793, 225] width 15 height 40
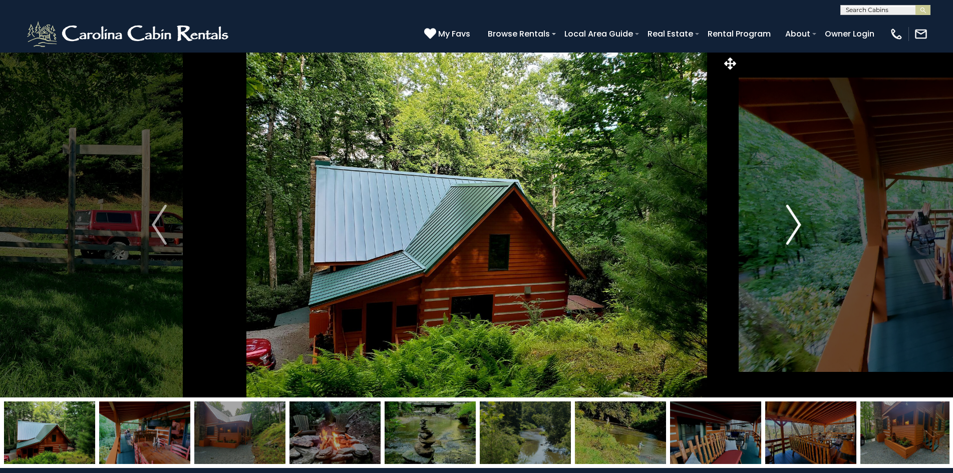
click at [794, 231] on img "Next" at bounding box center [793, 225] width 15 height 40
